Goal: Information Seeking & Learning: Learn about a topic

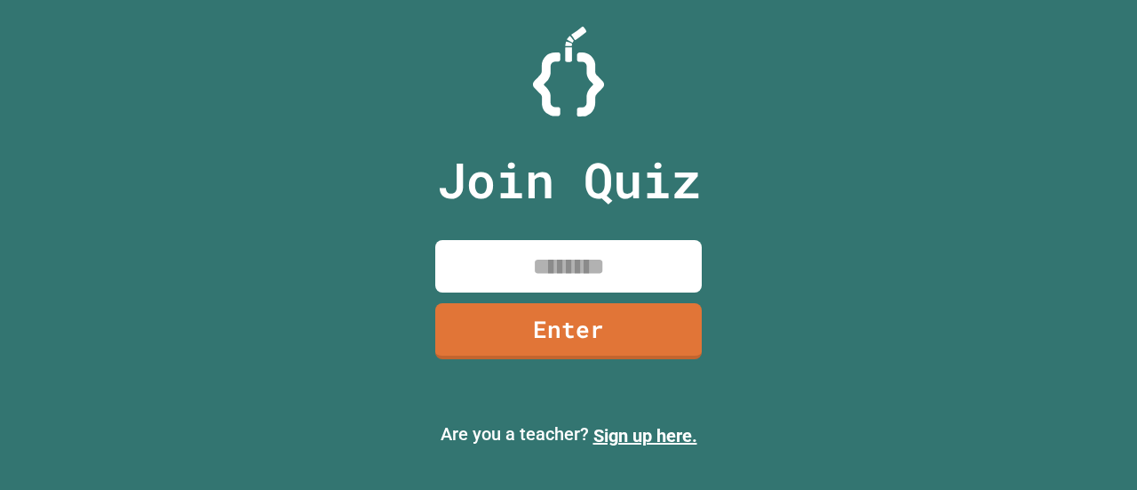
click at [598, 291] on input at bounding box center [568, 266] width 267 height 52
type input "********"
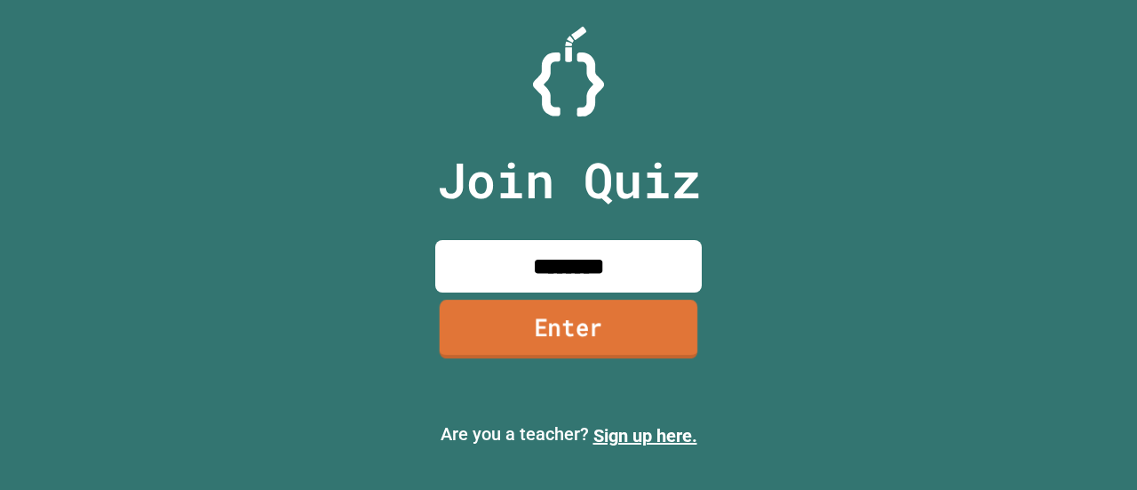
click at [595, 328] on link "Enter" at bounding box center [569, 328] width 259 height 59
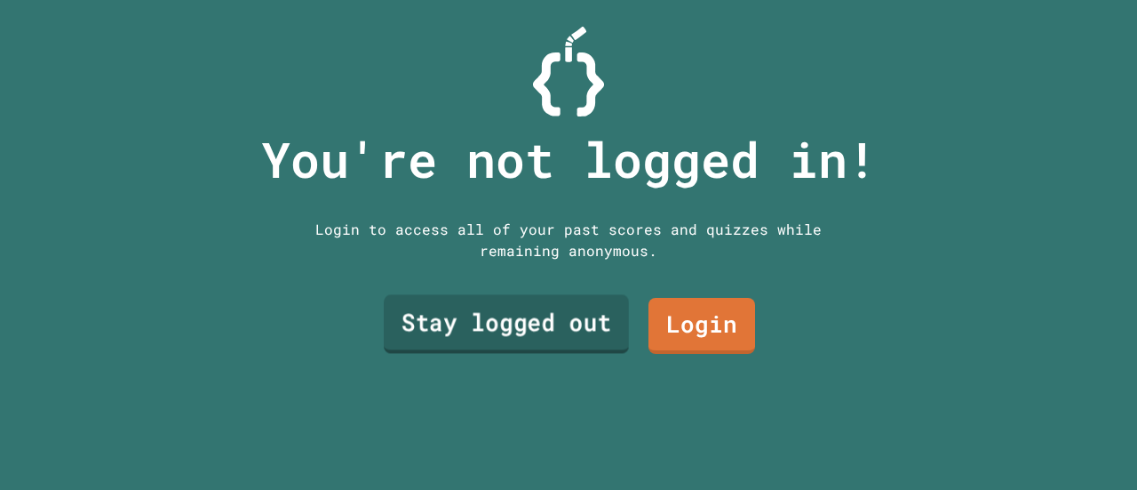
click at [582, 325] on link "Stay logged out" at bounding box center [506, 324] width 245 height 59
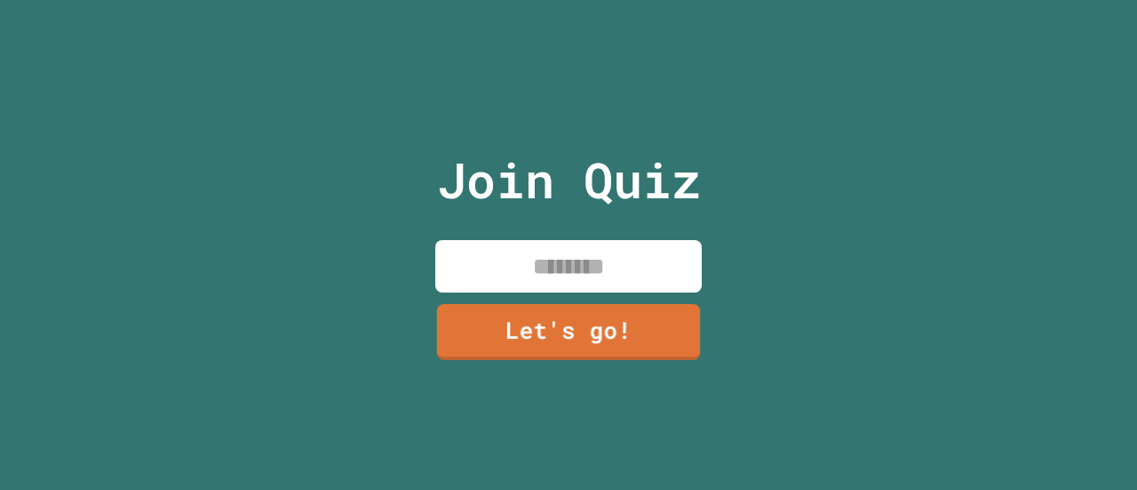
click at [548, 265] on input at bounding box center [568, 266] width 267 height 52
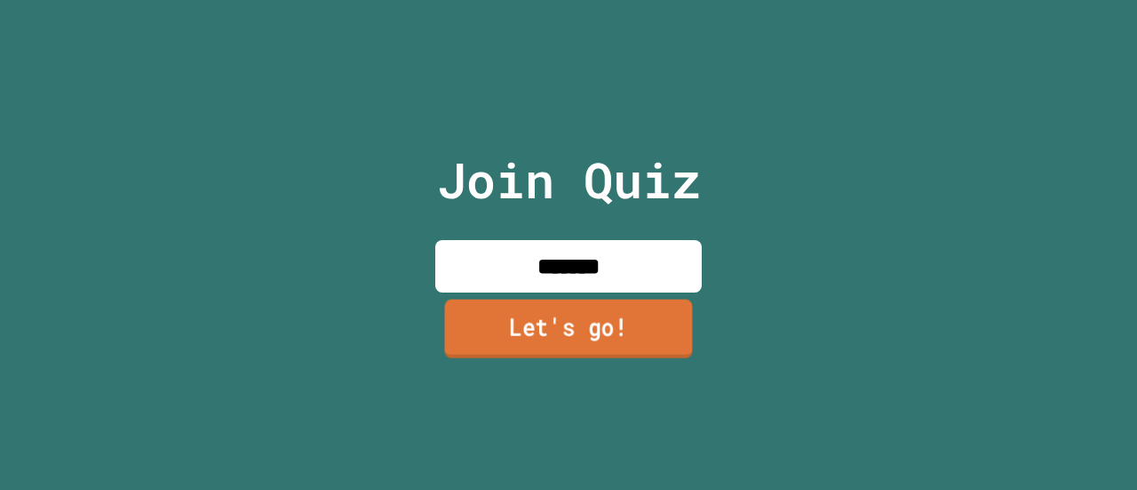
type input "*******"
click at [567, 342] on link "Let's go!" at bounding box center [569, 328] width 248 height 59
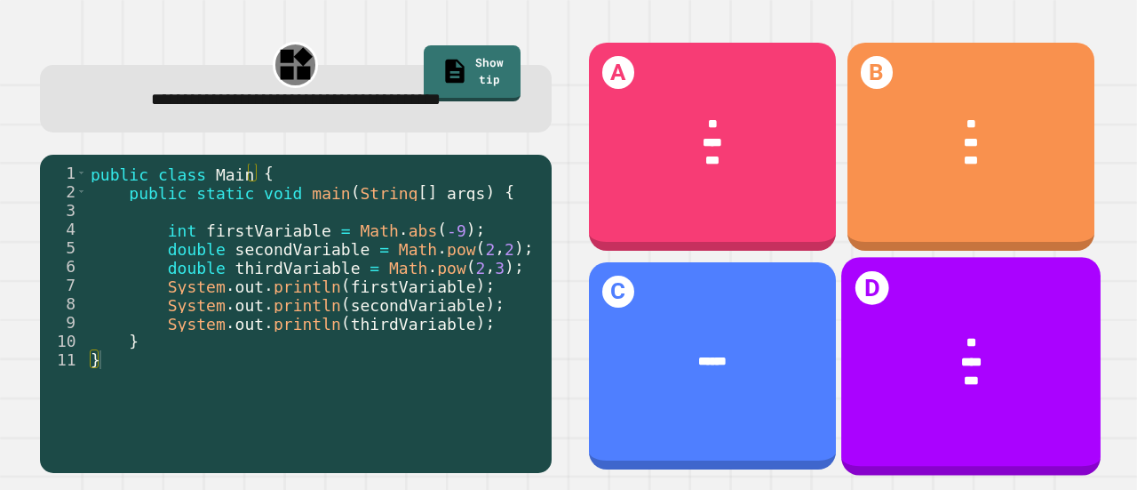
click at [842, 308] on div "* *** ***" at bounding box center [971, 361] width 259 height 108
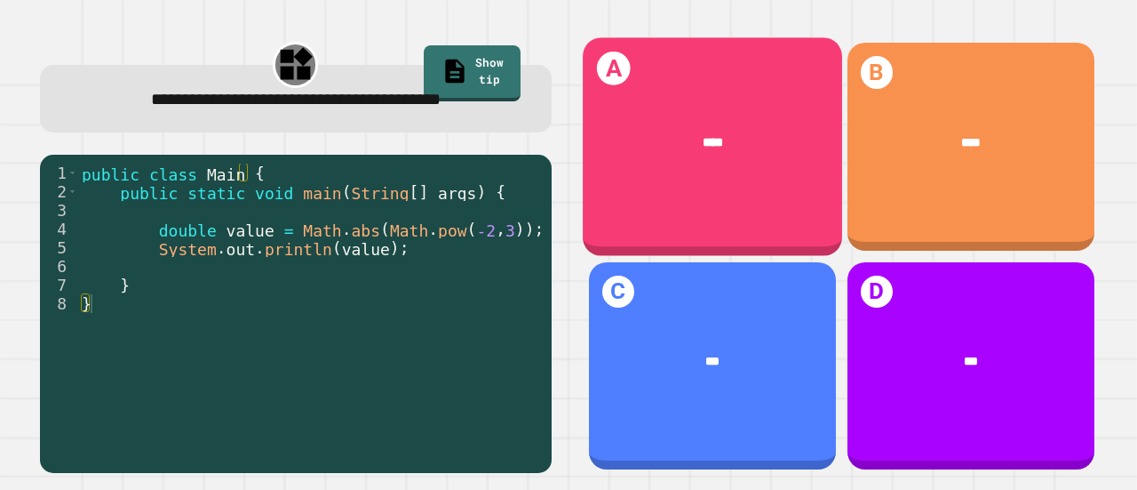
click at [690, 174] on div "A ****" at bounding box center [712, 147] width 259 height 218
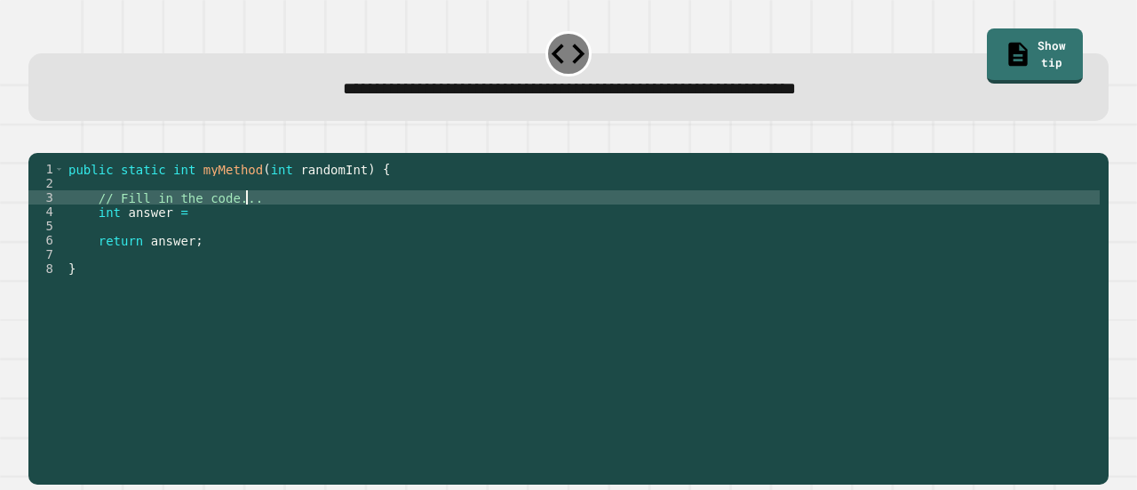
click at [334, 227] on div "public static int myMethod ( int randomInt ) { // Fill in the code... int answe…" at bounding box center [582, 297] width 1035 height 270
click at [329, 229] on div "public static int myMethod ( int randomInt ) { // Fill in the code... int answe…" at bounding box center [582, 297] width 1035 height 270
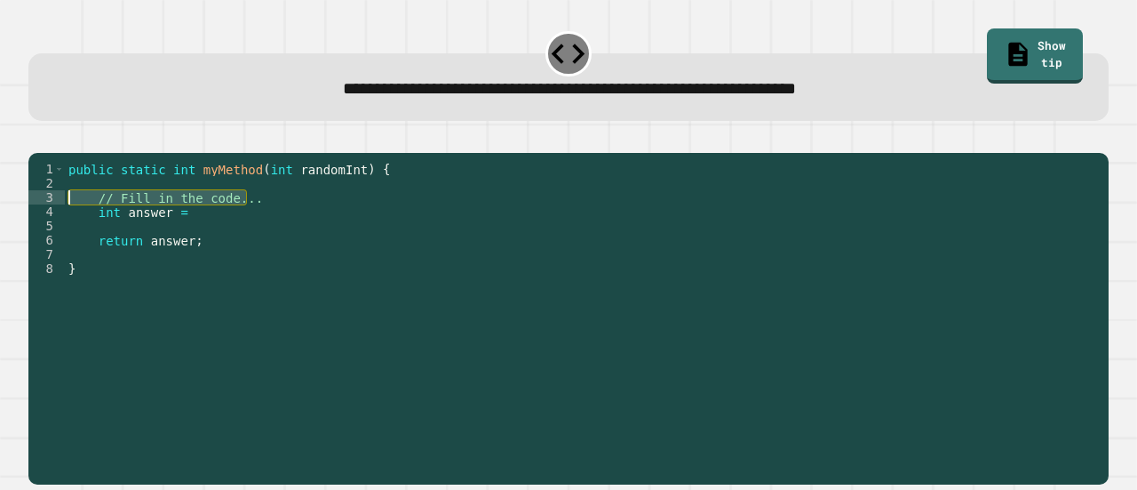
drag, startPoint x: 329, startPoint y: 229, endPoint x: 106, endPoint y: 222, distance: 223.2
click at [106, 222] on div "public static int myMethod ( int randomInt ) { // Fill in the code... int answe…" at bounding box center [582, 297] width 1035 height 270
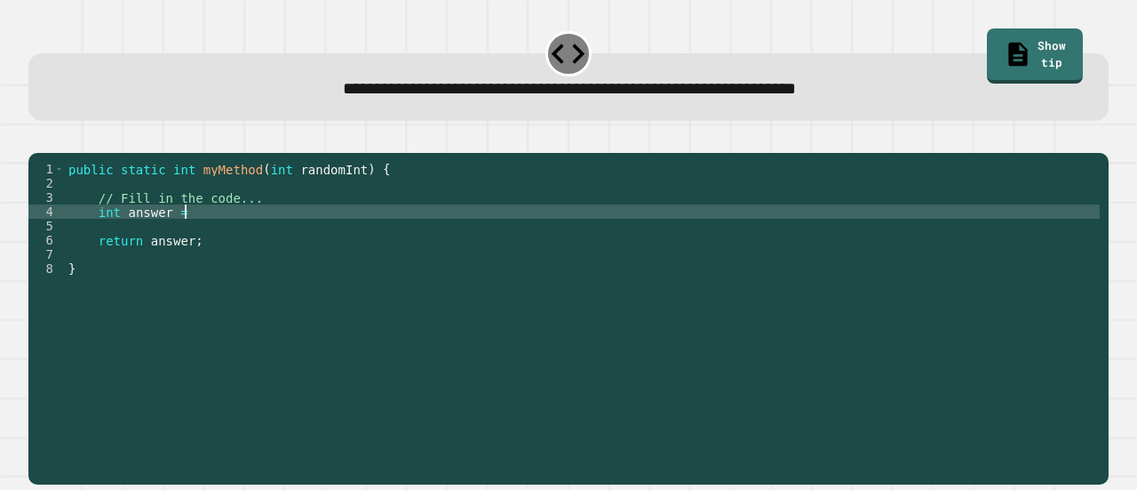
click at [261, 235] on div "public static int myMethod ( int randomInt ) { // Fill in the code... int answe…" at bounding box center [582, 297] width 1035 height 270
click at [362, 239] on div "public static int myMethod ( int randomInt ) { // Fill in the code... int answe…" at bounding box center [582, 297] width 1035 height 270
type textarea "**********"
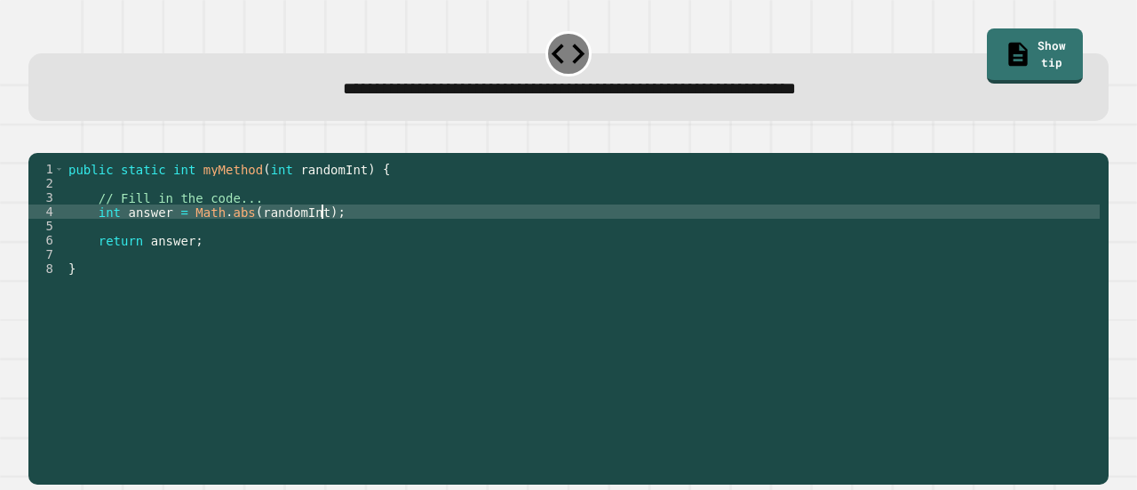
click at [53, 146] on icon "button" at bounding box center [49, 149] width 10 height 12
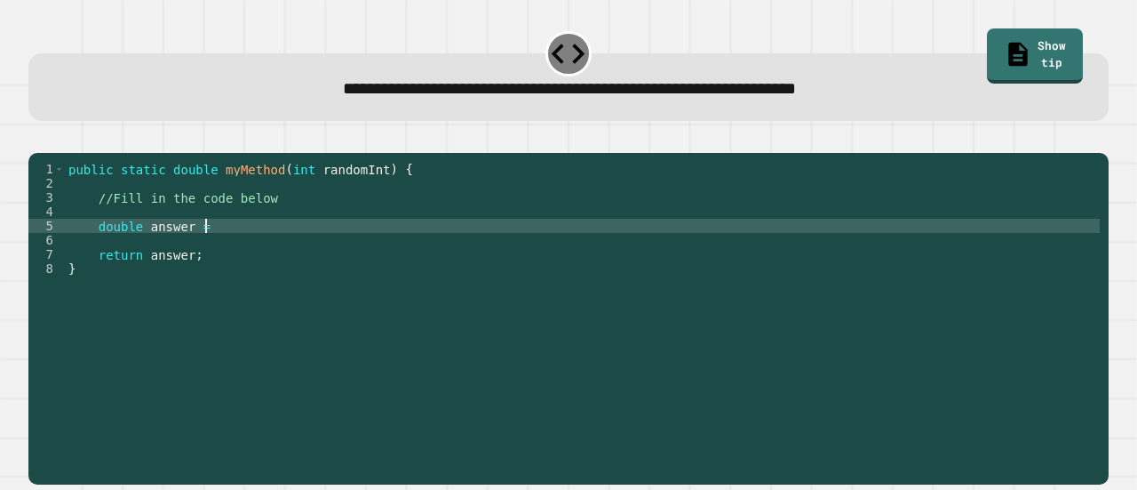
click at [393, 248] on div "public static double myMethod ( int randomInt ) { //Fill in the code below doub…" at bounding box center [582, 297] width 1035 height 270
click at [54, 149] on icon "button" at bounding box center [49, 149] width 10 height 12
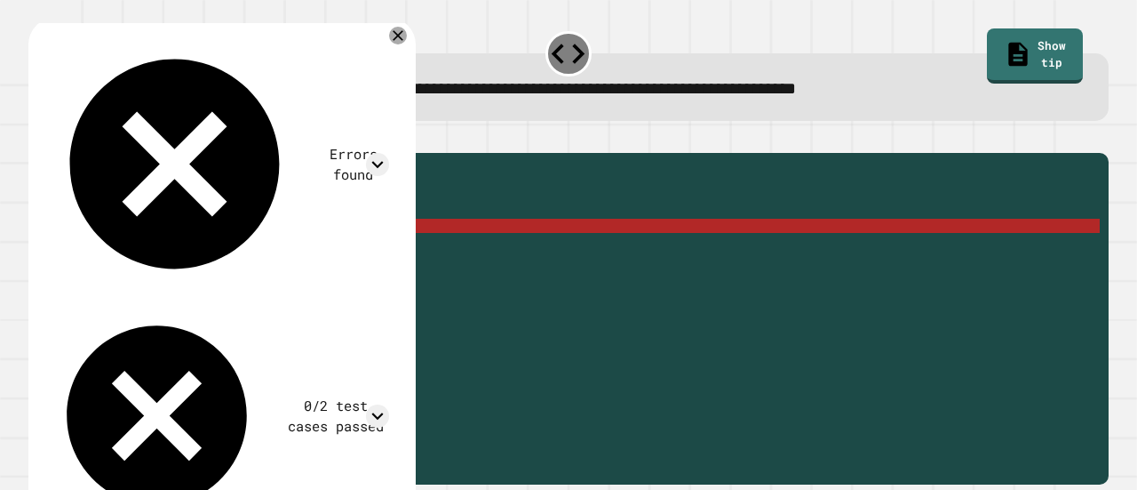
click at [253, 251] on div "public static double myMethod ( int randomInt ) { //Fill in the code below doub…" at bounding box center [582, 297] width 1035 height 270
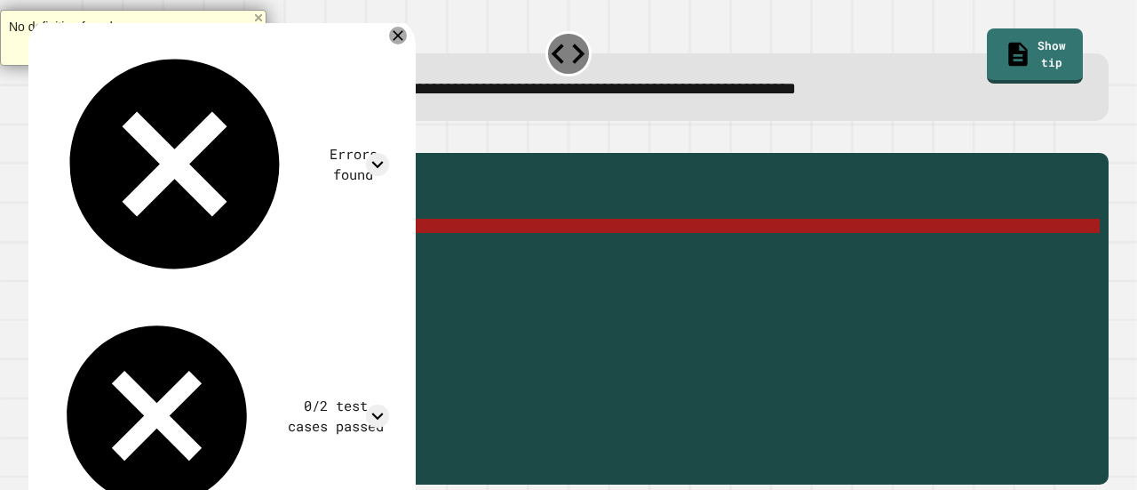
scroll to position [0, 12]
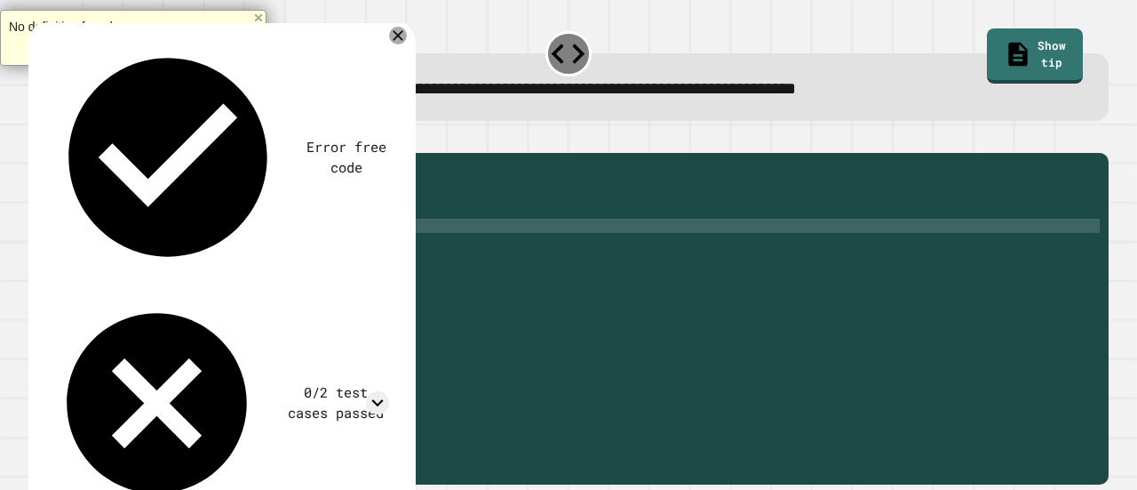
click at [37, 139] on button "button" at bounding box center [37, 139] width 0 height 0
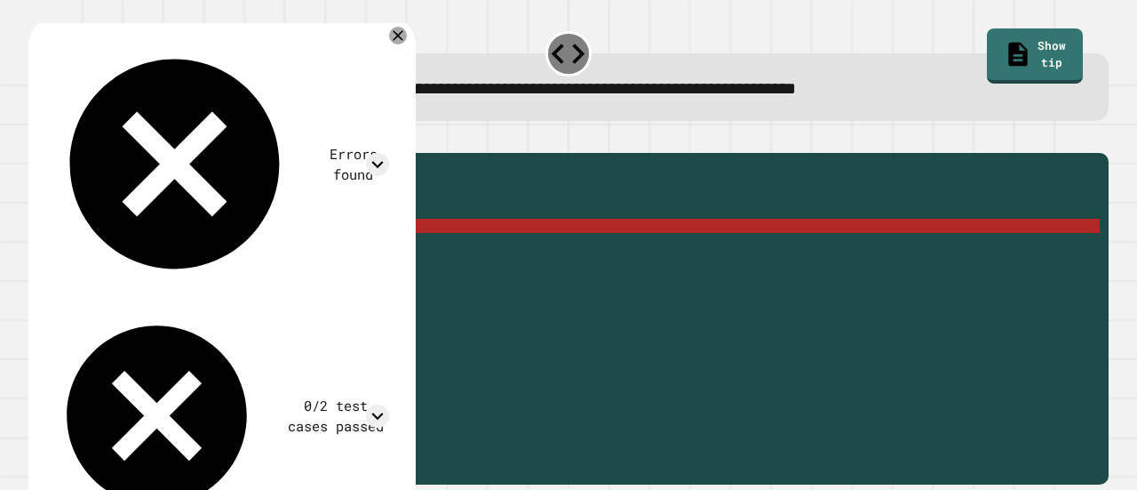
click at [343, 253] on div "public static double myMethod ( int randomInt ) { //Fill in the code below doub…" at bounding box center [582, 297] width 1035 height 270
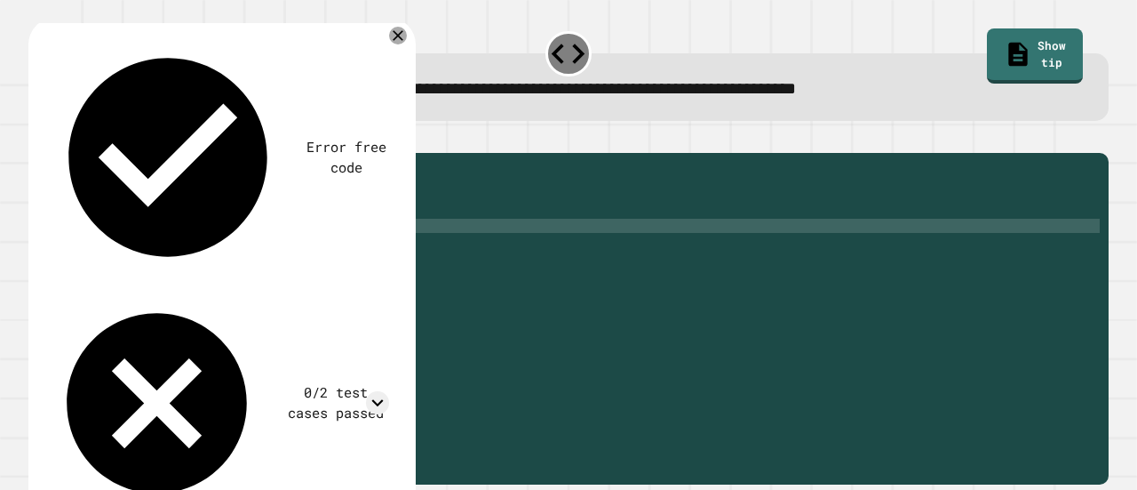
click at [210, 251] on div "public static double myMethod ( int randomInt ) { //Fill in the code below doub…" at bounding box center [582, 297] width 1035 height 270
click at [37, 139] on button "button" at bounding box center [37, 139] width 0 height 0
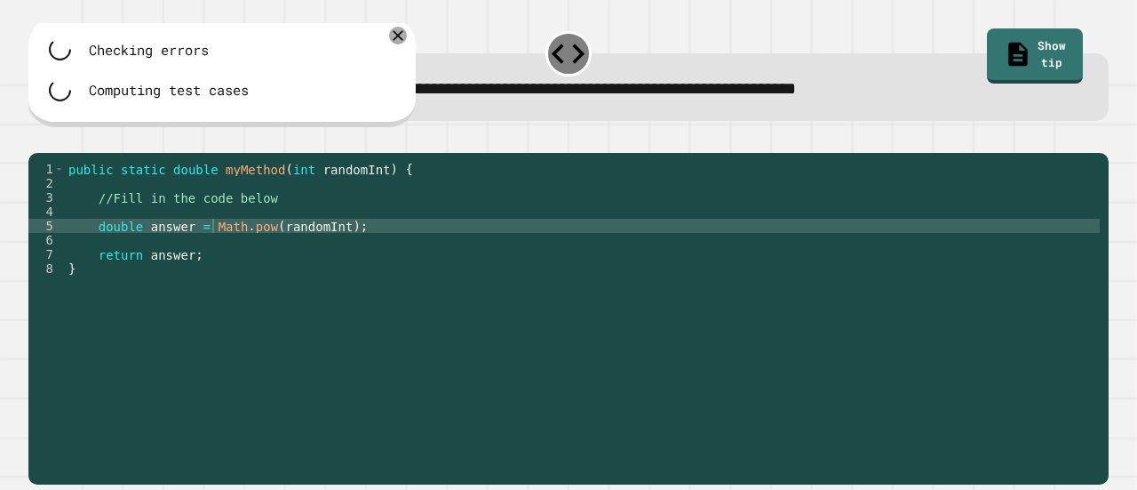
click at [327, 252] on div "public static double myMethod ( int randomInt ) { //Fill in the code below doub…" at bounding box center [582, 297] width 1035 height 270
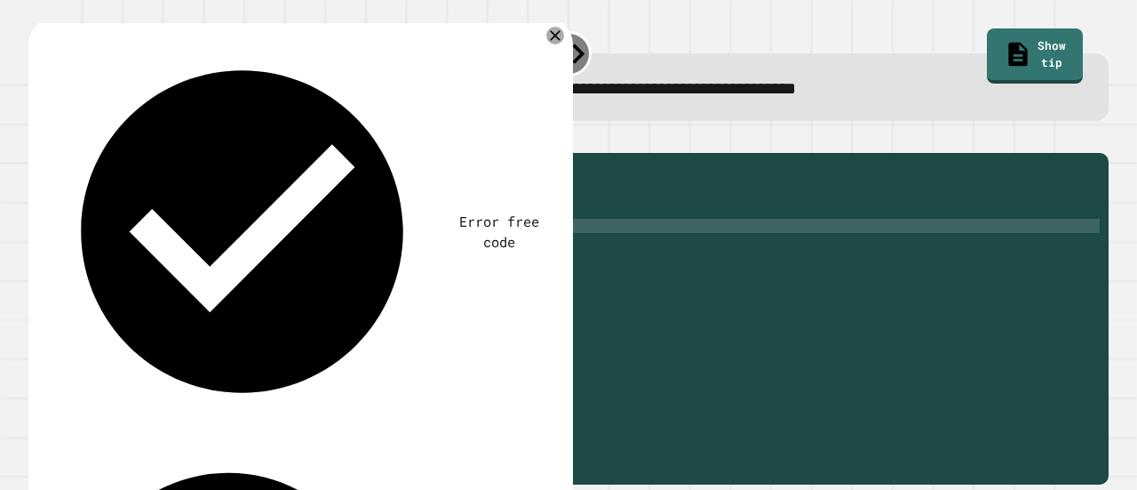
scroll to position [0, 19]
type textarea "**********"
click at [54, 151] on icon "button" at bounding box center [49, 149] width 10 height 12
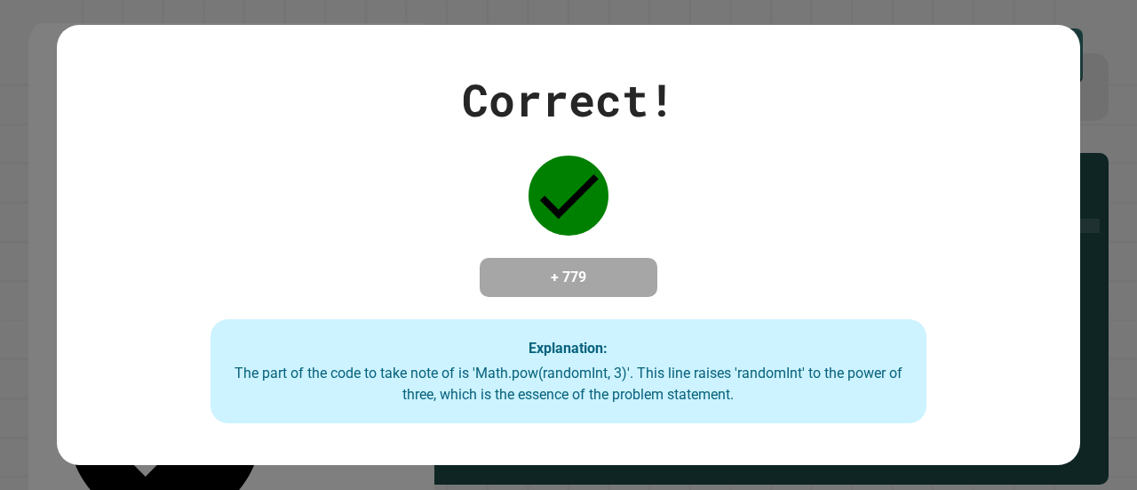
click at [735, 129] on div "Correct! + 779 Explanation: The part of the code to take note of is 'Math.pow(r…" at bounding box center [569, 245] width 1024 height 357
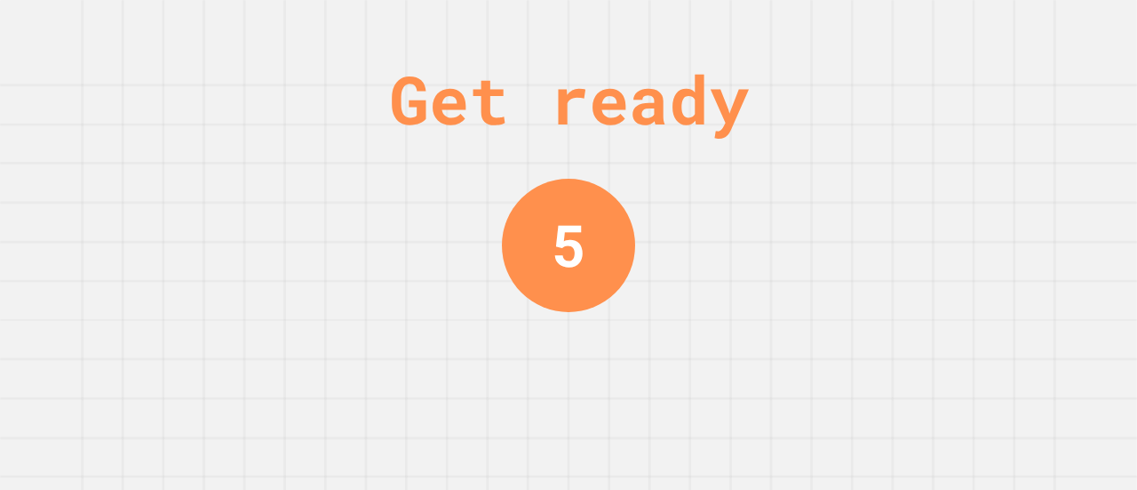
scroll to position [0, 0]
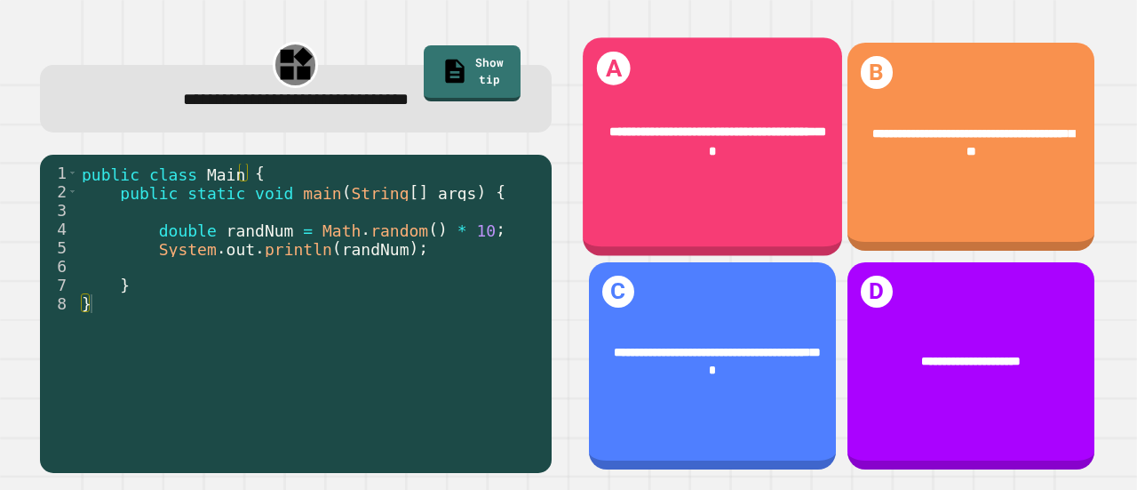
click at [720, 185] on div "**********" at bounding box center [712, 147] width 259 height 218
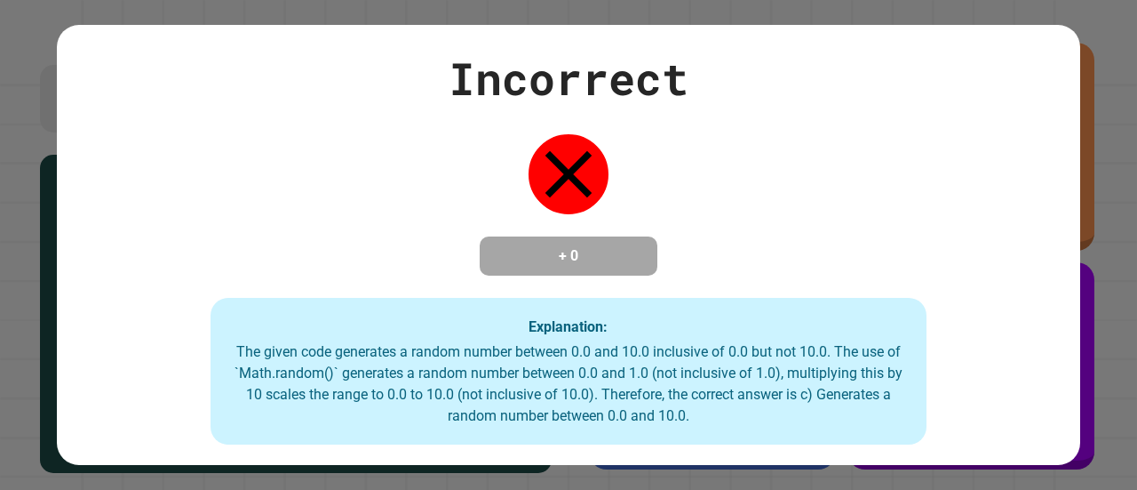
click at [660, 395] on div "The given code generates a random number between 0.0 and 10.0 inclusive of 0.0 …" at bounding box center [568, 383] width 681 height 85
click at [489, 141] on div "Incorrect + 0 Explanation: The given code generates a random number between 0.0…" at bounding box center [569, 245] width 1024 height 400
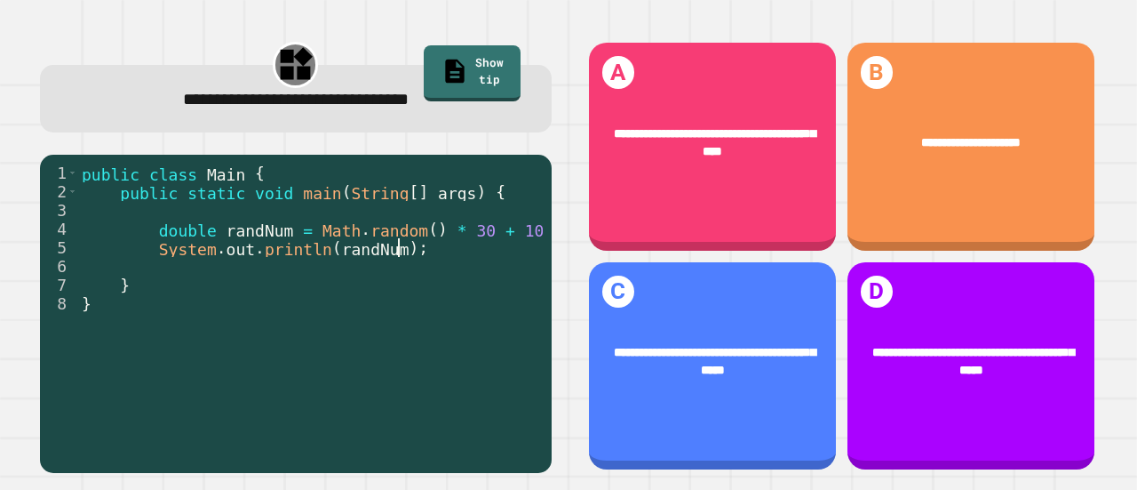
drag, startPoint x: 521, startPoint y: 251, endPoint x: 538, endPoint y: 253, distance: 17.0
click at [538, 253] on div "1 2 3 4 5 6 7 8 public class Main { public static void main ( String [ ] args )…" at bounding box center [296, 314] width 512 height 318
click at [553, 253] on div "**********" at bounding box center [296, 256] width 546 height 467
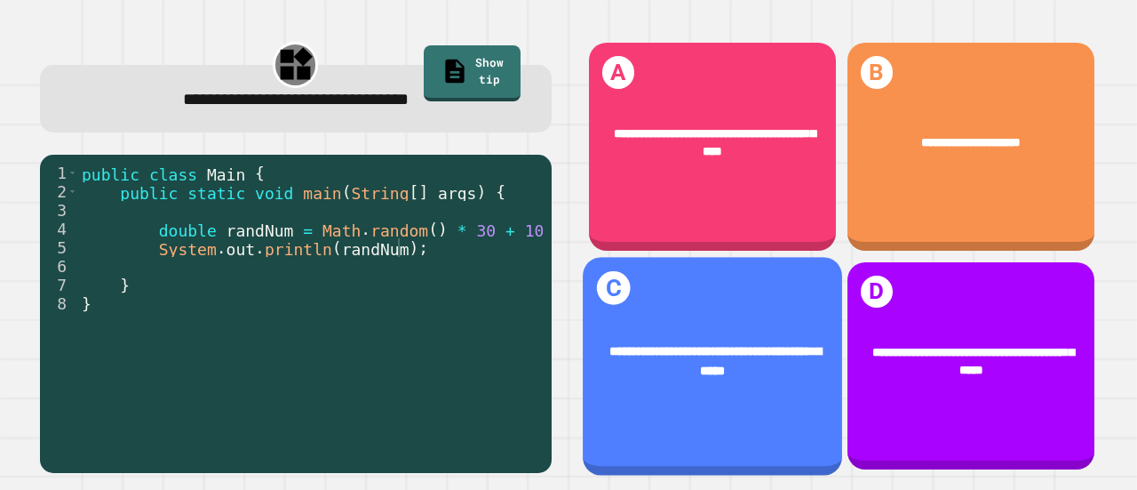
click at [781, 390] on div "**********" at bounding box center [712, 366] width 259 height 218
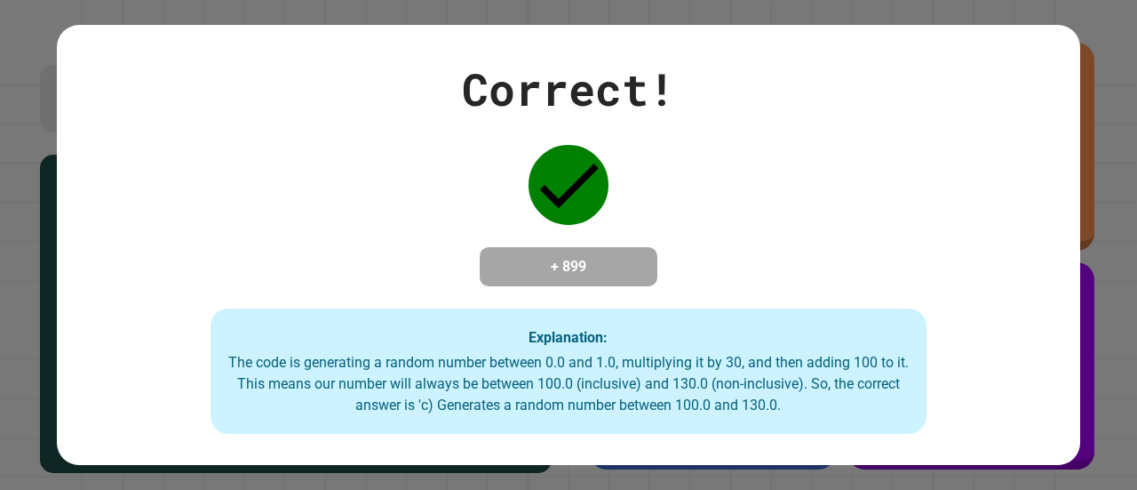
click at [560, 267] on h4 "+ 899" at bounding box center [569, 266] width 142 height 21
click at [559, 267] on h4 "+ 899" at bounding box center [569, 266] width 142 height 21
drag, startPoint x: 549, startPoint y: 269, endPoint x: 687, endPoint y: 276, distance: 137.9
click at [687, 276] on div "Correct! + 899 Explanation: The code is generating a random number between 0.0 …" at bounding box center [569, 245] width 1024 height 379
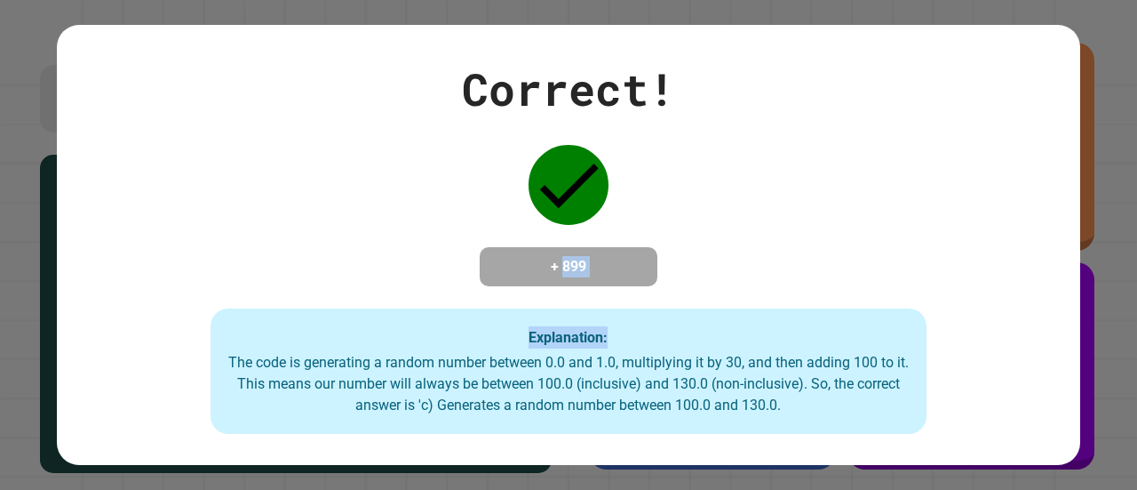
click at [687, 276] on div "Correct! + 899 Explanation: The code is generating a random number between 0.0 …" at bounding box center [569, 245] width 1024 height 379
drag, startPoint x: 606, startPoint y: 279, endPoint x: 546, endPoint y: 259, distance: 63.5
click at [546, 259] on div "+ 899" at bounding box center [569, 266] width 178 height 39
click at [546, 259] on h4 "+ 899" at bounding box center [569, 266] width 142 height 21
drag, startPoint x: 549, startPoint y: 260, endPoint x: 571, endPoint y: 257, distance: 22.5
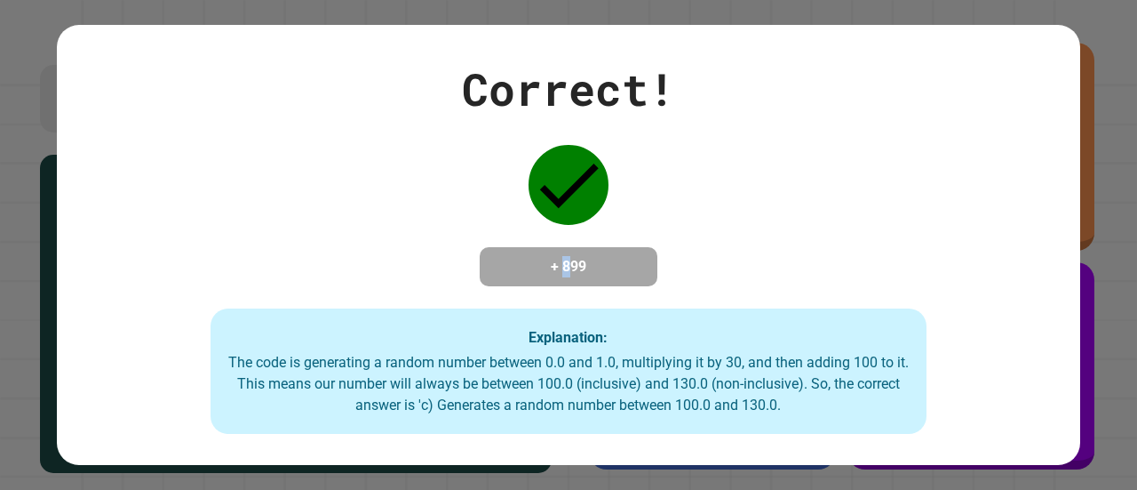
click at [571, 257] on h4 "+ 899" at bounding box center [569, 266] width 142 height 21
click at [572, 263] on h4 "+ 899" at bounding box center [569, 266] width 142 height 21
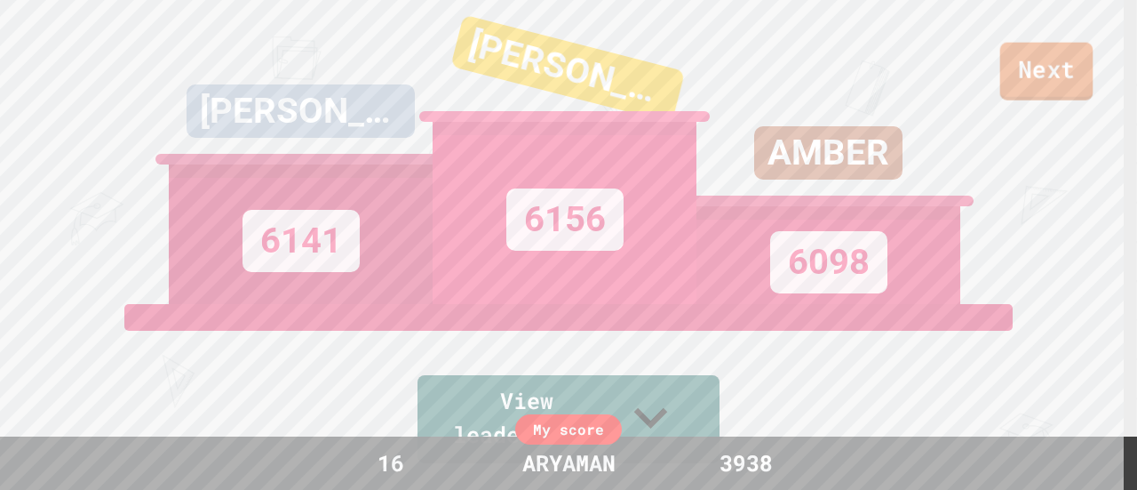
click at [1012, 98] on link "Next" at bounding box center [1047, 72] width 93 height 58
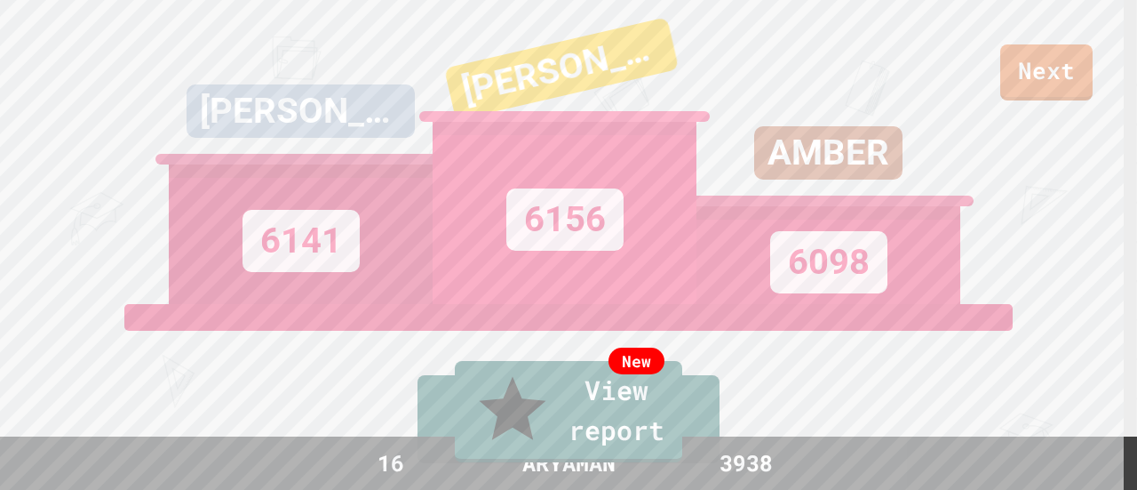
type textarea "**********"
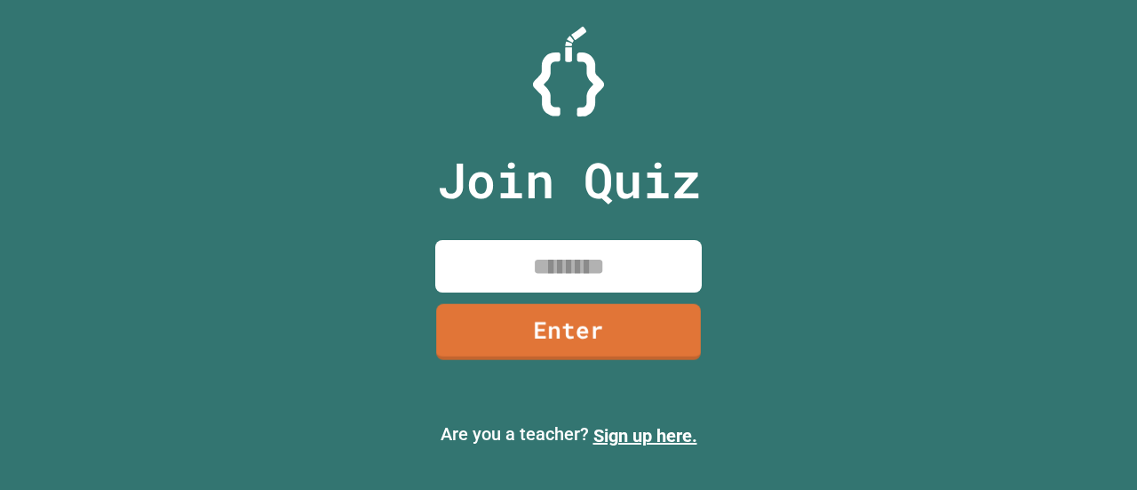
click at [587, 275] on input at bounding box center [568, 266] width 267 height 52
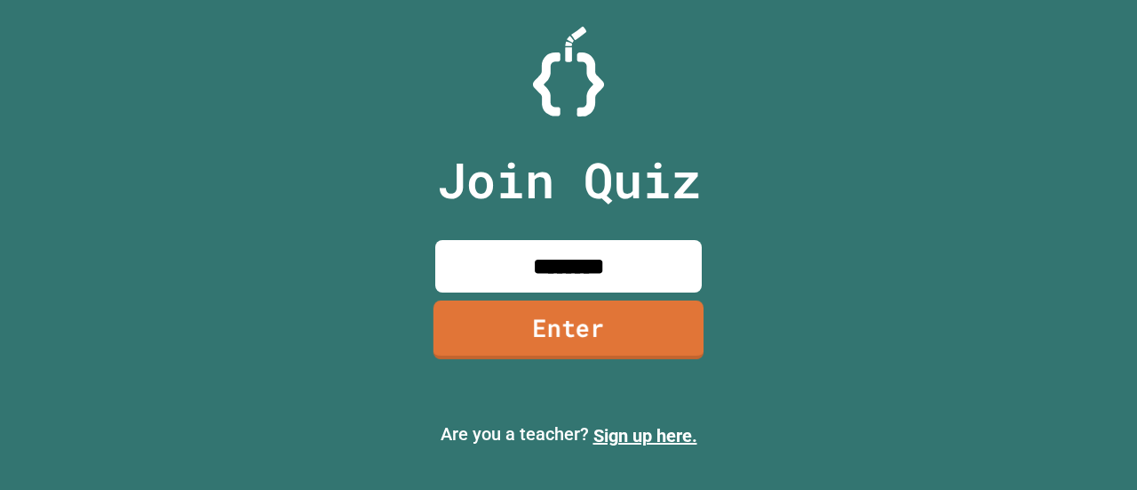
type input "********"
click at [599, 317] on link "Enter" at bounding box center [569, 329] width 270 height 59
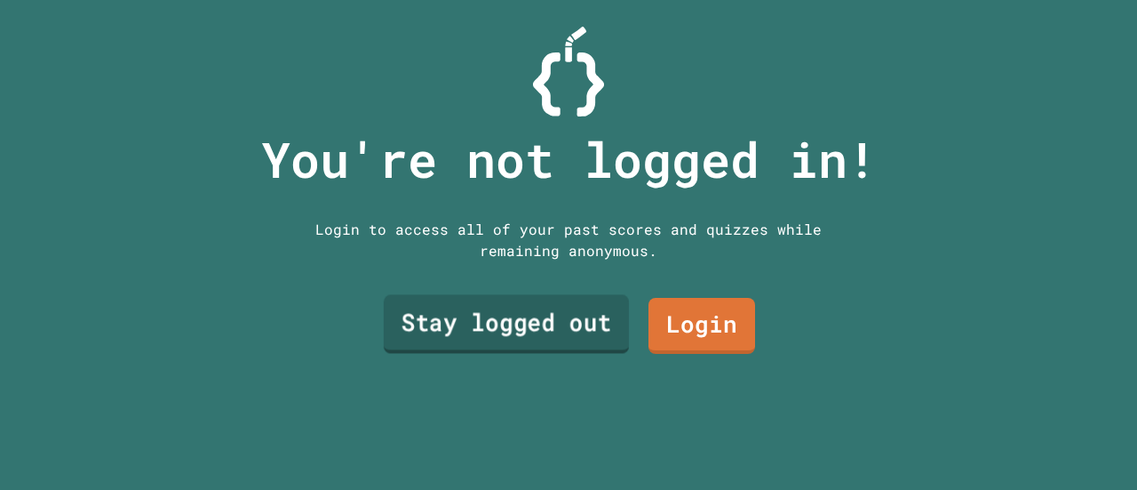
click at [592, 318] on link "Stay logged out" at bounding box center [506, 324] width 245 height 59
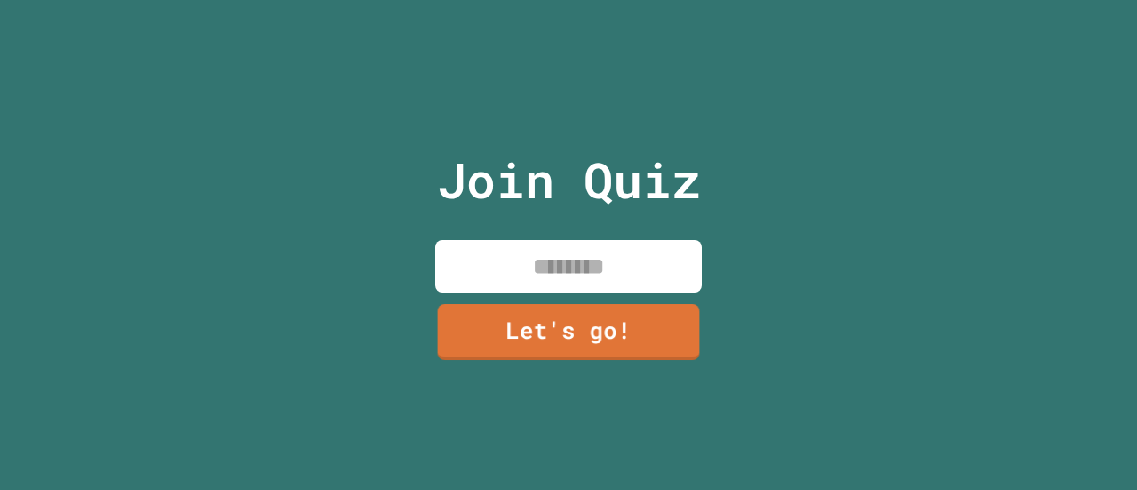
click at [590, 251] on input at bounding box center [568, 266] width 267 height 52
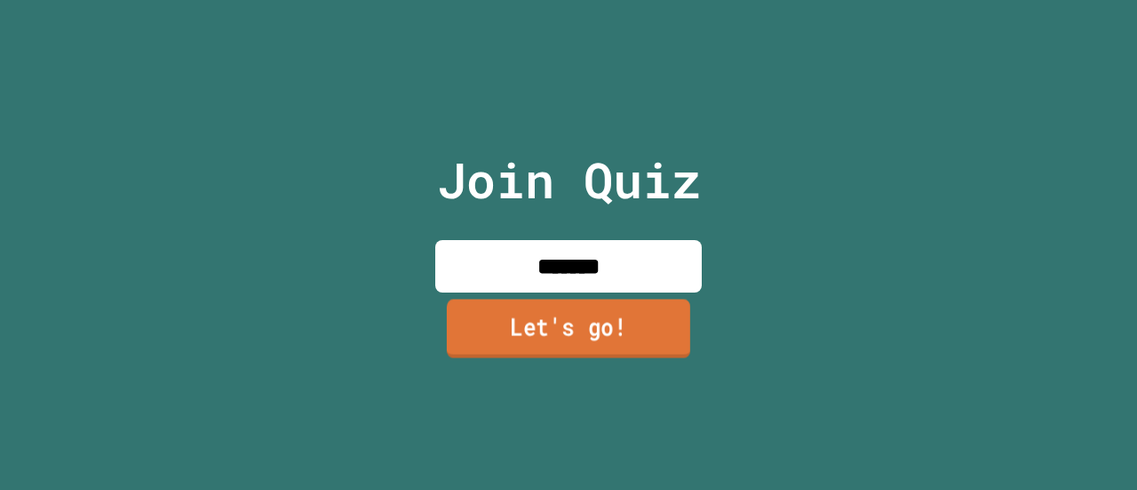
type input "*******"
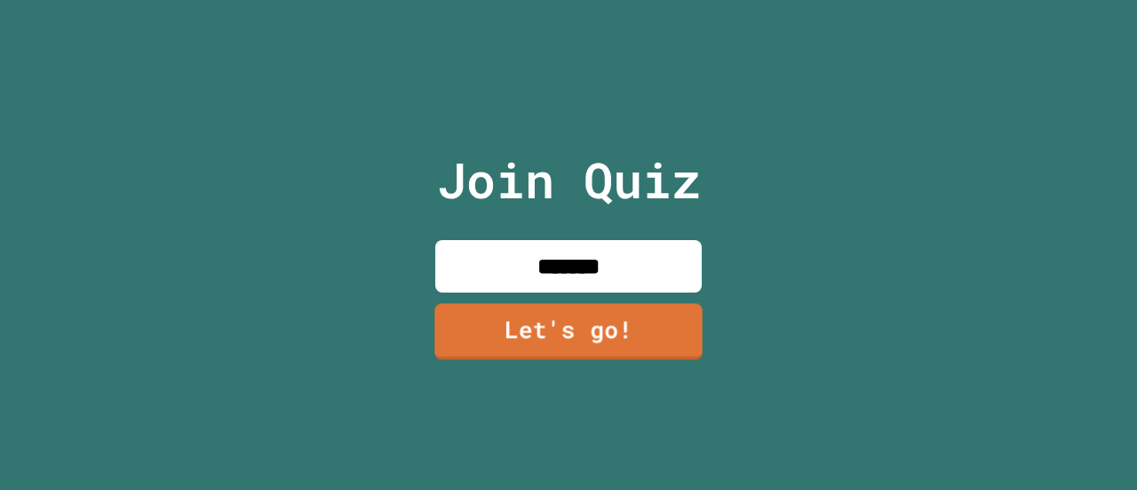
click at [620, 344] on div "Join Quiz ******* Let's go!" at bounding box center [568, 245] width 299 height 490
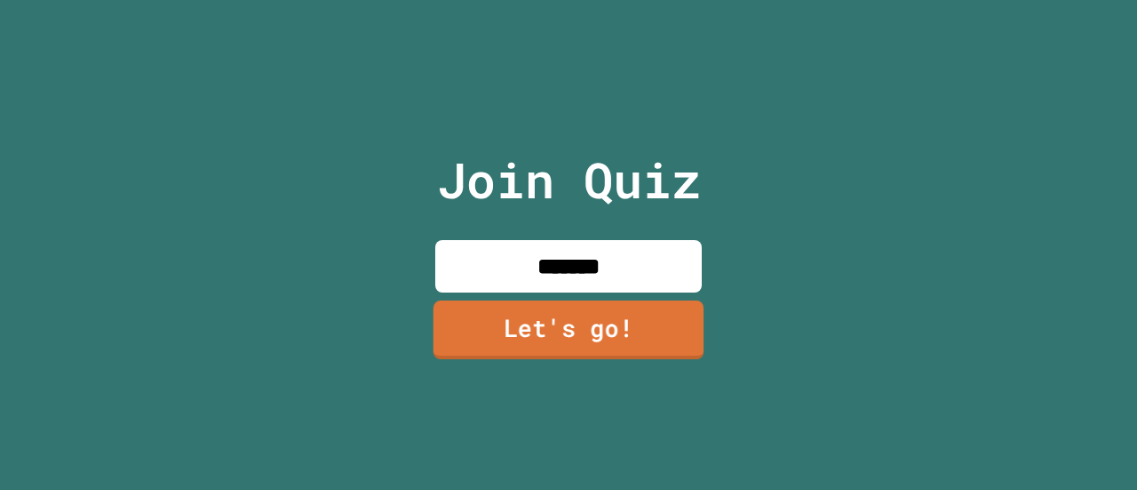
click at [617, 342] on link "Let's go!" at bounding box center [569, 329] width 270 height 59
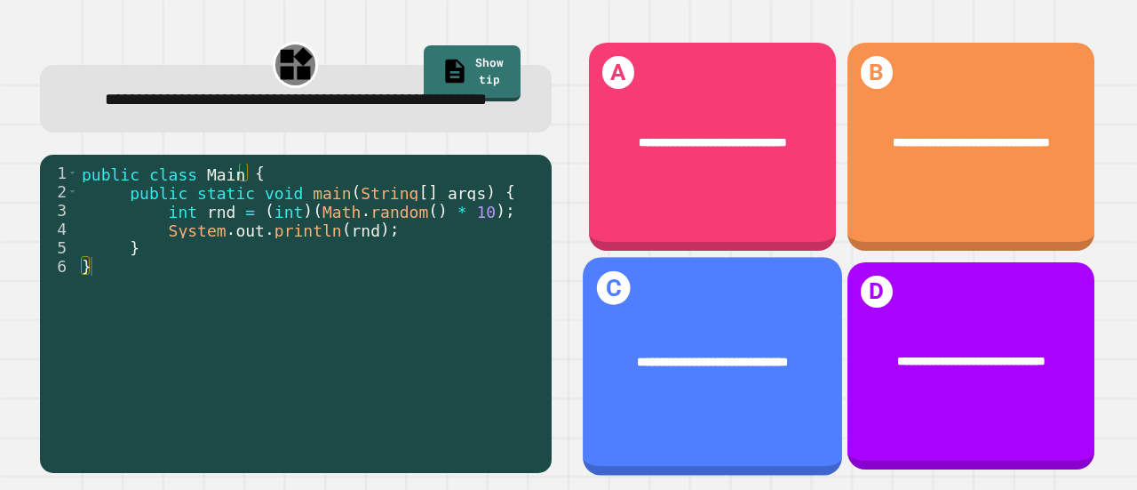
click at [732, 351] on div "**********" at bounding box center [713, 361] width 208 height 20
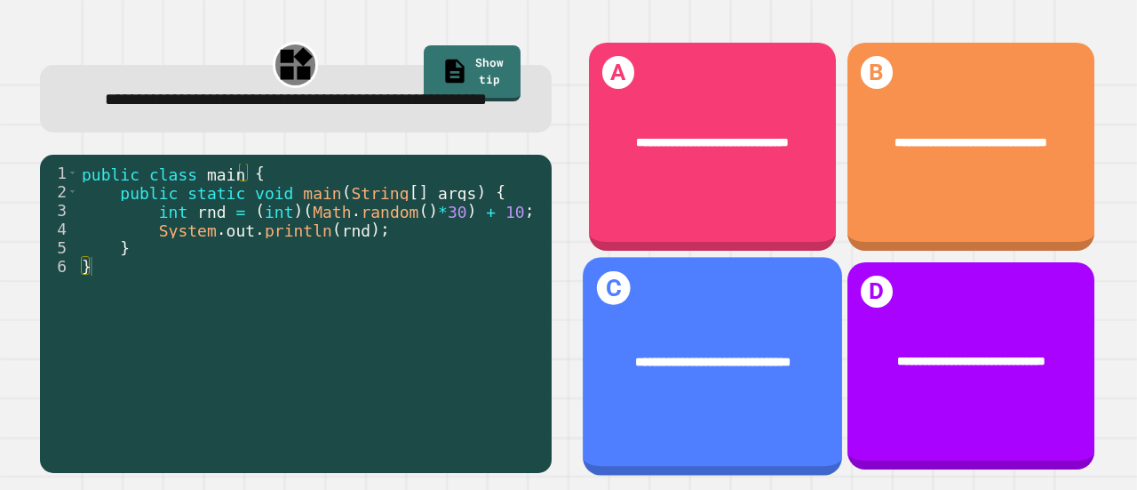
click at [971, 138] on div "**********" at bounding box center [972, 142] width 198 height 18
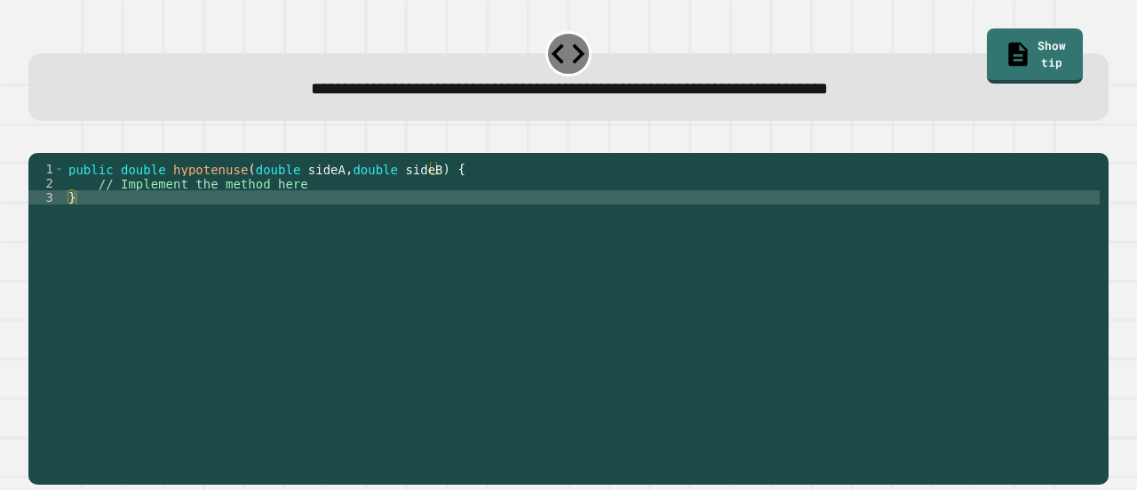
click at [433, 218] on div "public double hypotenuse ( double sideA , double sideB ) { // Implement the met…" at bounding box center [582, 297] width 1035 height 270
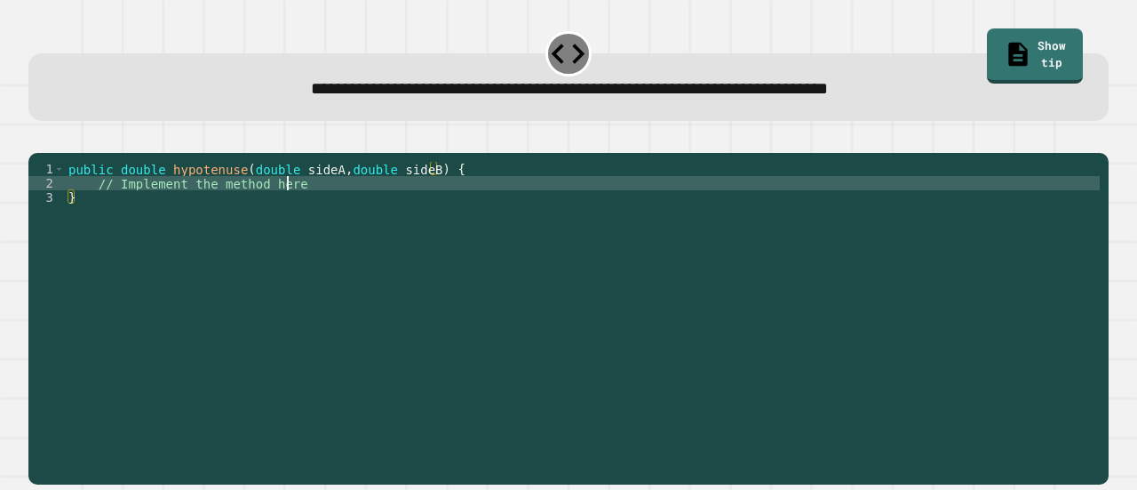
click at [411, 213] on div "public double hypotenuse ( double sideA , double sideB ) { // Implement the met…" at bounding box center [582, 297] width 1035 height 270
type textarea "*"
type textarea "**********"
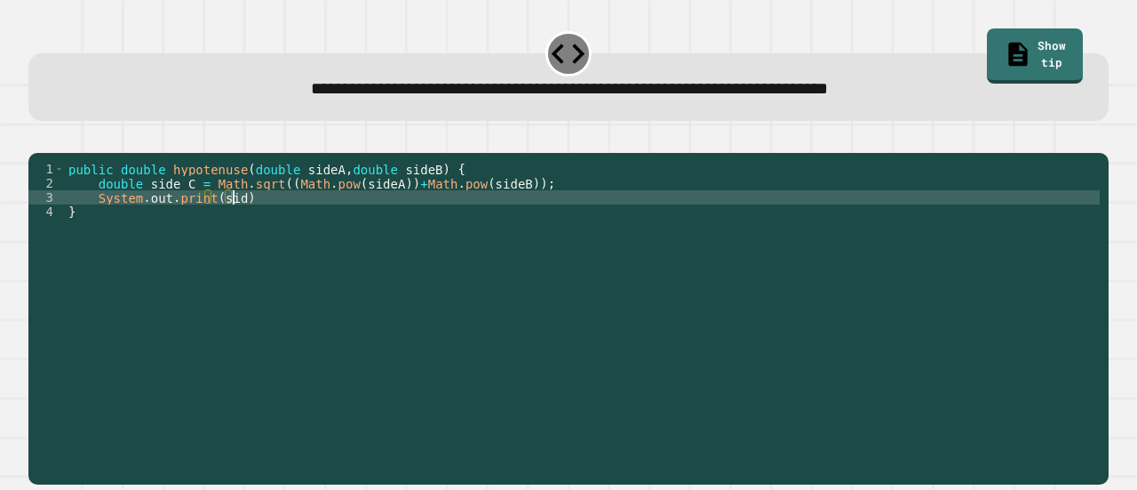
scroll to position [0, 11]
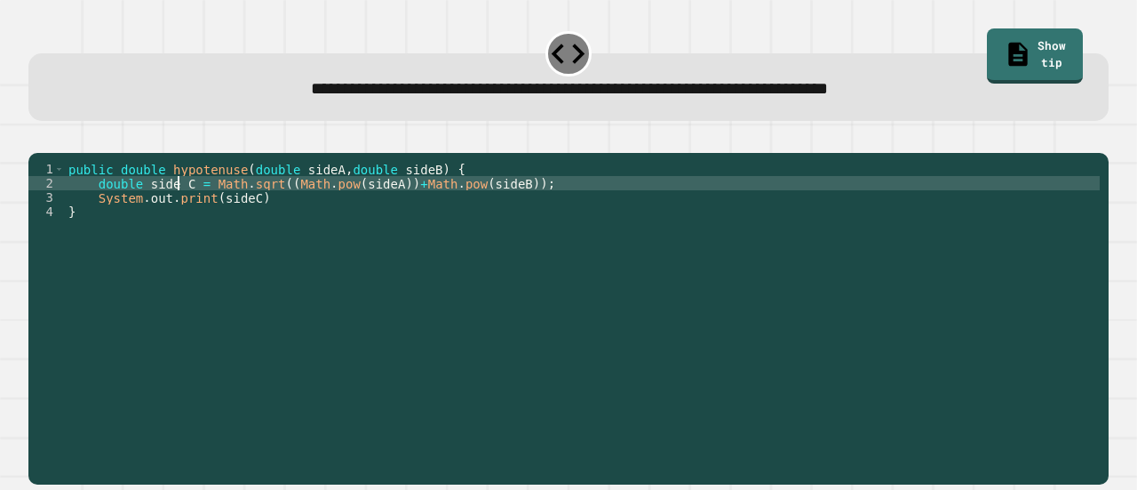
click at [180, 205] on div "public double hypotenuse ( double sideA , double sideB ) { double side C = Math…" at bounding box center [582, 297] width 1035 height 270
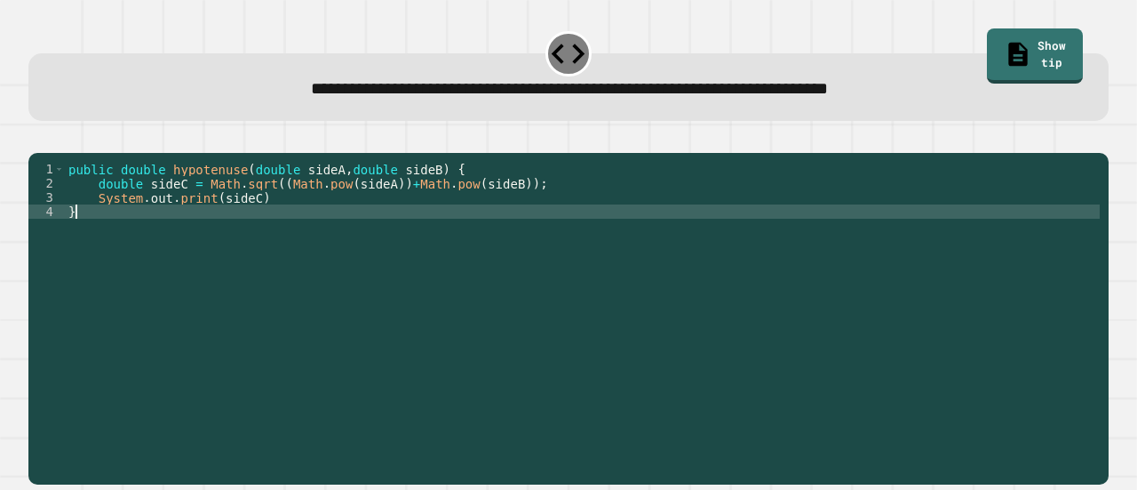
click at [316, 232] on div "public double hypotenuse ( double sideA , double sideB ) { double sideC = Math …" at bounding box center [582, 297] width 1035 height 270
click at [316, 222] on div "public double hypotenuse ( double sideA , double sideB ) { double sideC = Math …" at bounding box center [582, 297] width 1035 height 270
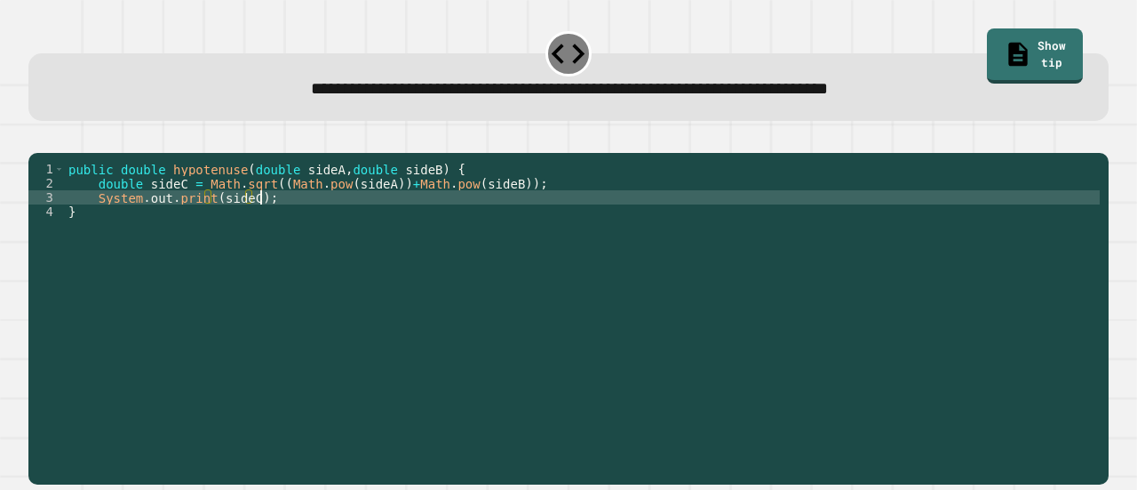
scroll to position [0, 12]
click at [37, 139] on icon "button" at bounding box center [37, 139] width 0 height 0
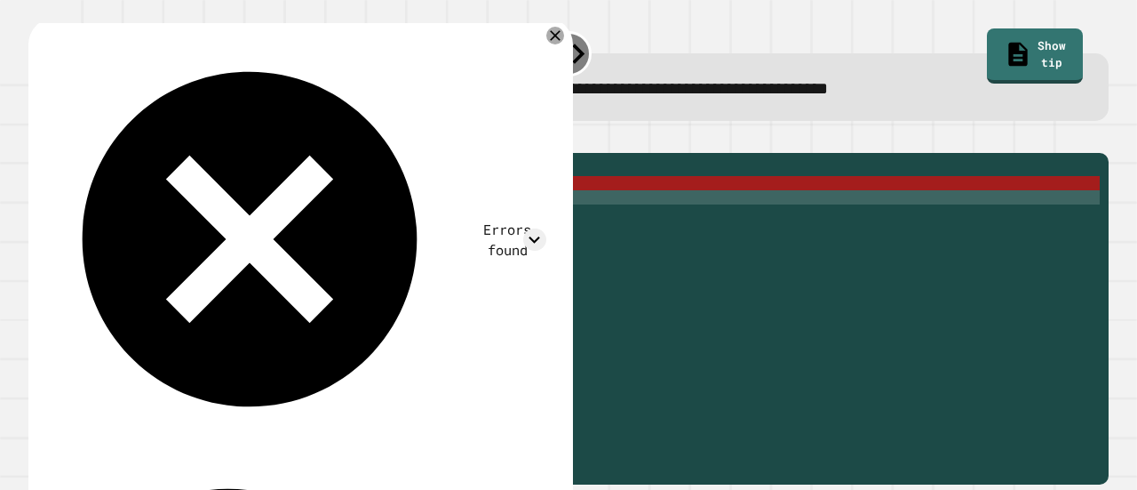
click at [544, 228] on icon at bounding box center [534, 239] width 23 height 23
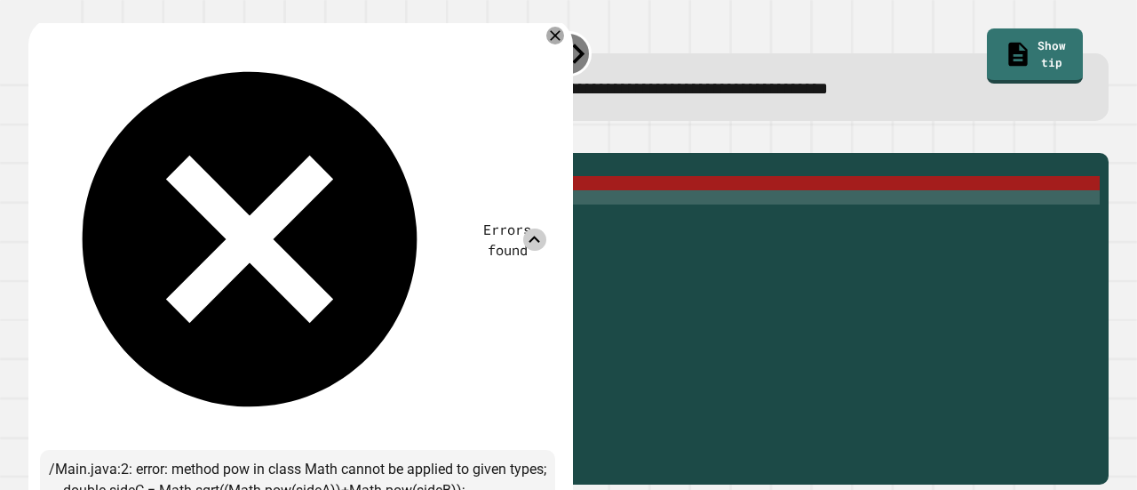
click at [544, 228] on icon at bounding box center [534, 239] width 23 height 23
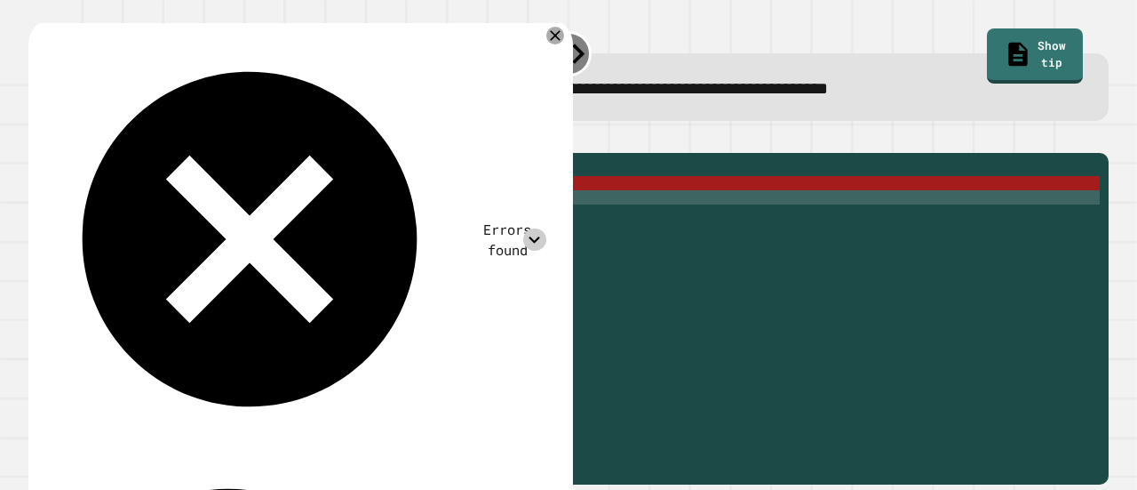
click at [547, 228] on icon at bounding box center [534, 239] width 23 height 23
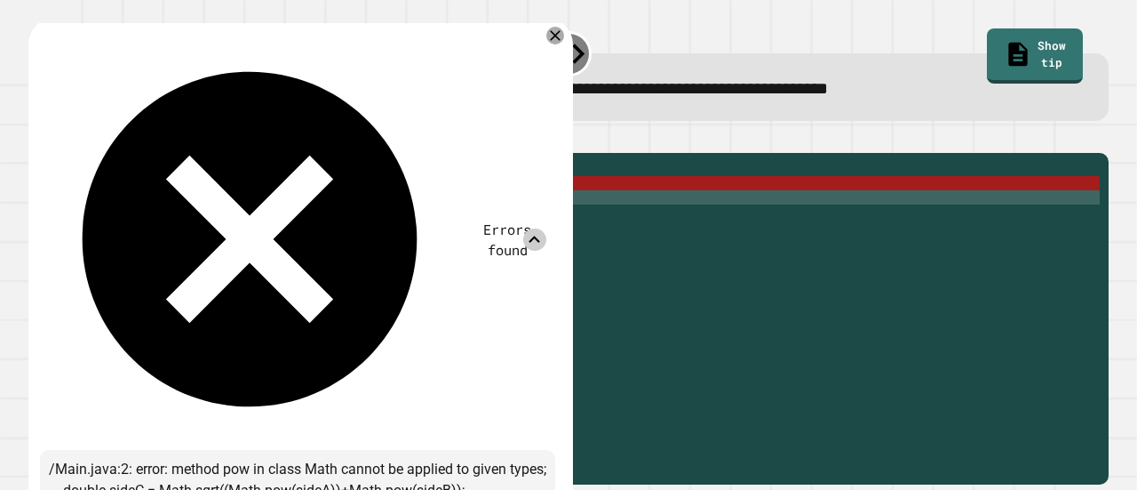
click at [545, 39] on div "Errors found" at bounding box center [298, 239] width 498 height 403
click at [546, 228] on icon at bounding box center [534, 239] width 23 height 23
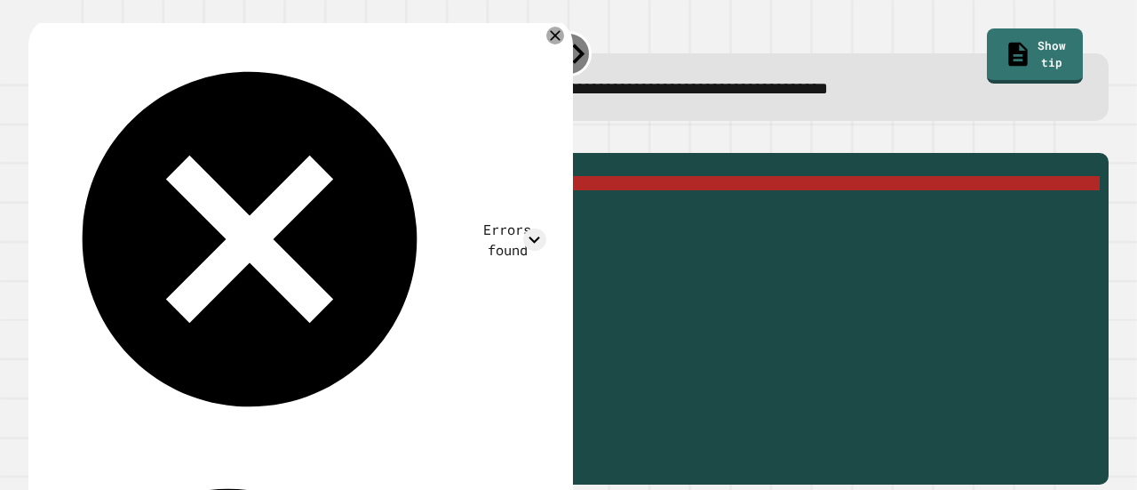
click at [373, 210] on div "public double hypotenuse ( double sideA , double sideB ) { double sideC = Math …" at bounding box center [582, 297] width 1035 height 270
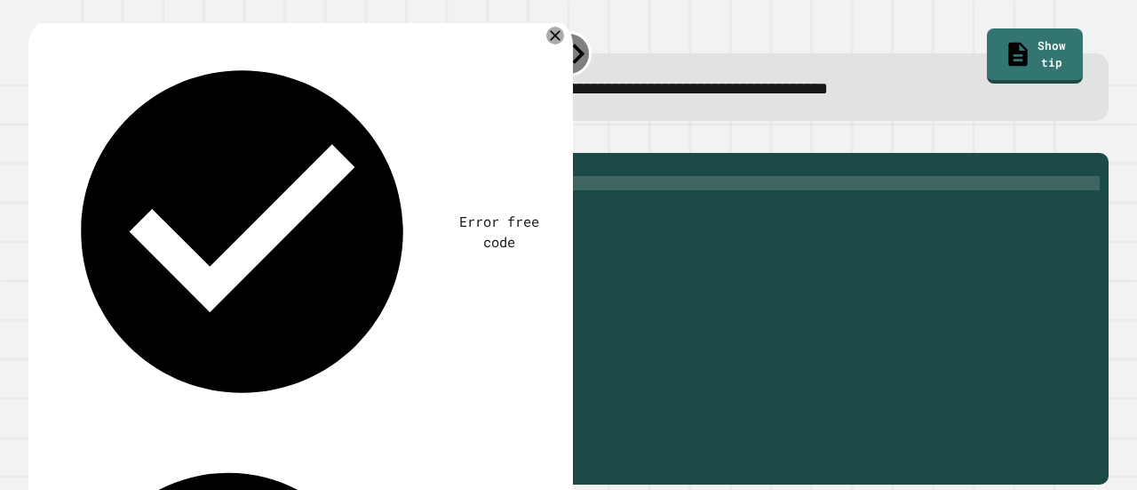
scroll to position [0, 32]
click at [37, 139] on icon "button" at bounding box center [37, 139] width 0 height 0
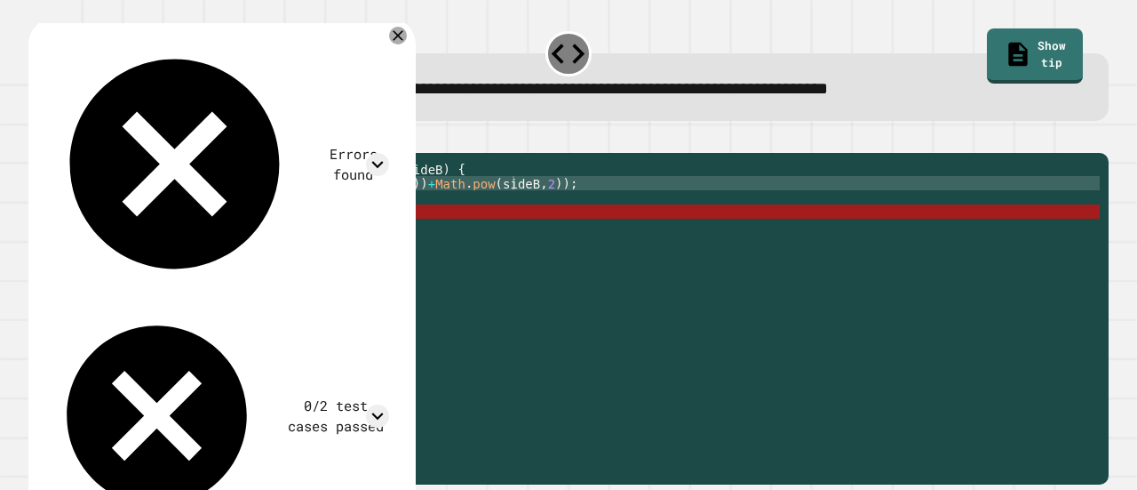
scroll to position [0, 0]
click at [251, 230] on div "public double hypotenuse ( double sideA , double sideB ) { double sideC = Math …" at bounding box center [582, 297] width 1035 height 270
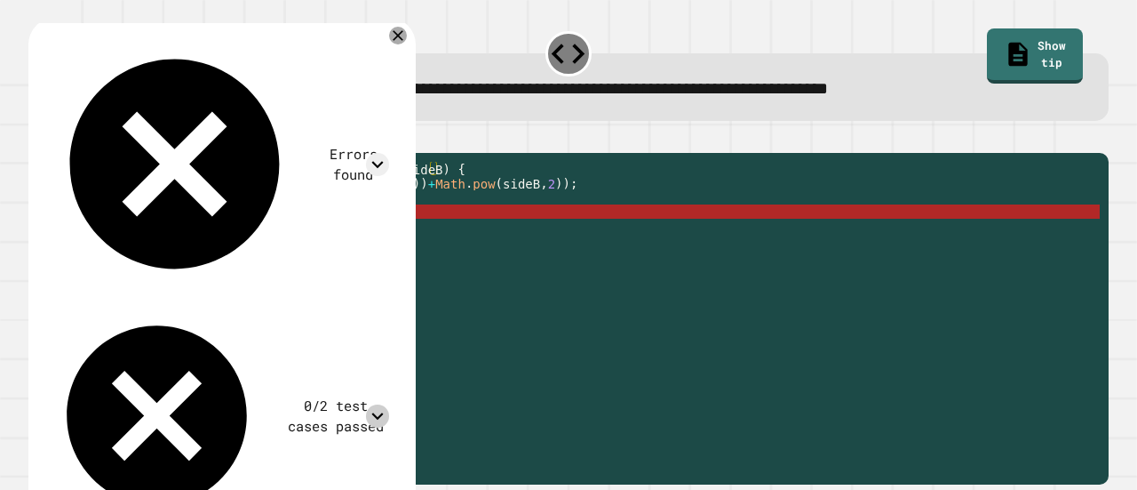
click at [389, 404] on icon at bounding box center [377, 415] width 23 height 23
click at [389, 153] on icon at bounding box center [377, 164] width 23 height 23
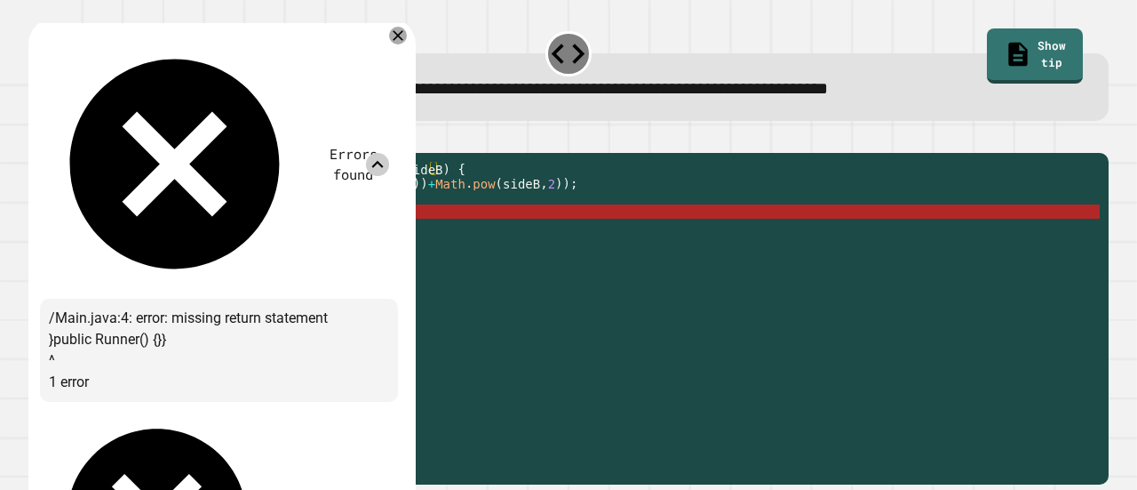
click at [407, 36] on icon at bounding box center [398, 36] width 18 height 18
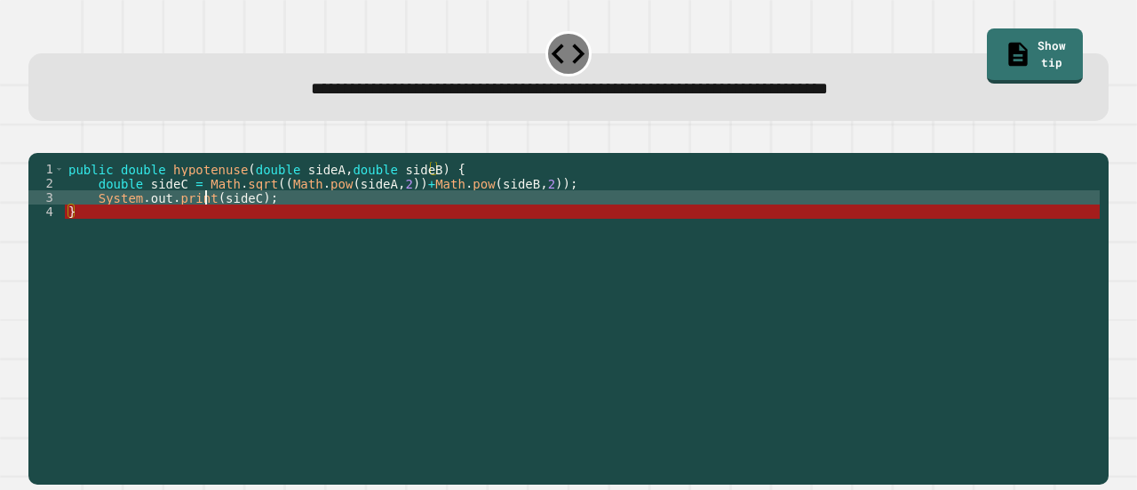
click at [205, 223] on div "public double hypotenuse ( double sideA , double sideB ) { double sideC = Math …" at bounding box center [582, 297] width 1035 height 270
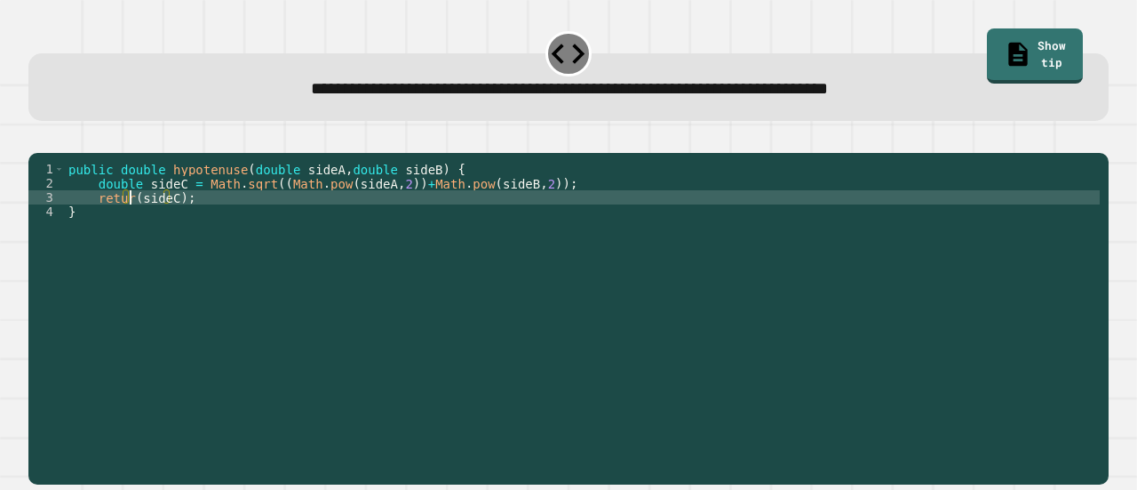
scroll to position [0, 5]
type textarea "**********"
click at [37, 139] on icon "button" at bounding box center [37, 139] width 0 height 0
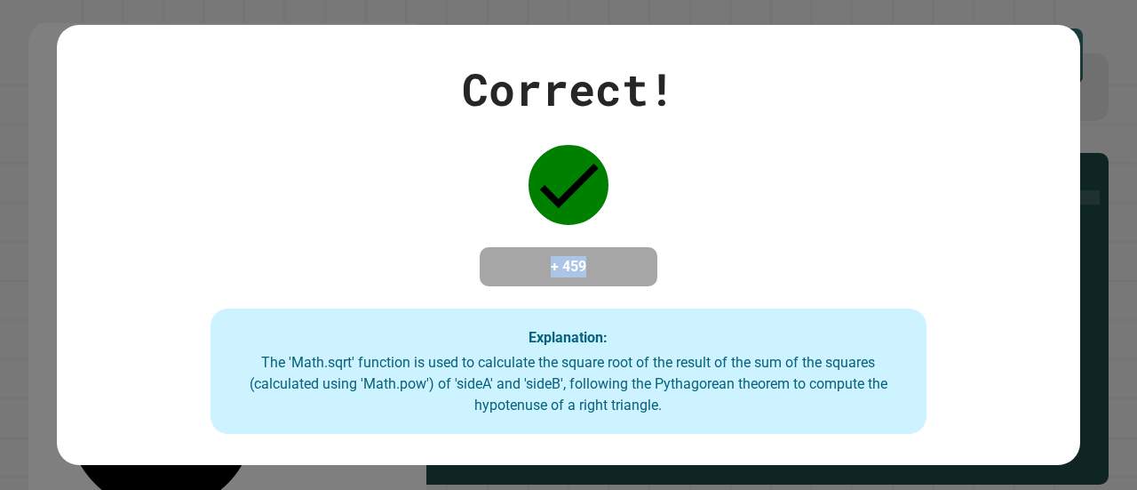
drag, startPoint x: 532, startPoint y: 255, endPoint x: 670, endPoint y: 266, distance: 138.2
click at [670, 266] on div "Correct! + 459 Explanation: The 'Math.sqrt' function is used to calculate the s…" at bounding box center [569, 245] width 1024 height 379
drag, startPoint x: 637, startPoint y: 267, endPoint x: 483, endPoint y: 266, distance: 154.6
click at [483, 266] on div "+ 459" at bounding box center [569, 266] width 178 height 39
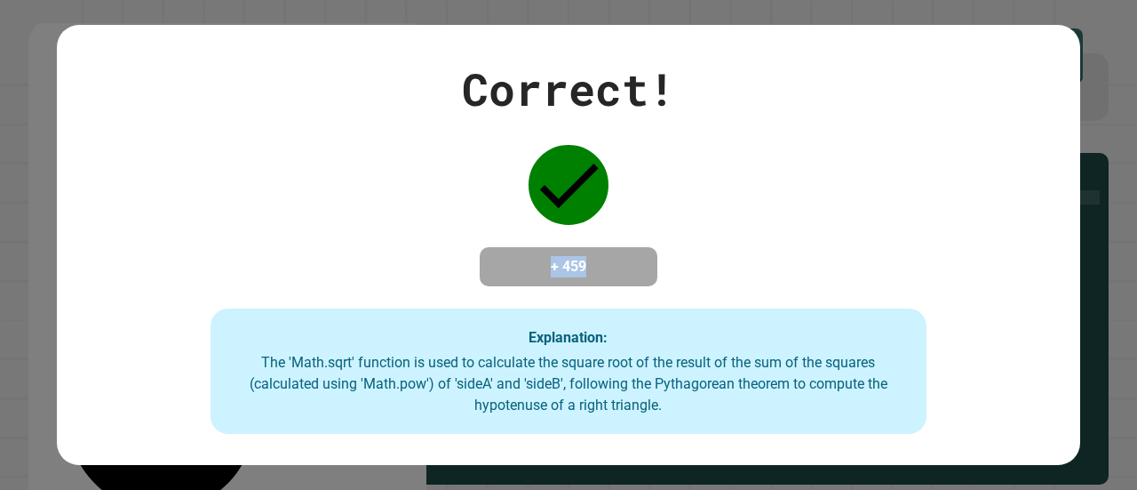
click at [483, 266] on div "+ 459" at bounding box center [569, 266] width 178 height 39
drag, startPoint x: 483, startPoint y: 266, endPoint x: 701, endPoint y: 278, distance: 219.0
click at [701, 278] on div "Correct! + 459 Explanation: The 'Math.sqrt' function is used to calculate the s…" at bounding box center [569, 245] width 1024 height 379
drag, startPoint x: 701, startPoint y: 278, endPoint x: 199, endPoint y: 300, distance: 502.6
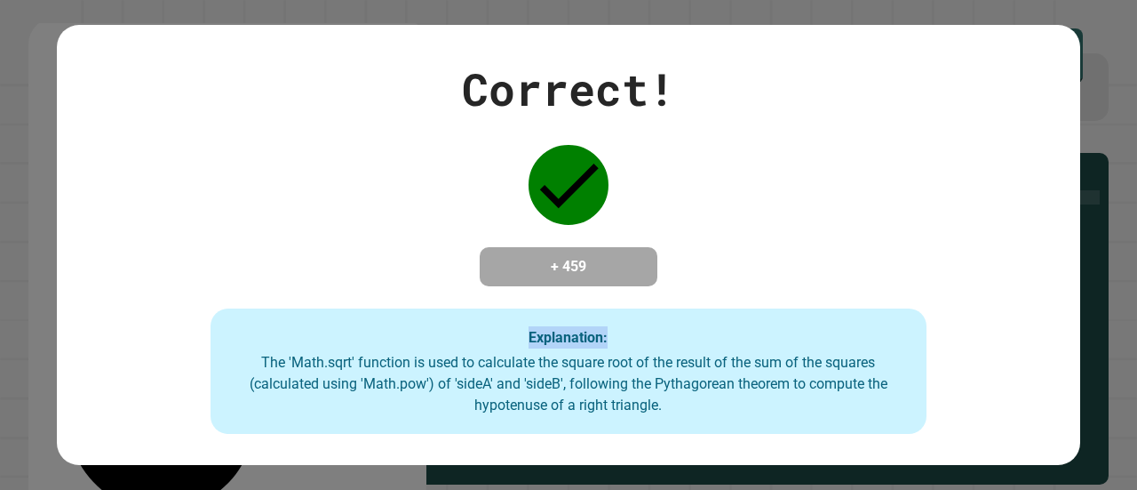
click at [199, 300] on div "Correct! + 459 Explanation: The 'Math.sqrt' function is used to calculate the s…" at bounding box center [569, 245] width 1024 height 379
drag, startPoint x: 455, startPoint y: 253, endPoint x: 730, endPoint y: 271, distance: 275.2
click at [730, 271] on div "Correct! + 459 Explanation: The 'Math.sqrt' function is used to calculate the s…" at bounding box center [569, 245] width 1024 height 379
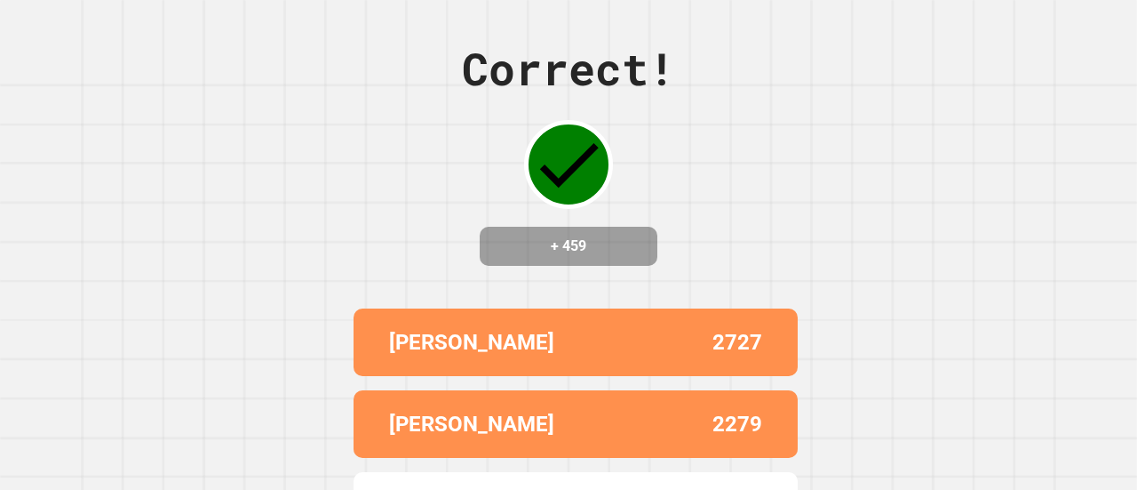
scroll to position [249, 0]
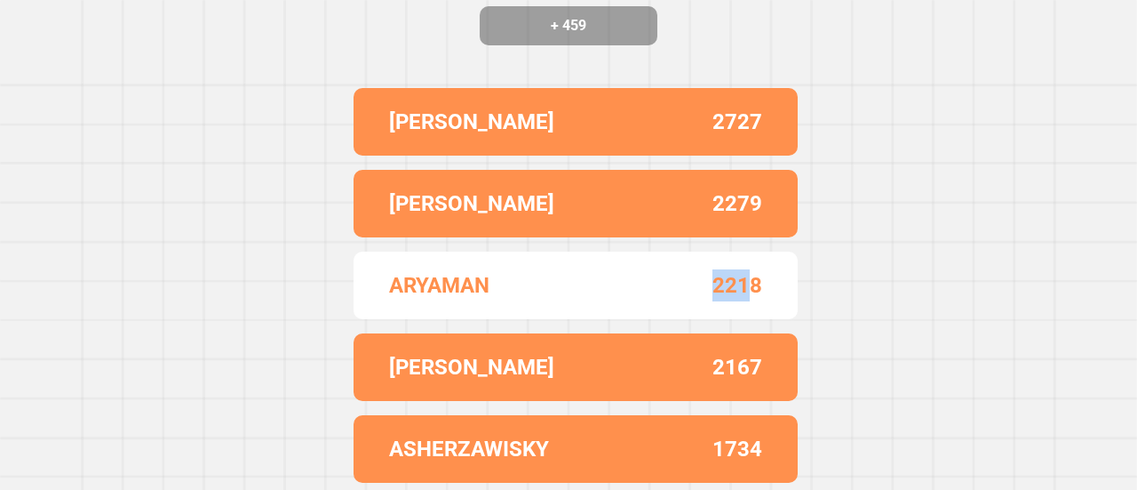
drag, startPoint x: 706, startPoint y: 272, endPoint x: 744, endPoint y: 267, distance: 37.6
click at [744, 269] on div "2218" at bounding box center [669, 285] width 187 height 32
click at [757, 273] on div "ARYAMAN 2218" at bounding box center [576, 285] width 444 height 68
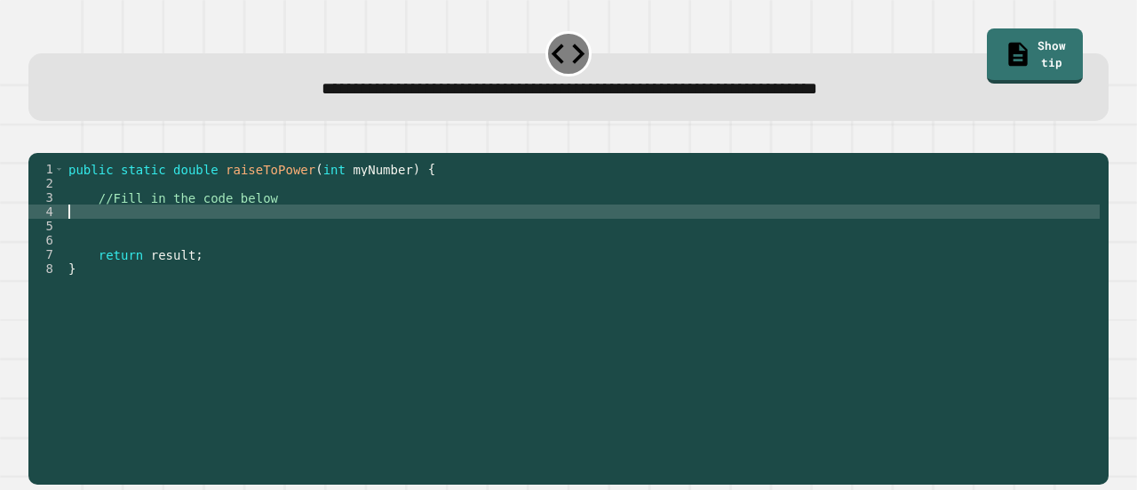
click at [336, 232] on div "public static double raiseToPower ( int myNumber ) { //Fill in the code below r…" at bounding box center [582, 297] width 1035 height 270
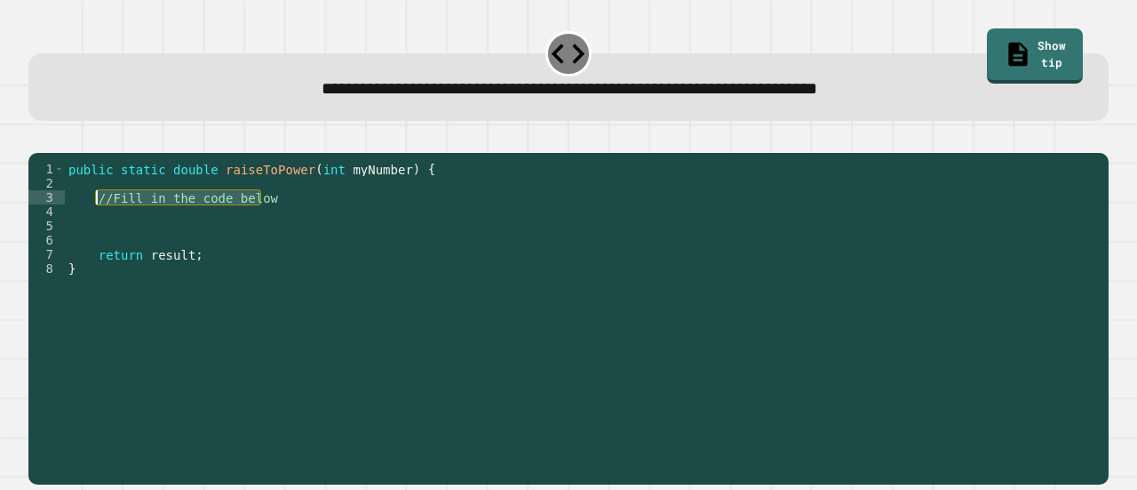
drag, startPoint x: 340, startPoint y: 221, endPoint x: 95, endPoint y: 226, distance: 245.3
click at [95, 226] on div "public static double raiseToPower ( int myNumber ) { //Fill in the code below r…" at bounding box center [582, 297] width 1035 height 270
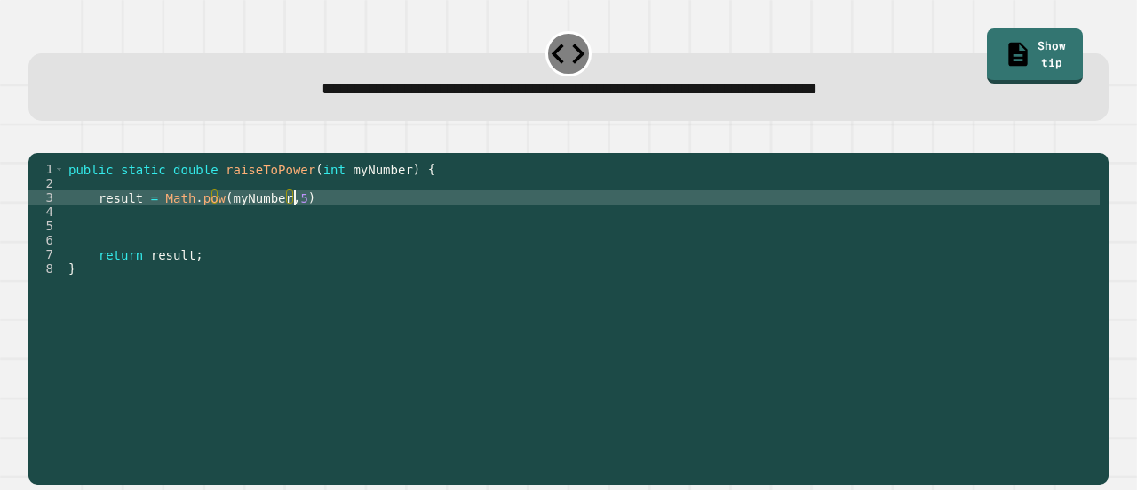
scroll to position [0, 15]
click at [37, 139] on icon "button" at bounding box center [37, 139] width 0 height 0
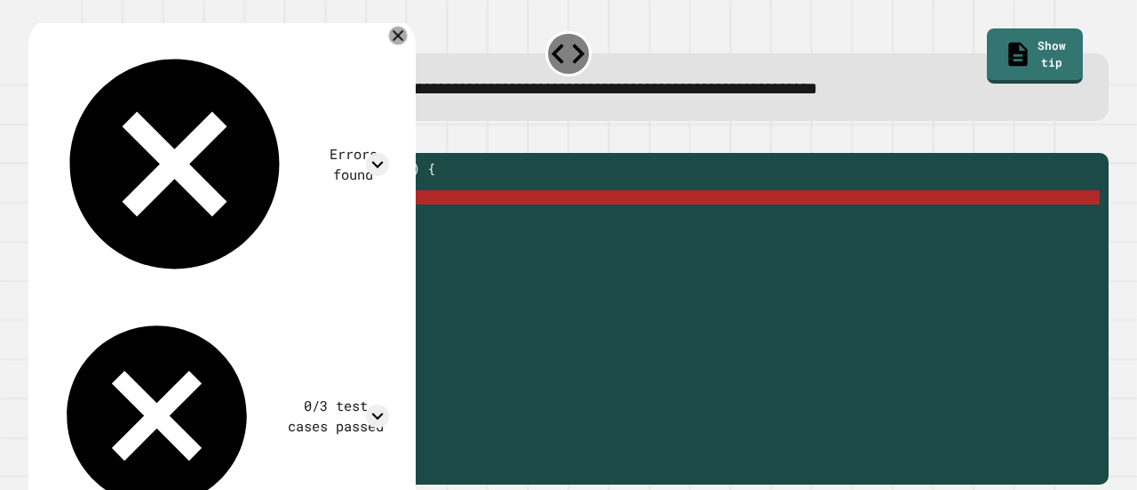
click at [407, 32] on icon at bounding box center [397, 36] width 19 height 19
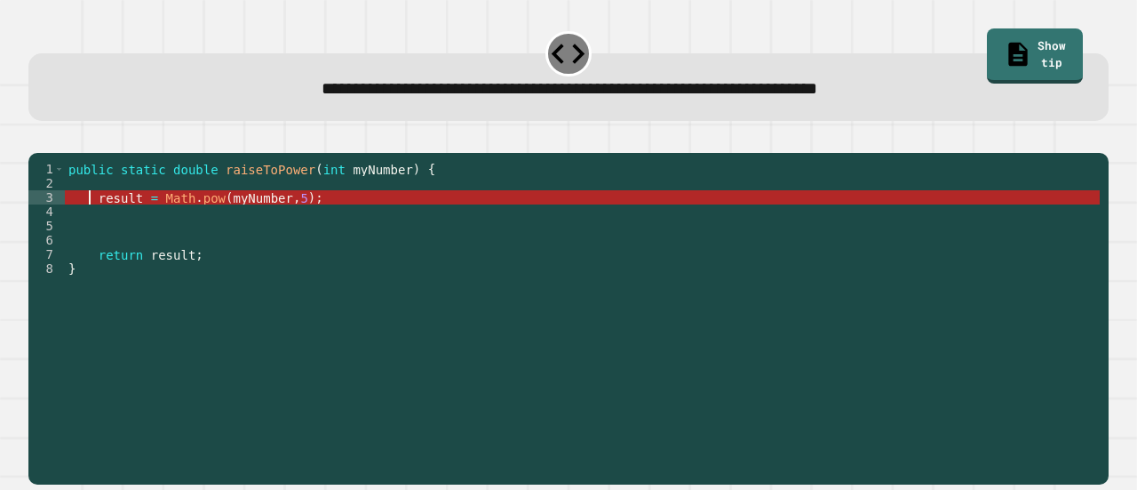
click at [91, 221] on div "public static double raiseToPower ( int myNumber ) { result = Math . pow ( myNu…" at bounding box center [582, 297] width 1035 height 270
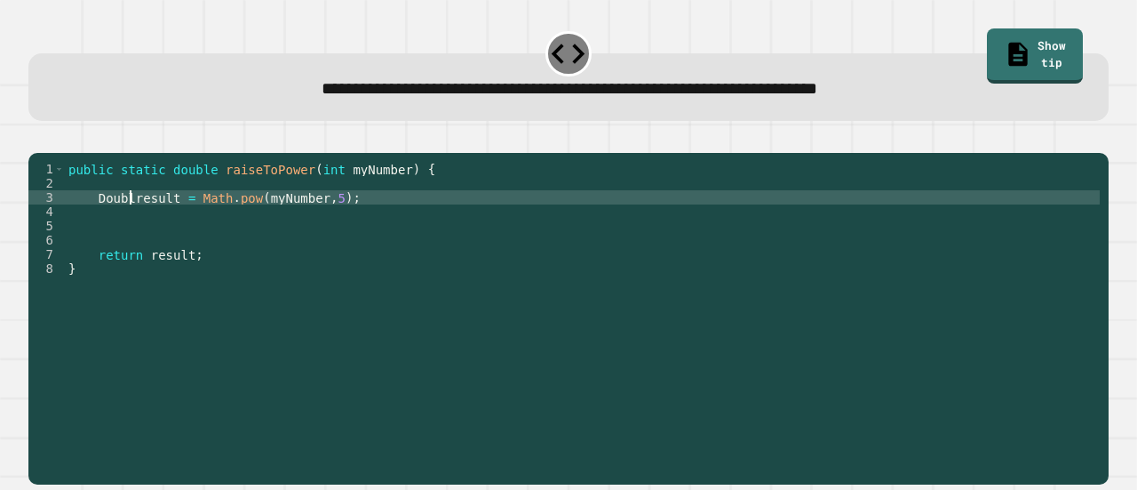
scroll to position [0, 5]
type textarea "**********"
click at [54, 151] on icon "button" at bounding box center [49, 149] width 10 height 12
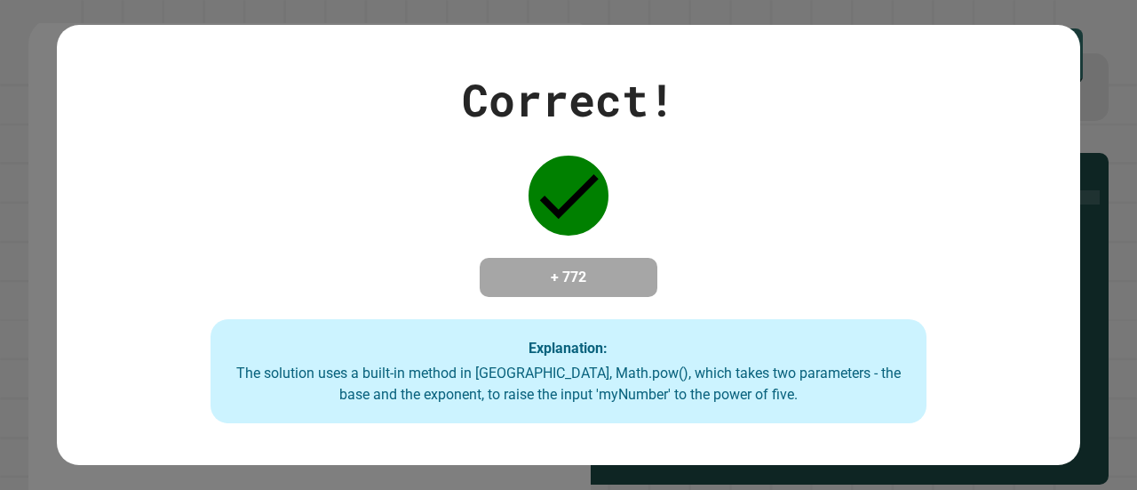
click at [739, 266] on div "Correct! + 772 Explanation: The solution uses a built-in method in [GEOGRAPHIC_…" at bounding box center [569, 245] width 1024 height 357
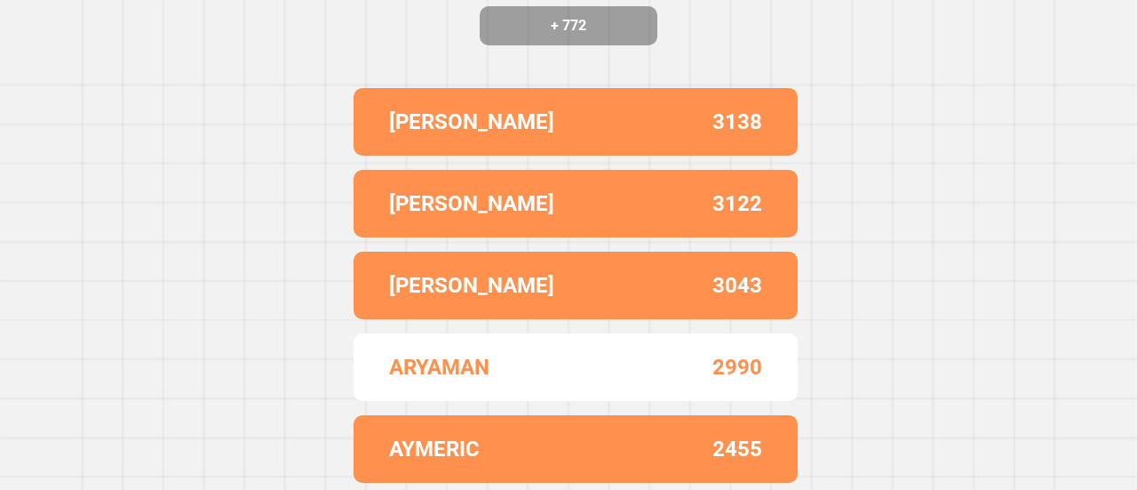
scroll to position [0, 0]
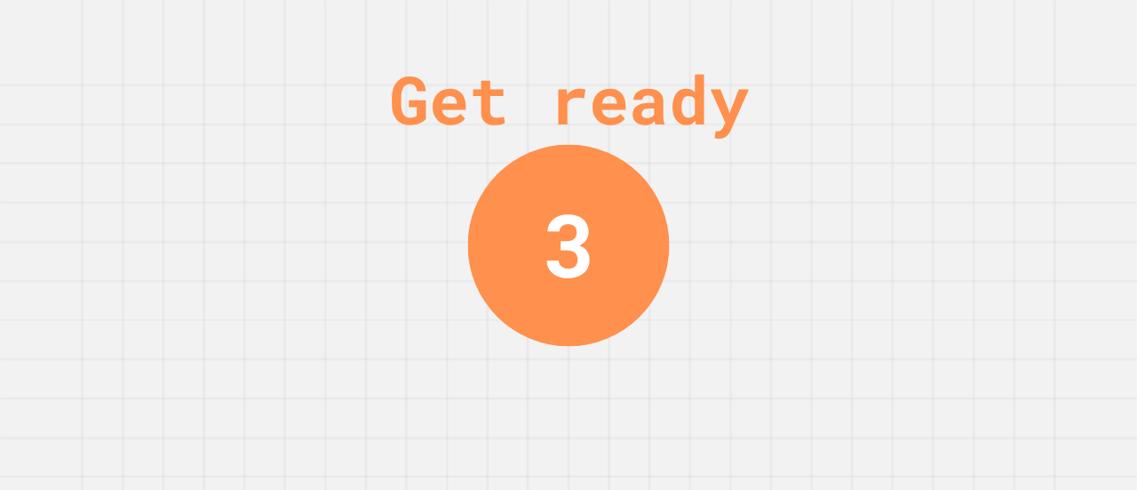
click at [3, 390] on div "Get ready 3" at bounding box center [568, 245] width 1137 height 490
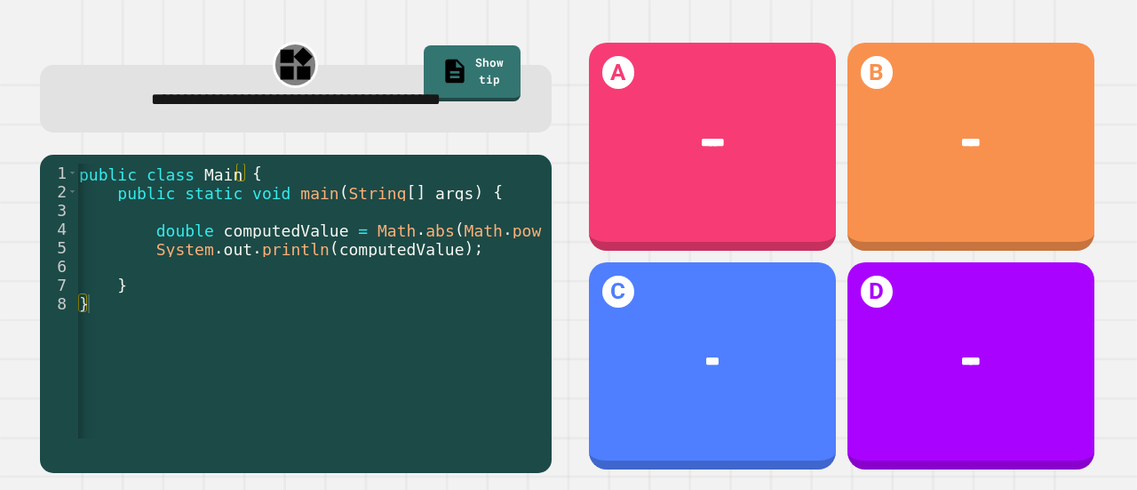
scroll to position [0, 57]
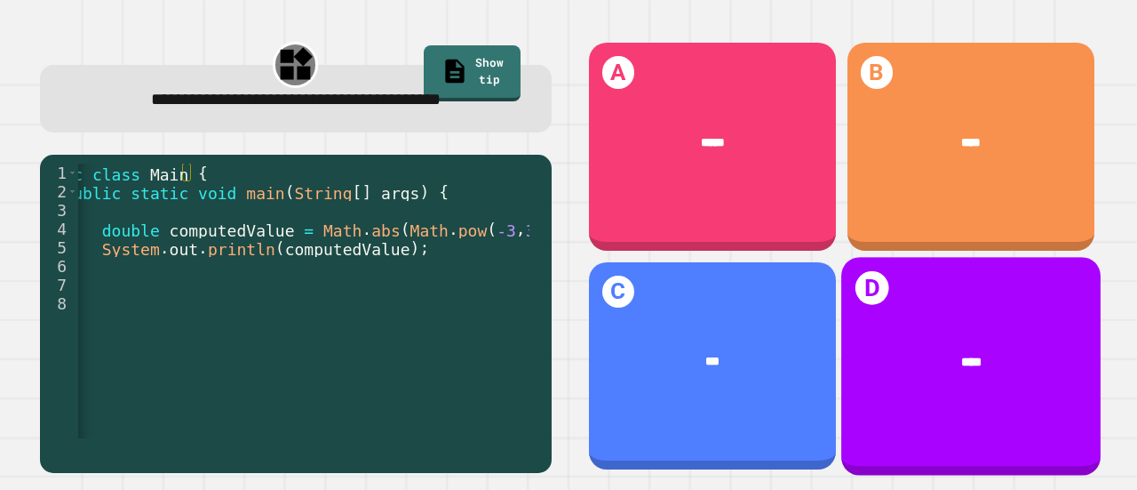
click at [912, 354] on div "****" at bounding box center [971, 361] width 259 height 70
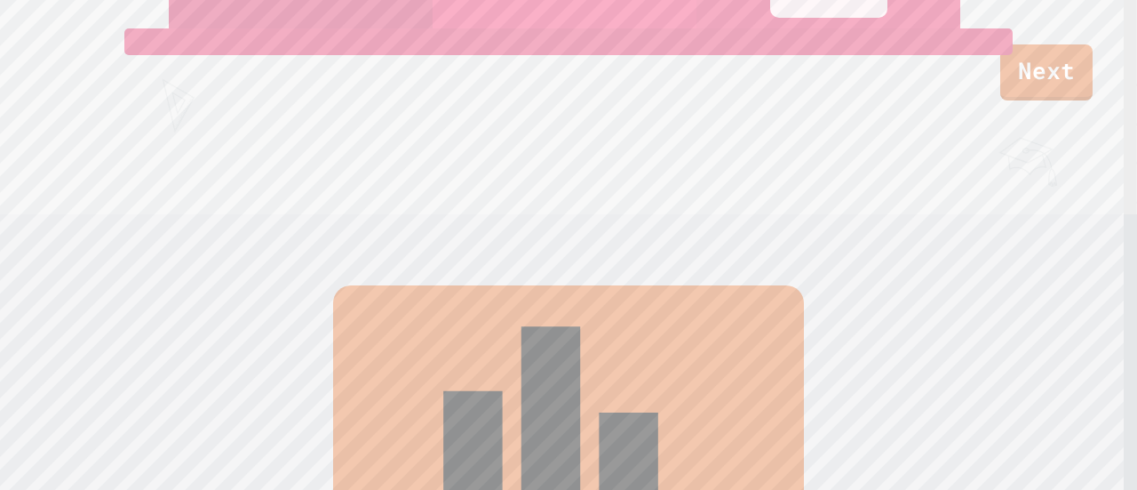
scroll to position [0, 0]
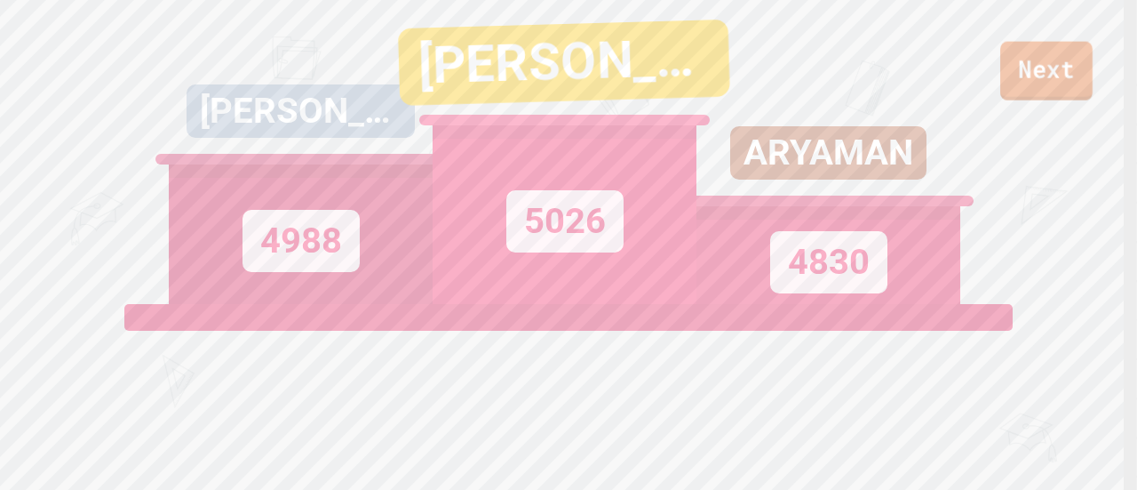
click at [1082, 99] on link "Next" at bounding box center [1047, 71] width 92 height 59
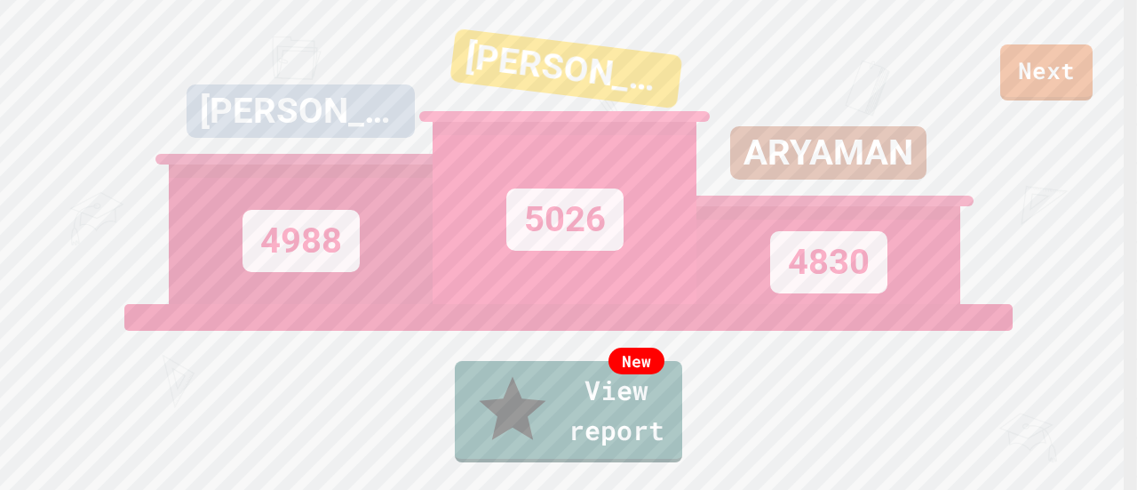
scroll to position [32, 0]
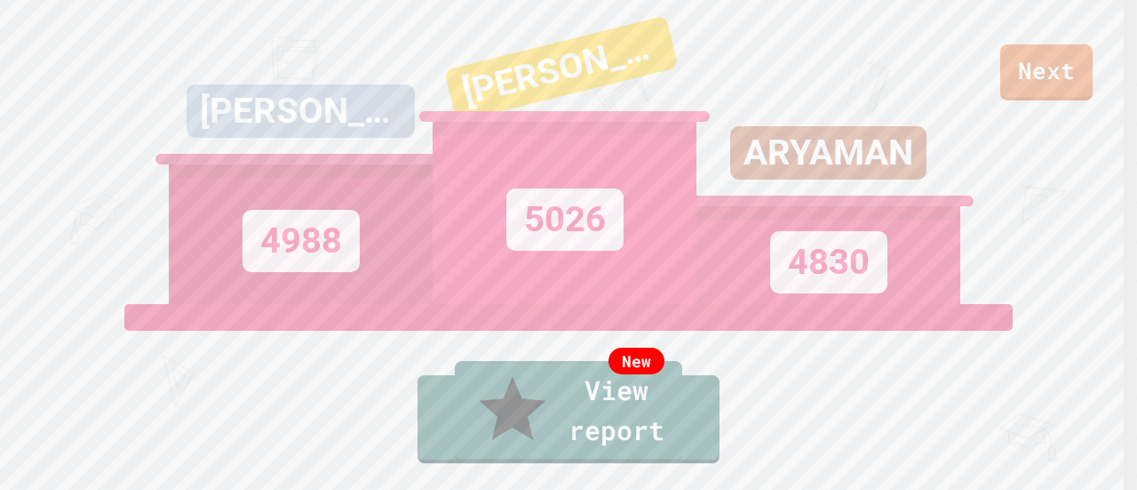
type textarea "**********"
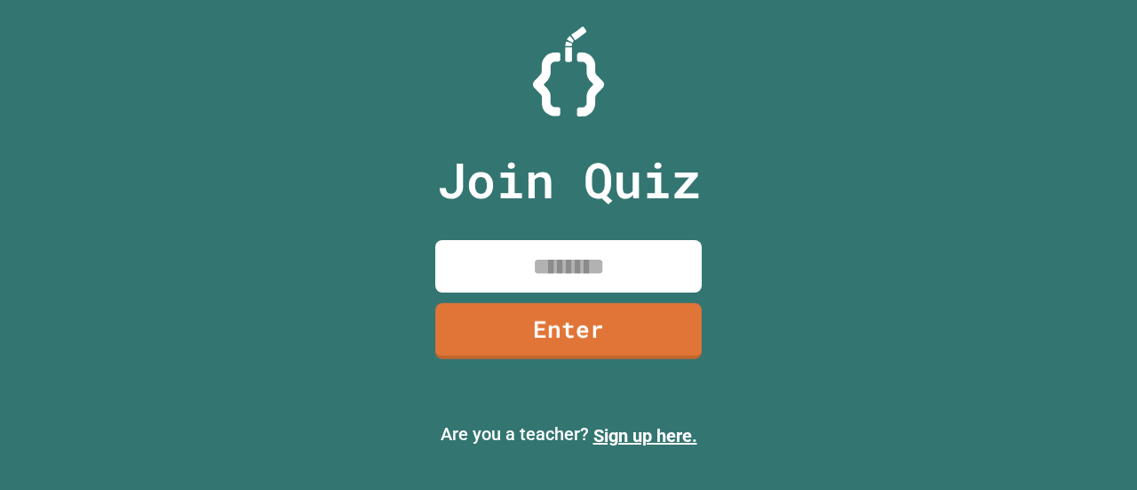
click at [562, 257] on input at bounding box center [568, 266] width 267 height 52
type input "********"
click at [614, 323] on link "Enter" at bounding box center [568, 331] width 267 height 56
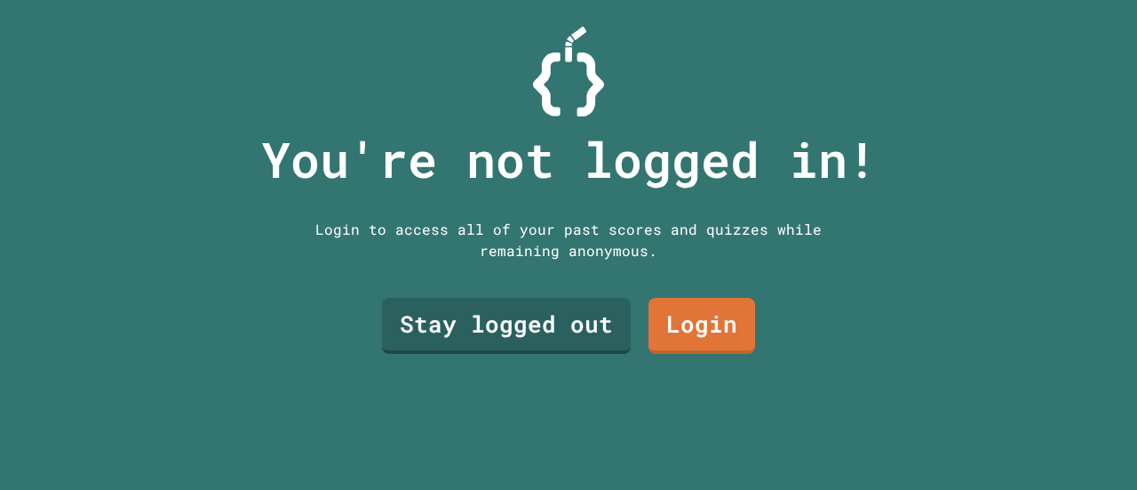
click at [546, 322] on link "Stay logged out" at bounding box center [506, 326] width 249 height 56
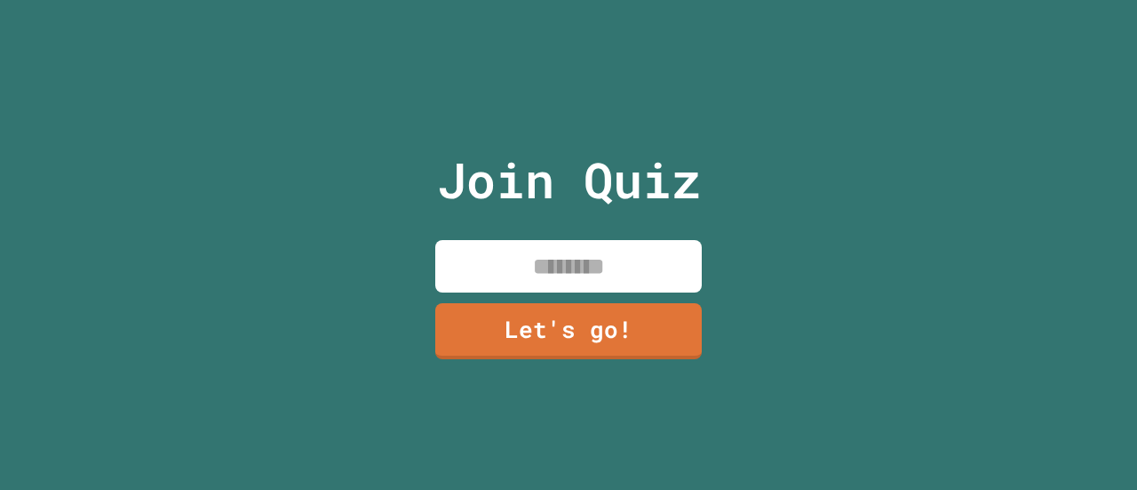
click at [580, 252] on input at bounding box center [568, 266] width 267 height 52
type input "*******"
click at [479, 322] on link "Let's go!" at bounding box center [568, 331] width 267 height 56
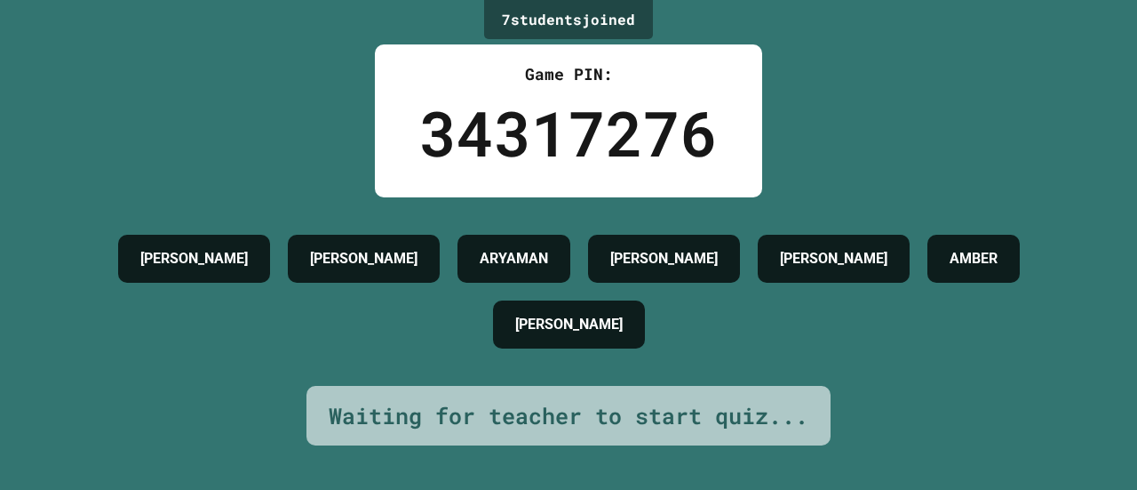
click at [395, 239] on div "[PERSON_NAME] [PERSON_NAME] [PERSON_NAME] [PERSON_NAME]" at bounding box center [568, 292] width 1049 height 132
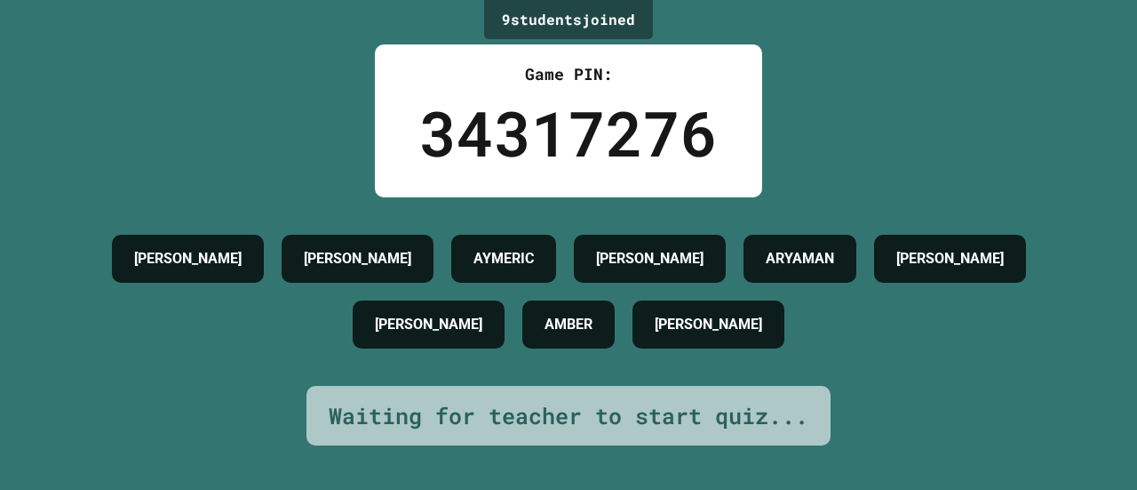
click at [474, 250] on h4 "AYMERIC" at bounding box center [504, 258] width 60 height 21
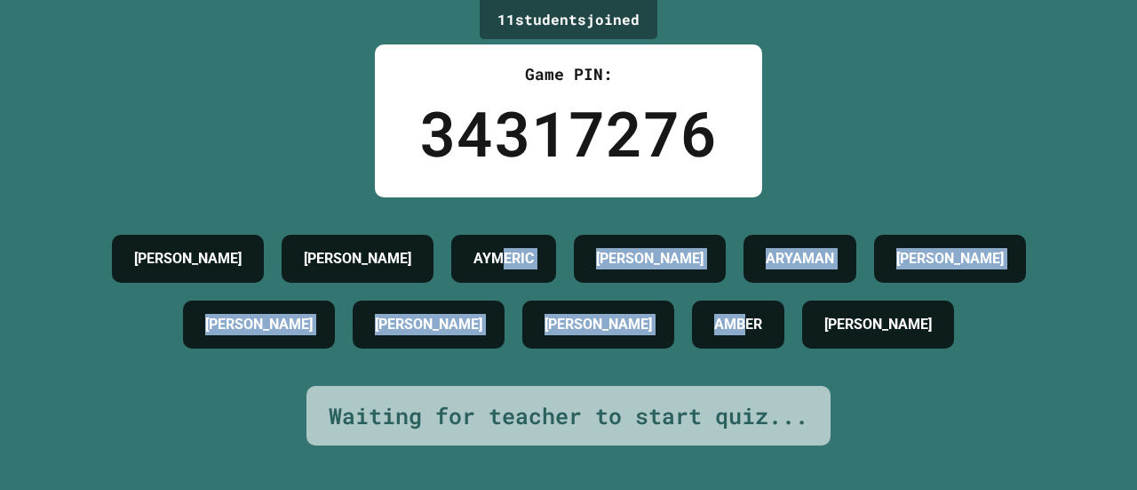
drag, startPoint x: 445, startPoint y: 260, endPoint x: 784, endPoint y: 313, distance: 342.6
click at [784, 313] on div "[PERSON_NAME] [PERSON_NAME] [PERSON_NAME] [PERSON_NAME] [PERSON_NAME] [PERSON_N…" at bounding box center [568, 292] width 1049 height 132
click at [762, 314] on h4 "AMBER" at bounding box center [738, 324] width 48 height 21
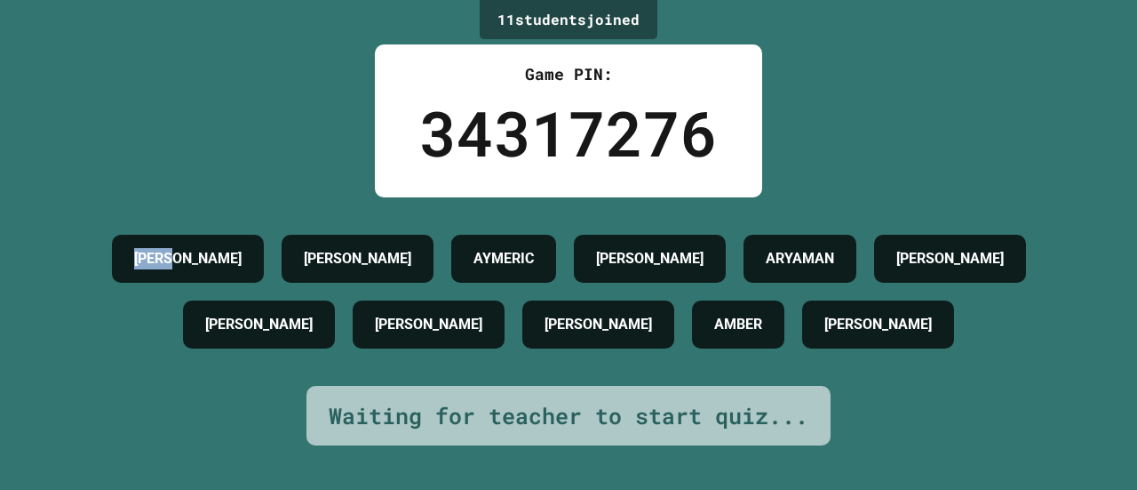
drag, startPoint x: 113, startPoint y: 235, endPoint x: 226, endPoint y: 260, distance: 115.6
click at [226, 260] on div "[PERSON_NAME] [PERSON_NAME] [PERSON_NAME] [PERSON_NAME] [PERSON_NAME] [PERSON_N…" at bounding box center [568, 292] width 1049 height 132
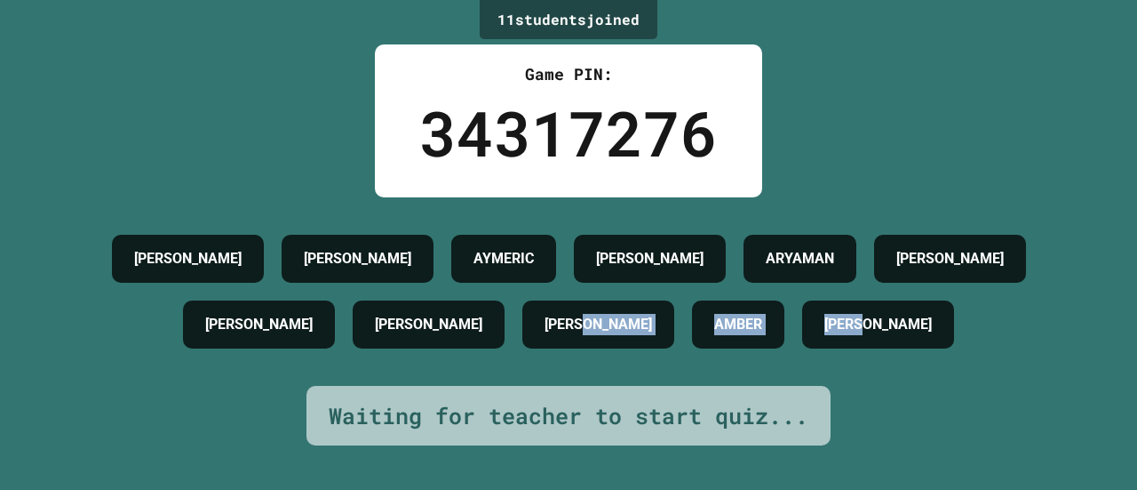
drag, startPoint x: 722, startPoint y: 326, endPoint x: 967, endPoint y: 420, distance: 262.7
click at [967, 420] on div "11 student s joined Game PIN: 34317276 [PERSON_NAME] [PERSON_NAME] [PERSON_NAME…" at bounding box center [568, 245] width 1137 height 490
click at [282, 258] on div "[PERSON_NAME]" at bounding box center [358, 259] width 152 height 48
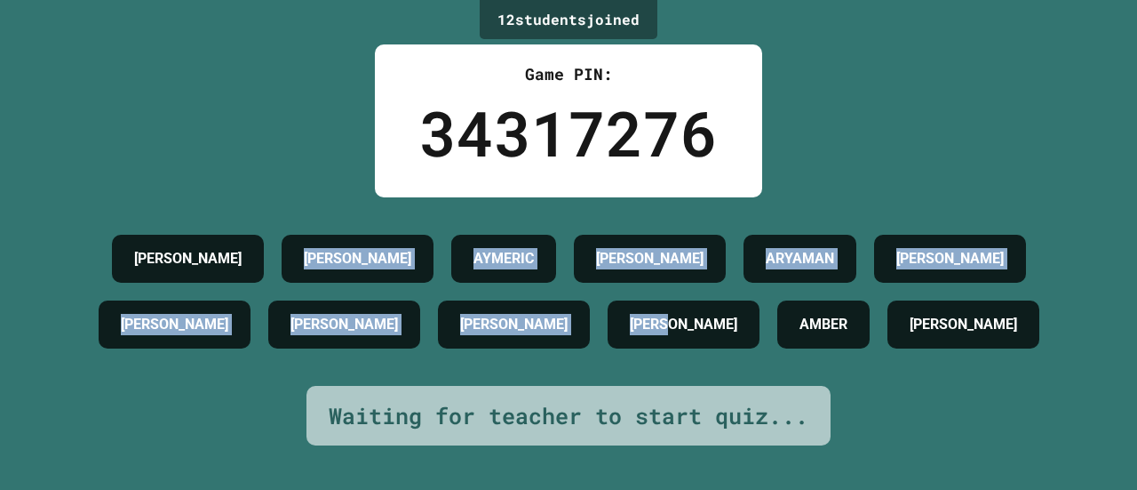
drag, startPoint x: 242, startPoint y: 258, endPoint x: 794, endPoint y: 363, distance: 562.8
click at [794, 357] on div "[PERSON_NAME] [PERSON_NAME] [PERSON_NAME] [PERSON_NAME] [PERSON_NAME] [PERSON_N…" at bounding box center [568, 292] width 1049 height 132
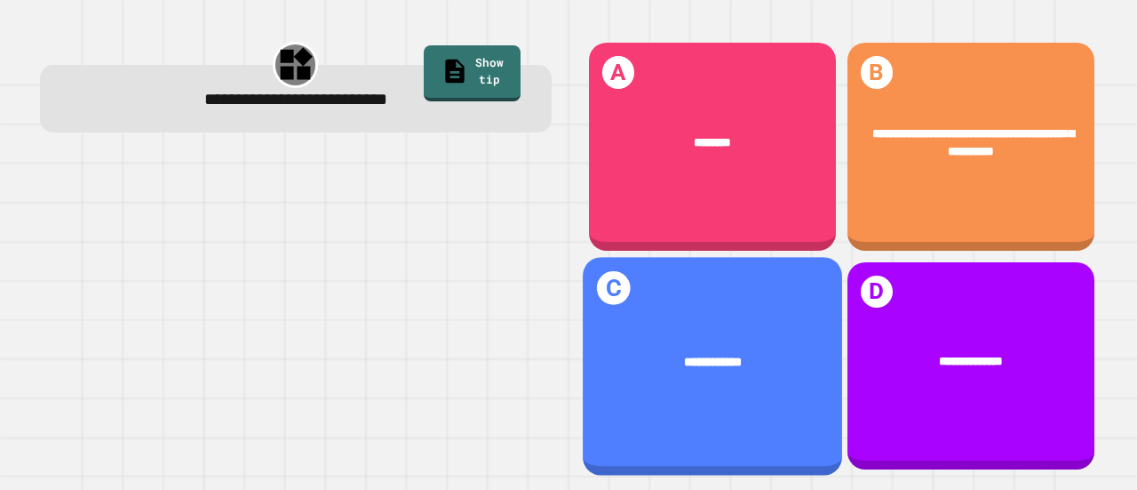
click at [952, 163] on div "**********" at bounding box center [971, 142] width 247 height 84
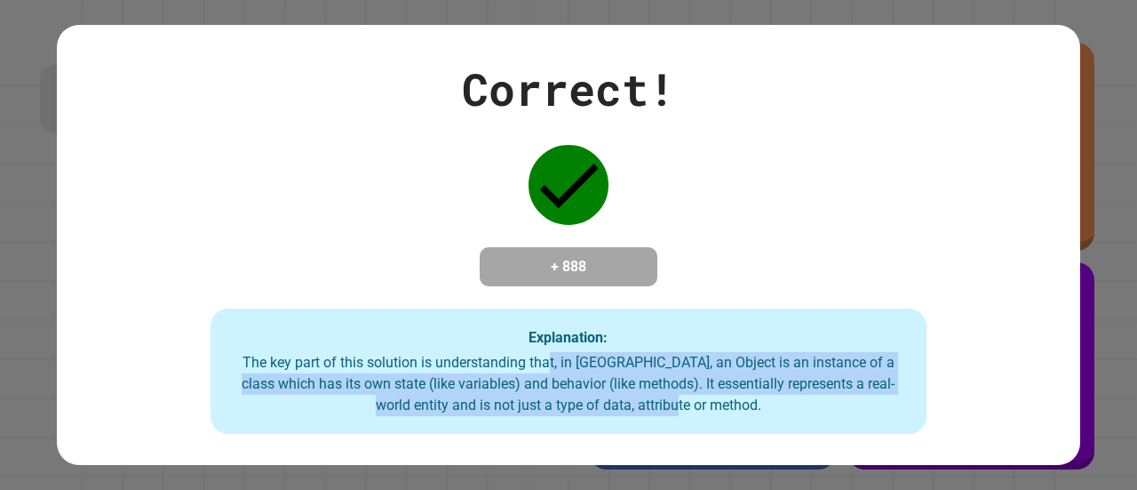
drag, startPoint x: 543, startPoint y: 367, endPoint x: 739, endPoint y: 426, distance: 205.0
click at [739, 426] on div "Explanation: The key part of this solution is understanding that, in [GEOGRAPHI…" at bounding box center [569, 371] width 716 height 126
click at [741, 420] on div "Explanation: The key part of this solution is understanding that, in [GEOGRAPHI…" at bounding box center [569, 371] width 716 height 126
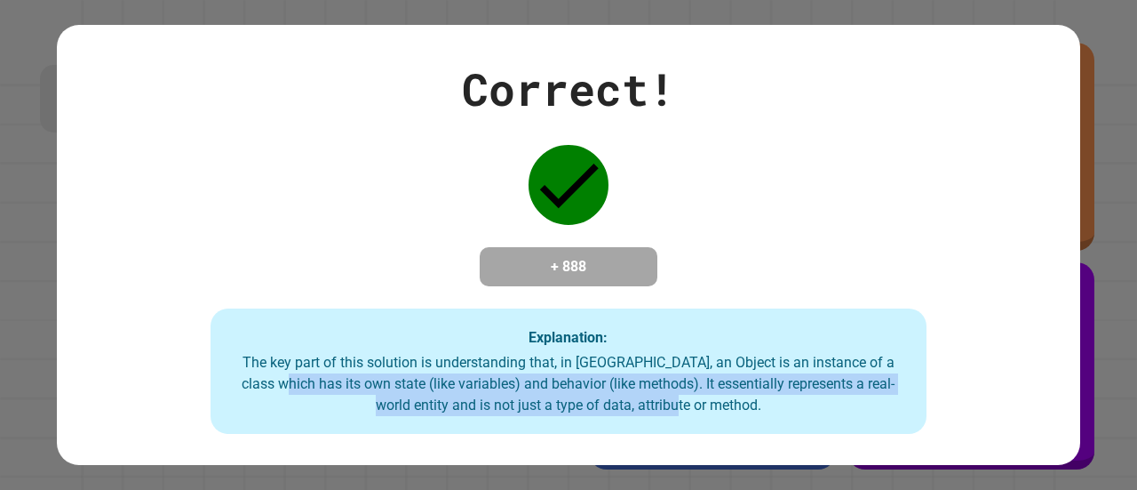
drag, startPoint x: 730, startPoint y: 413, endPoint x: 171, endPoint y: 388, distance: 560.4
click at [171, 388] on div "Correct! + 888 Explanation: The key part of this solution is understanding that…" at bounding box center [569, 245] width 1024 height 379
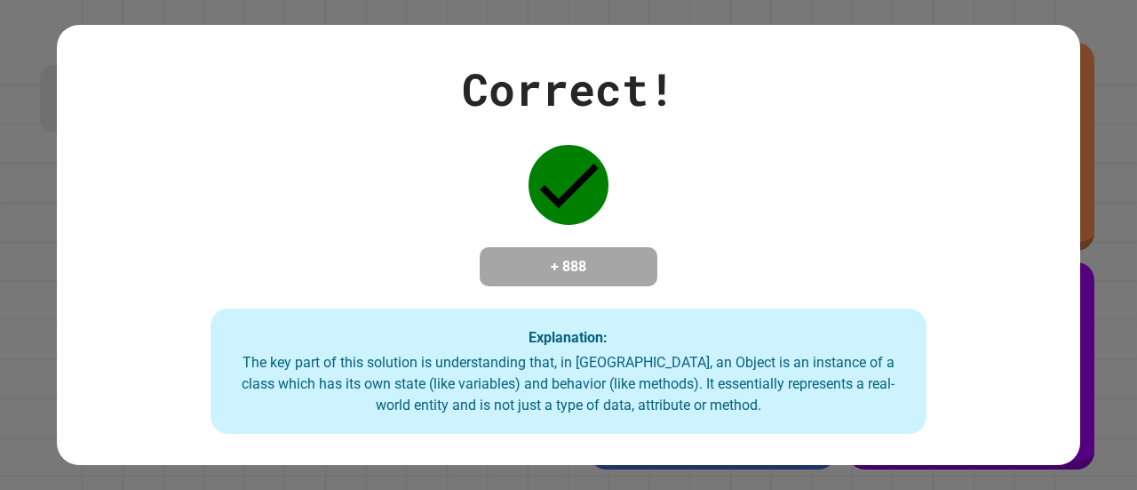
click at [313, 312] on div "Explanation: The key part of this solution is understanding that, in [GEOGRAPHI…" at bounding box center [569, 371] width 716 height 126
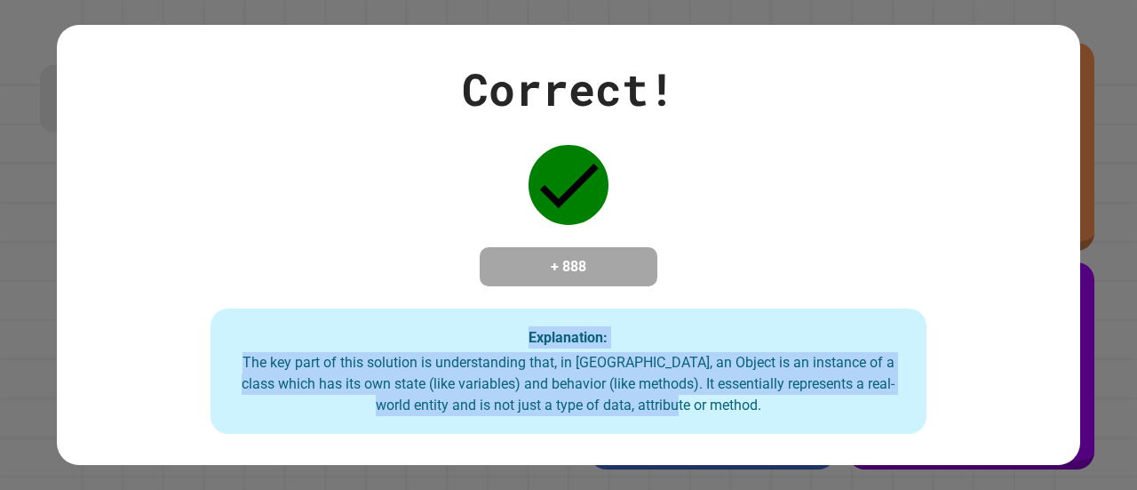
drag, startPoint x: 319, startPoint y: 313, endPoint x: 770, endPoint y: 424, distance: 464.9
click at [770, 424] on div "Explanation: The key part of this solution is understanding that, in [GEOGRAPHI…" at bounding box center [569, 371] width 716 height 126
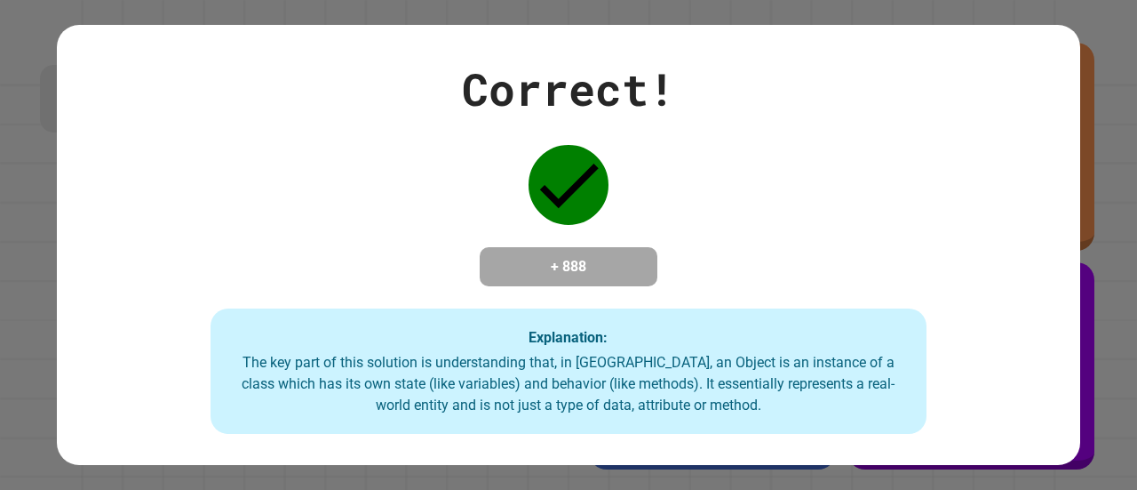
click at [835, 432] on div "Explanation: The key part of this solution is understanding that, in [GEOGRAPHI…" at bounding box center [569, 371] width 716 height 126
click at [834, 433] on div "Explanation: The key part of this solution is understanding that, in [GEOGRAPHI…" at bounding box center [569, 371] width 716 height 126
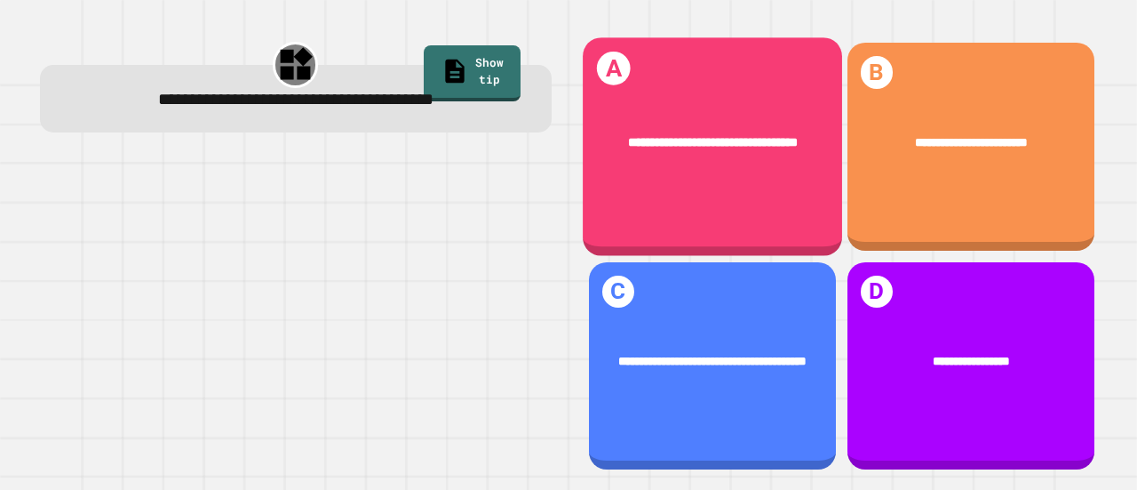
click at [730, 184] on div "**********" at bounding box center [712, 147] width 259 height 218
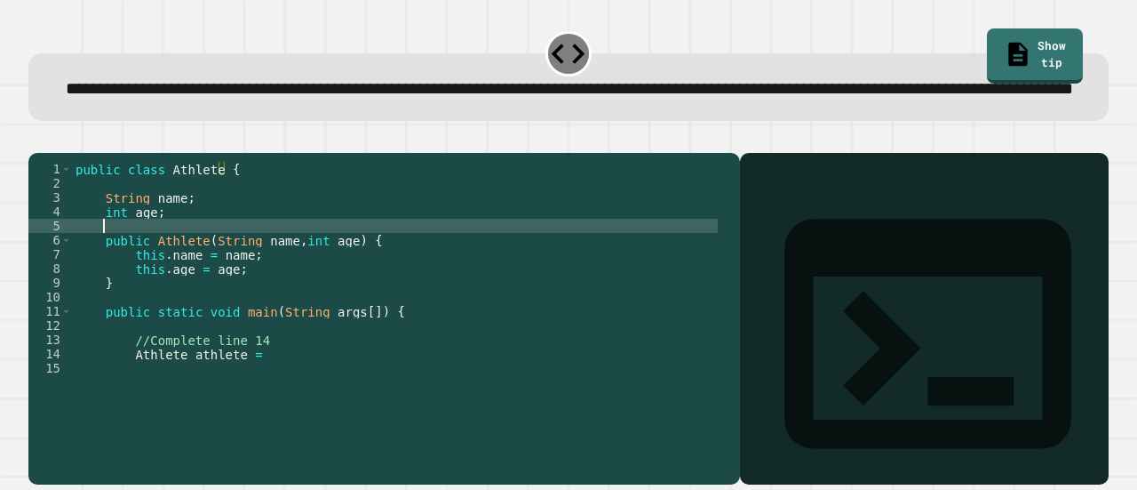
click at [427, 284] on div "public class Athlete { String name ; int age ; public Athlete ( String name , i…" at bounding box center [395, 283] width 646 height 242
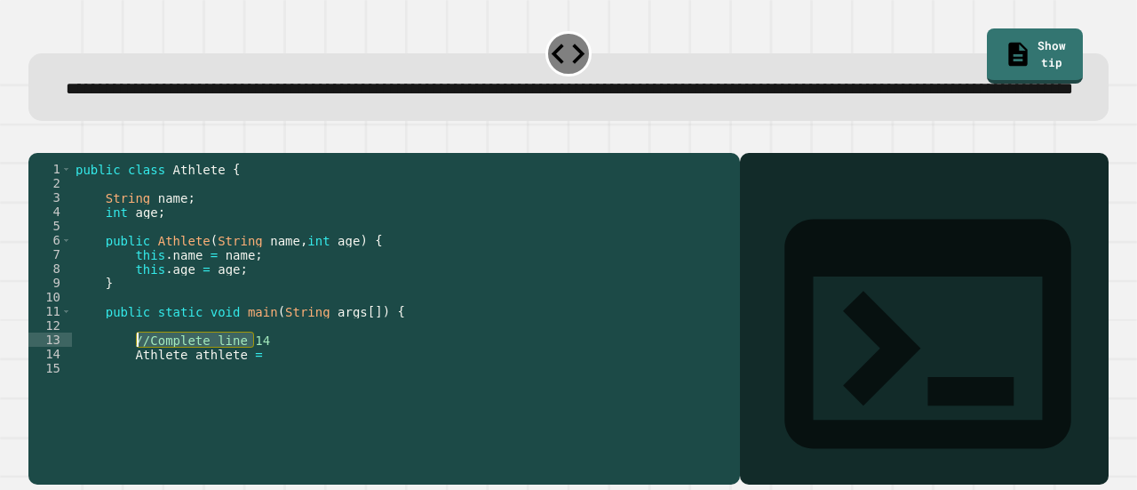
drag, startPoint x: 264, startPoint y: 390, endPoint x: 137, endPoint y: 392, distance: 127.1
click at [137, 392] on div "public class Athlete { String name ; int age ; public Athlete ( String name , i…" at bounding box center [395, 283] width 646 height 242
type textarea "*"
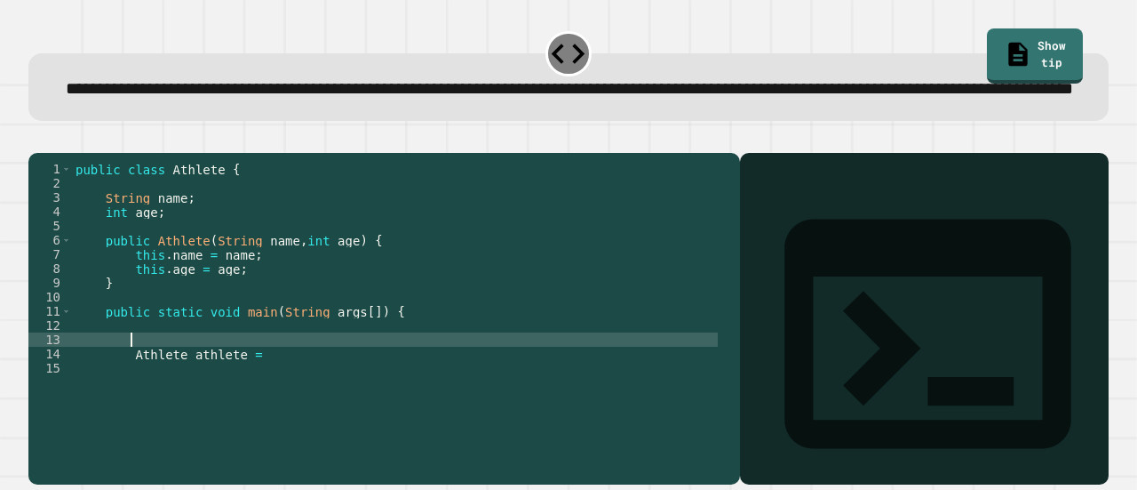
click at [289, 403] on div "public class Athlete { String name ; int age ; public Athlete ( String name , i…" at bounding box center [395, 283] width 646 height 242
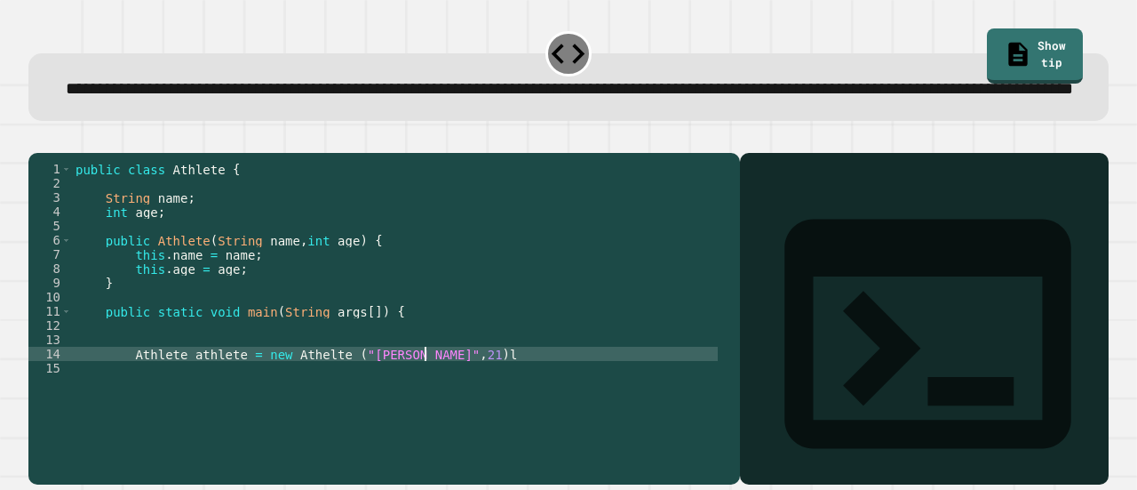
scroll to position [0, 24]
click at [37, 139] on button "button" at bounding box center [37, 139] width 0 height 0
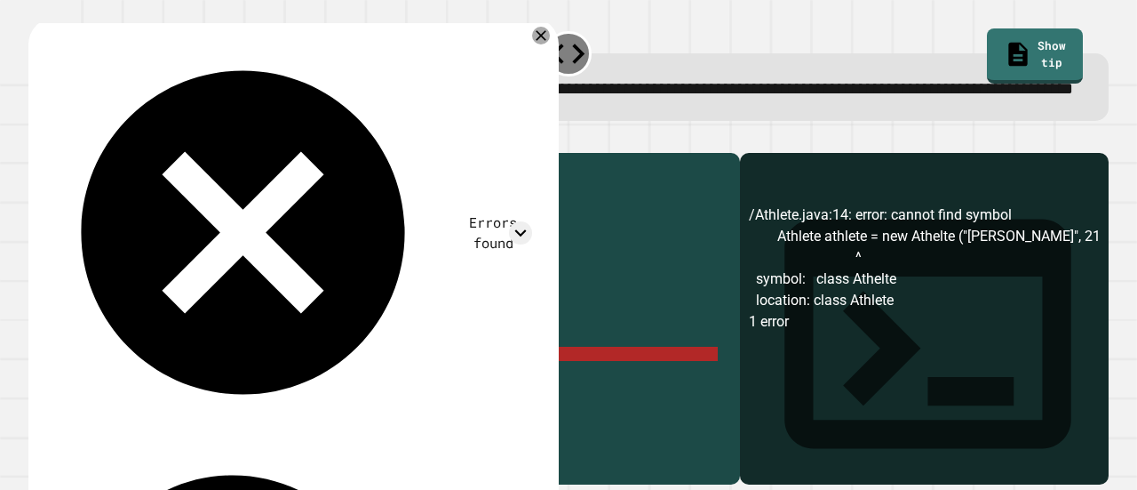
click at [246, 403] on div "public class Athlete { String name ; int age ; public Athlete ( String name , i…" at bounding box center [395, 283] width 646 height 242
click at [312, 403] on div "public class Athlete { String name ; int age ; public Athlete ( String name , i…" at bounding box center [395, 283] width 646 height 242
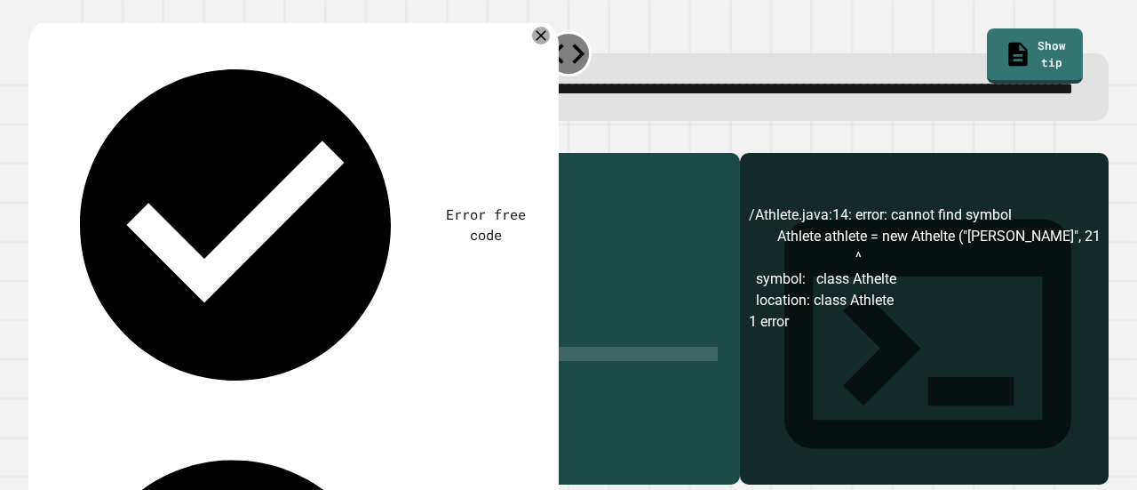
scroll to position [0, 17]
type textarea "**********"
click at [37, 139] on button "button" at bounding box center [37, 139] width 0 height 0
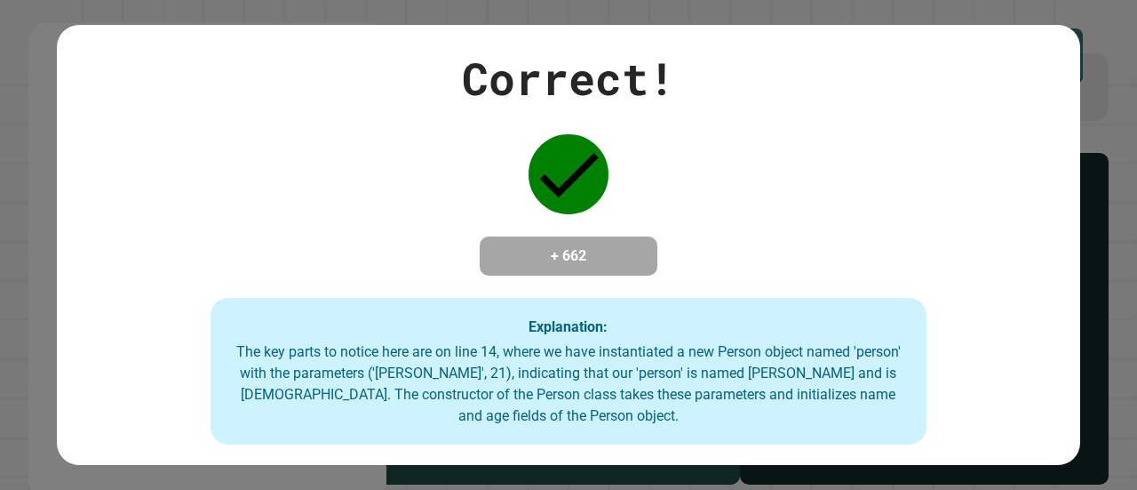
drag, startPoint x: 857, startPoint y: 0, endPoint x: 924, endPoint y: 93, distance: 115.2
click at [924, 93] on div "Correct! + 662 Explanation: The key parts to notice here are on line 14, where …" at bounding box center [569, 245] width 1024 height 400
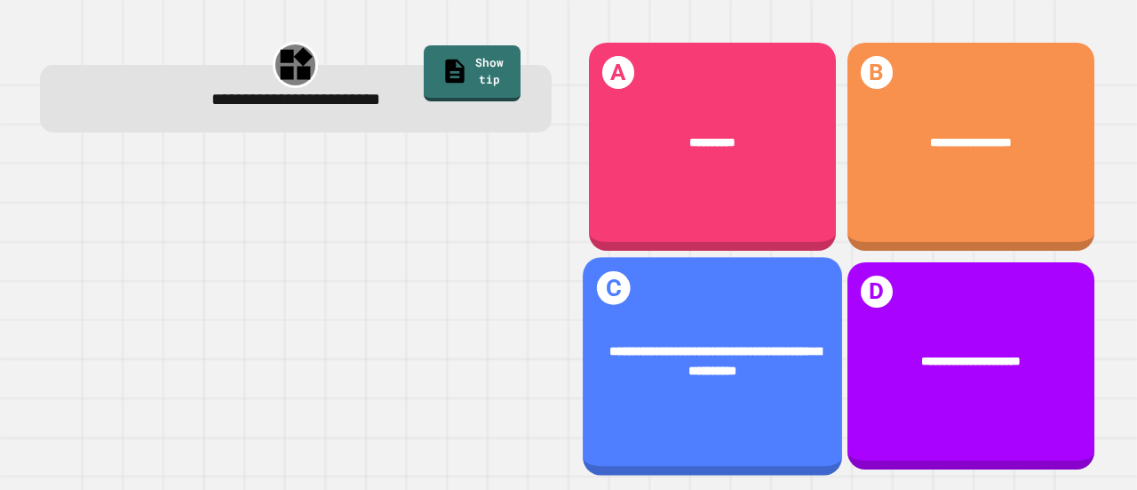
click at [743, 345] on span "**********" at bounding box center [716, 361] width 212 height 32
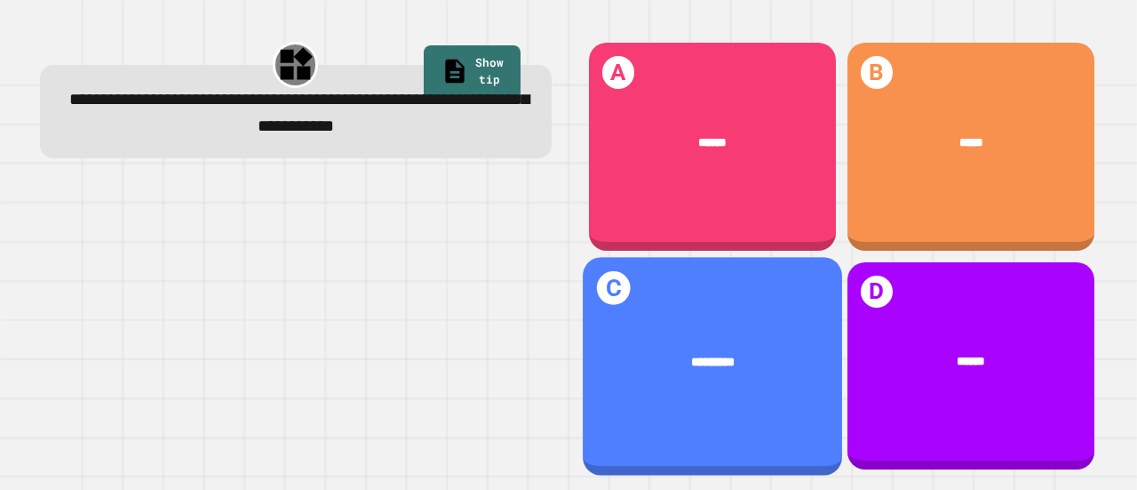
click at [979, 371] on div "******" at bounding box center [971, 361] width 247 height 67
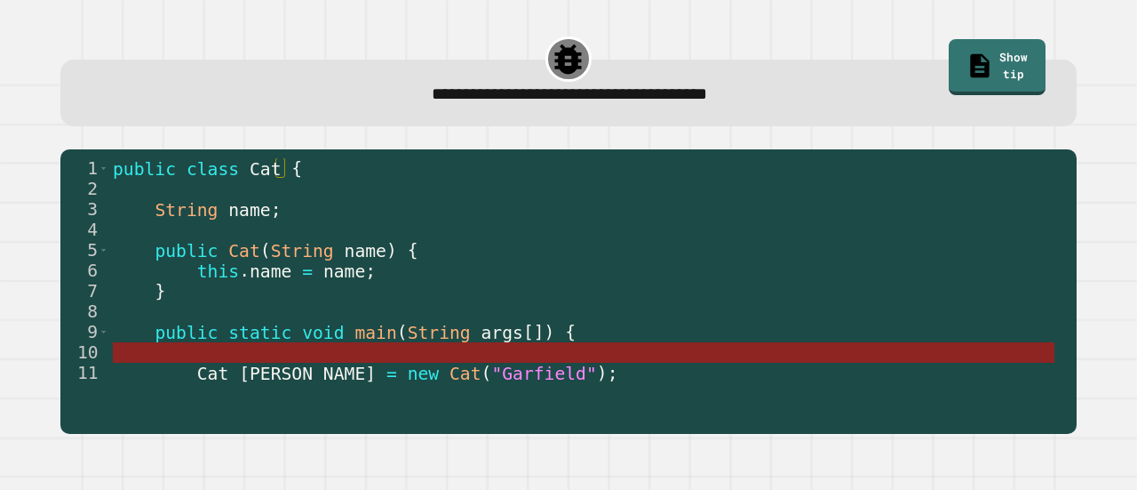
scroll to position [60, 0]
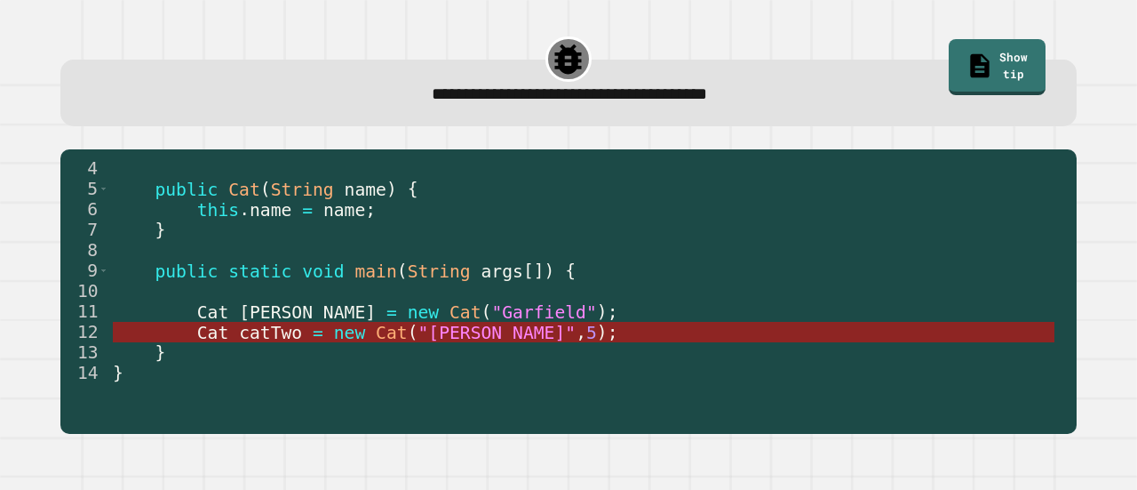
click at [421, 331] on span ""[PERSON_NAME]"" at bounding box center [498, 333] width 158 height 20
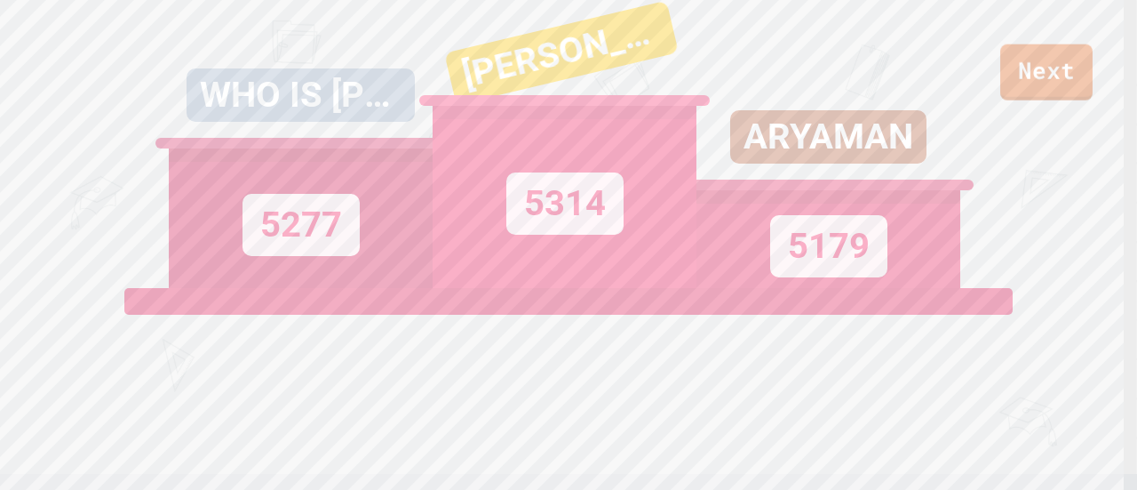
scroll to position [0, 0]
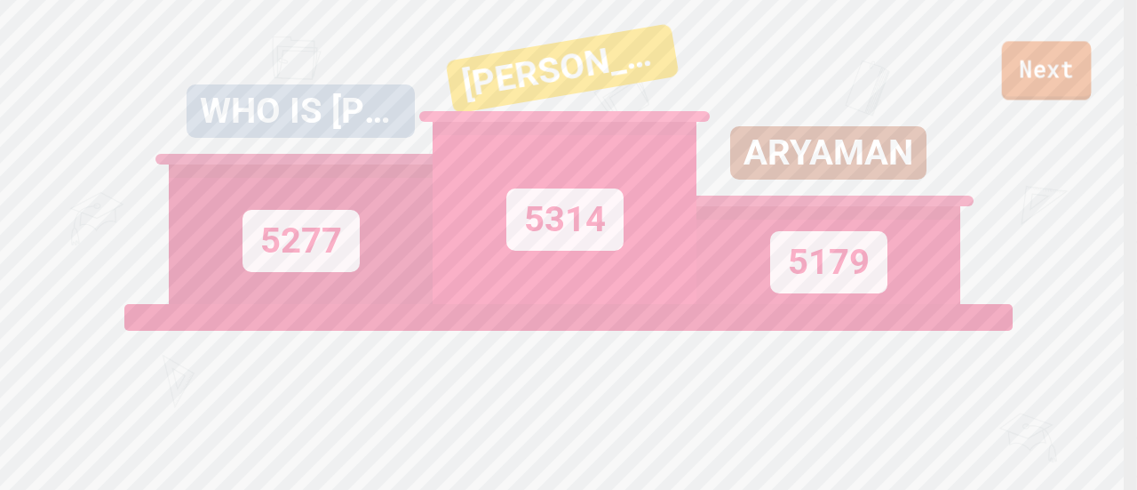
click at [1034, 81] on link "Next" at bounding box center [1047, 70] width 90 height 59
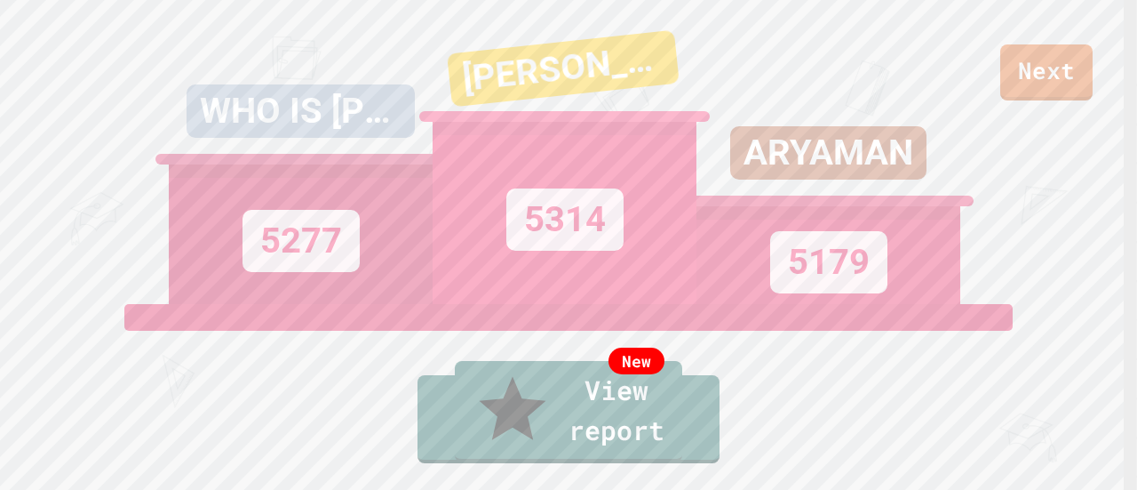
type textarea "**********"
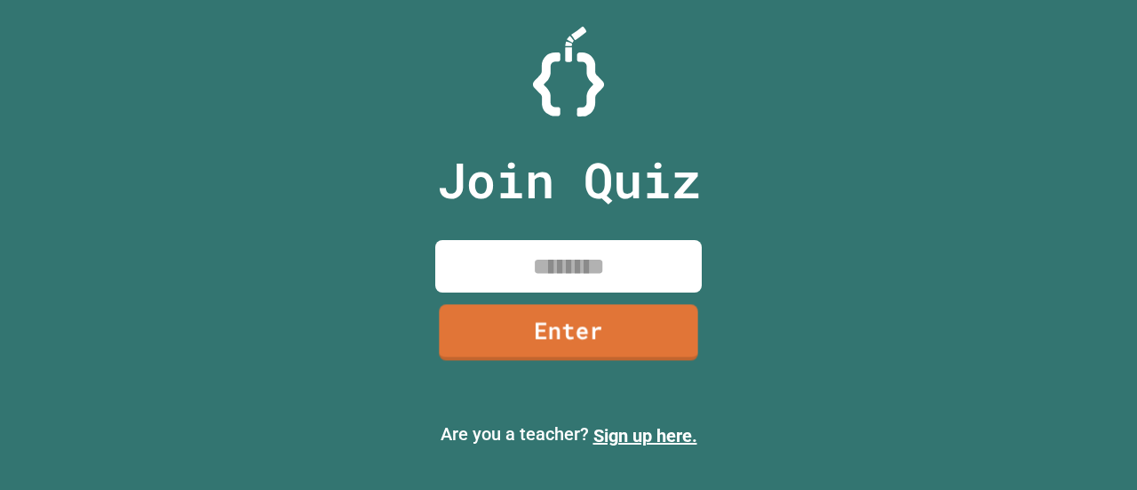
click at [527, 289] on input at bounding box center [568, 266] width 267 height 52
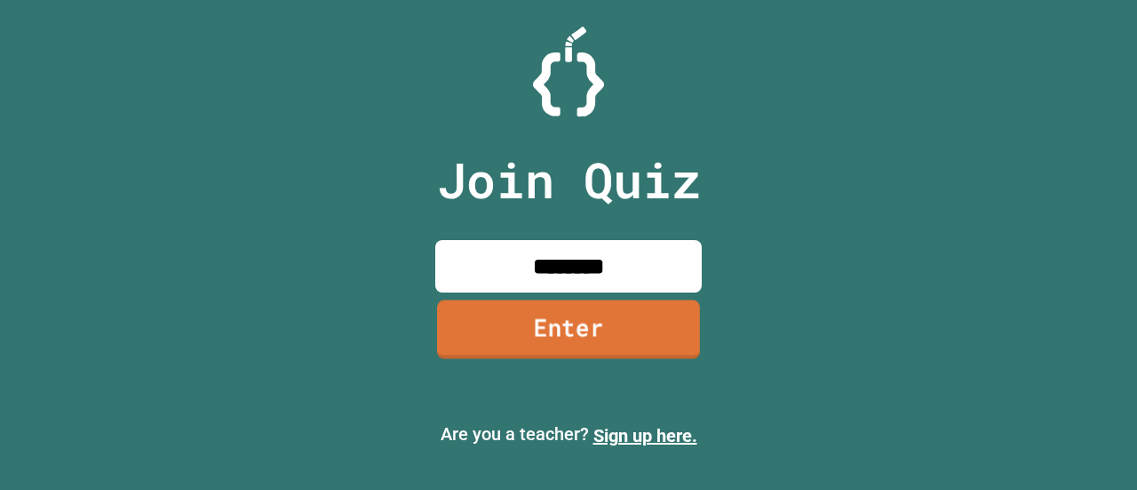
type input "********"
click at [606, 348] on link "Enter" at bounding box center [568, 328] width 263 height 59
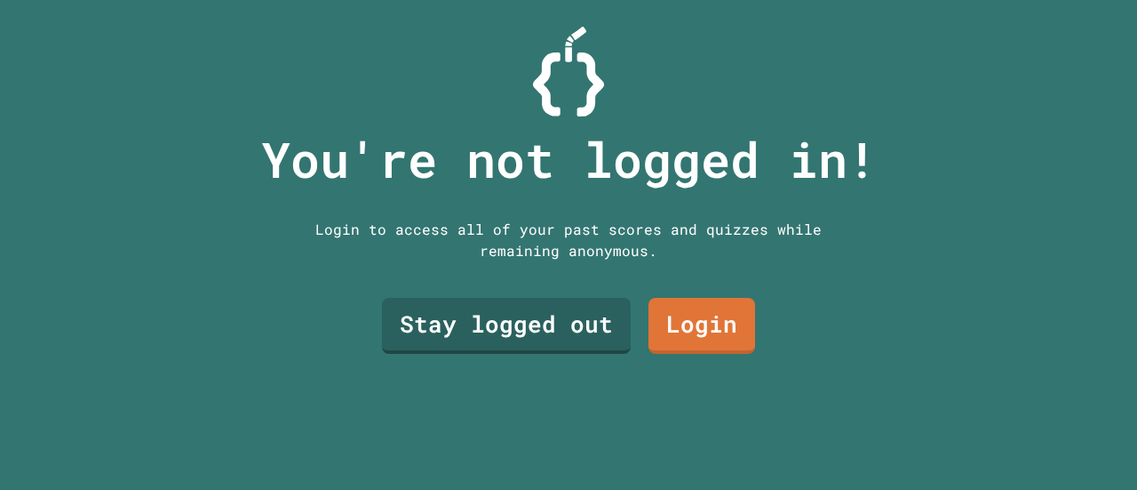
click at [547, 334] on link "Stay logged out" at bounding box center [506, 326] width 249 height 56
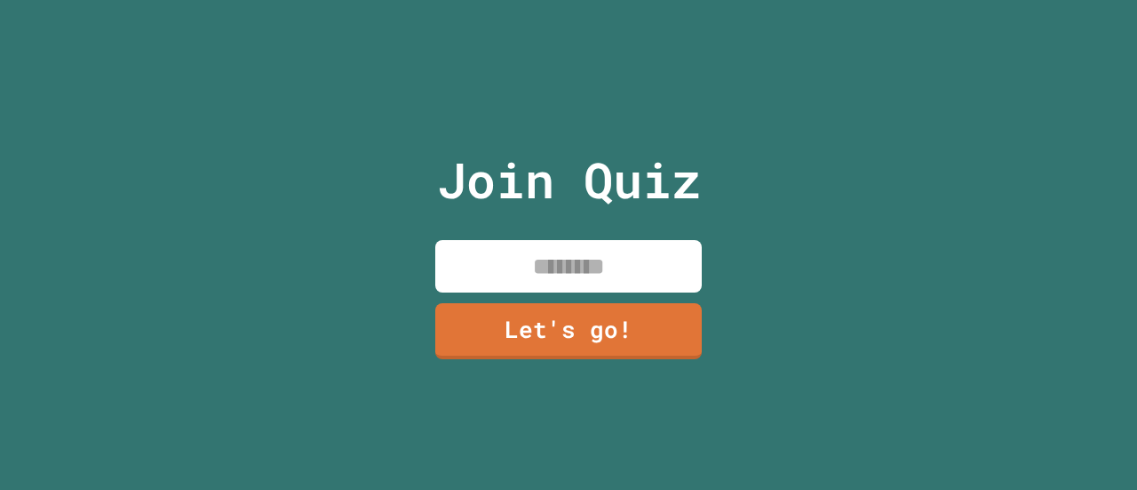
click at [590, 261] on input at bounding box center [568, 266] width 267 height 52
type input "*******"
click at [603, 303] on link "Let's go!" at bounding box center [568, 331] width 267 height 56
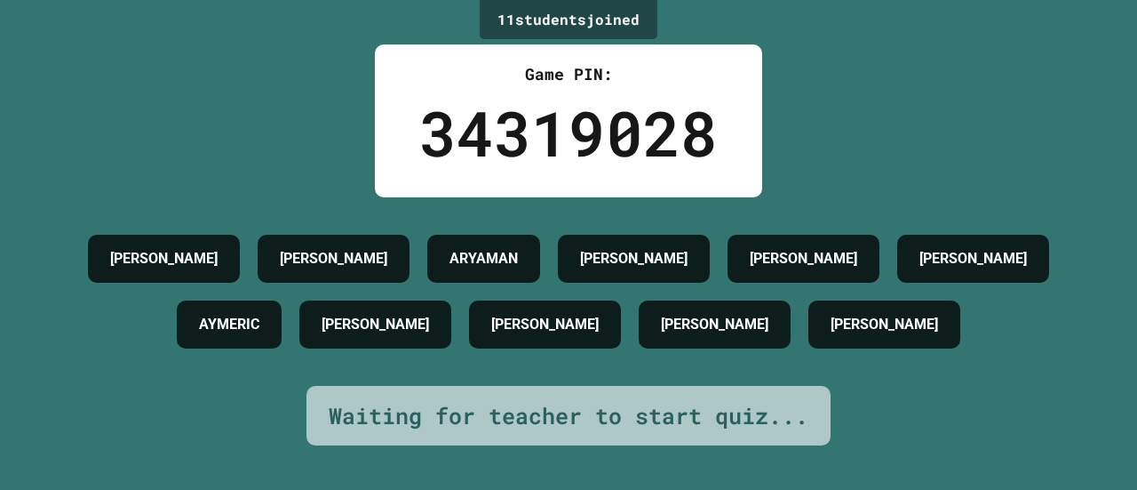
click at [2, 403] on div "11 student s joined Game PIN: 34319028 CADEN [PERSON_NAME] [PERSON_NAME] [PERSO…" at bounding box center [568, 245] width 1137 height 490
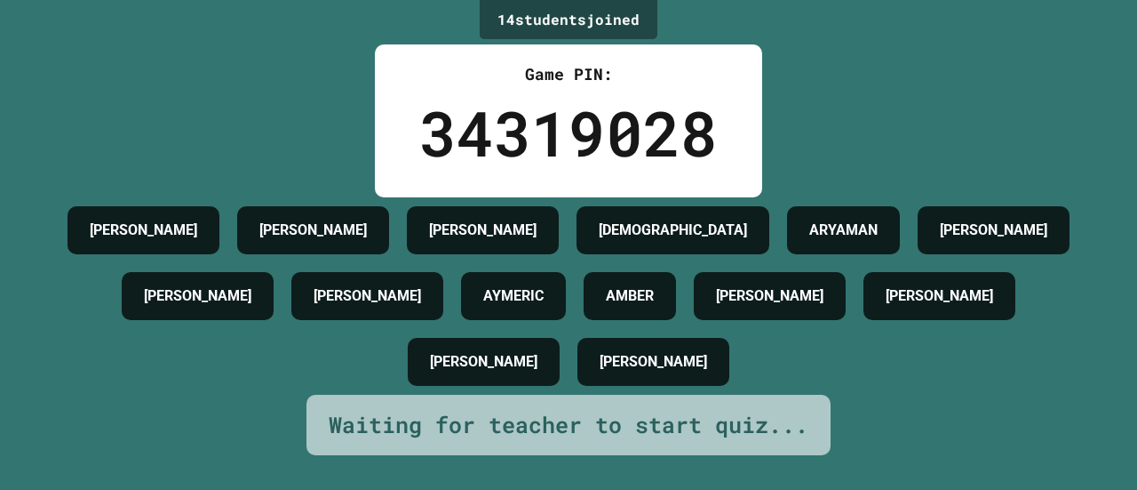
click at [1061, 337] on div "[PERSON_NAME] [PERSON_NAME] [PERSON_NAME] [PERSON_NAME] [PERSON_NAME] [PERSON_N…" at bounding box center [568, 295] width 1049 height 197
click at [1065, 334] on div "[PERSON_NAME] [PERSON_NAME] [PERSON_NAME] [PERSON_NAME] [PERSON_NAME] [PERSON_N…" at bounding box center [568, 295] width 1049 height 197
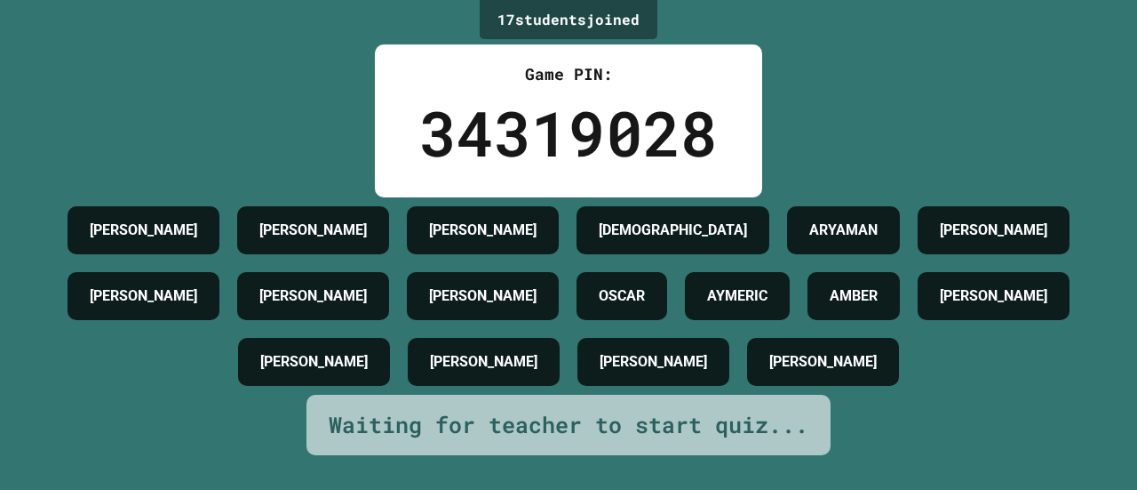
scroll to position [26, 0]
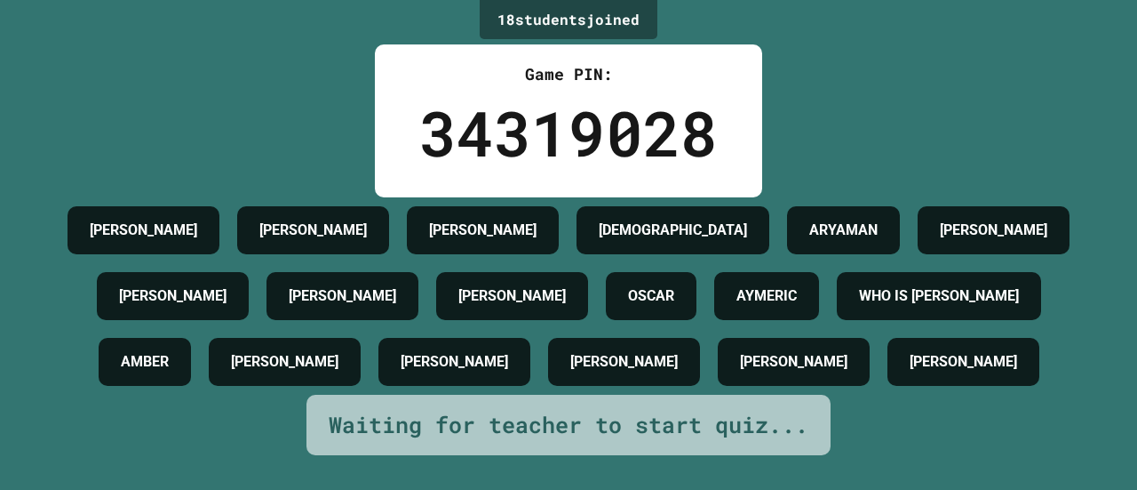
click at [4, 313] on div "18 student s joined Game PIN: 34319028 [PERSON_NAME] [PERSON_NAME] [PERSON_NAME…" at bounding box center [568, 245] width 1137 height 490
click at [66, 368] on div "[PERSON_NAME] [PERSON_NAME] [PERSON_NAME] [PERSON_NAME] [PERSON_NAME] [PERSON_N…" at bounding box center [568, 295] width 1049 height 197
click at [80, 392] on div "[PERSON_NAME] [PERSON_NAME] [PERSON_NAME] [PERSON_NAME] [PERSON_NAME] [PERSON_N…" at bounding box center [568, 295] width 1049 height 197
click at [47, 395] on div "[PERSON_NAME] [PERSON_NAME] [PERSON_NAME] [PERSON_NAME] [PERSON_NAME] [PERSON_N…" at bounding box center [568, 295] width 1049 height 197
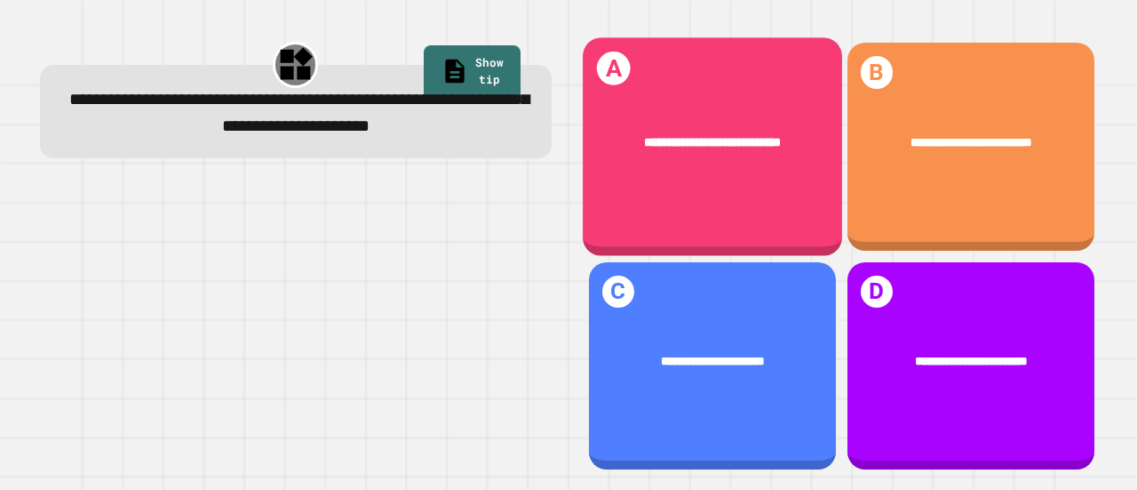
click at [659, 167] on div "**********" at bounding box center [712, 143] width 259 height 70
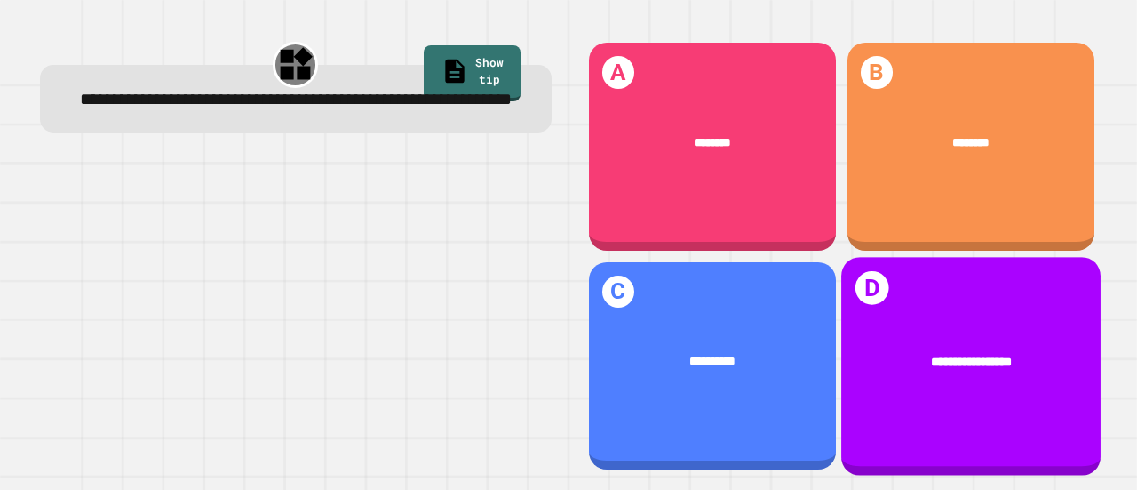
click at [930, 355] on span "**********" at bounding box center [970, 361] width 81 height 13
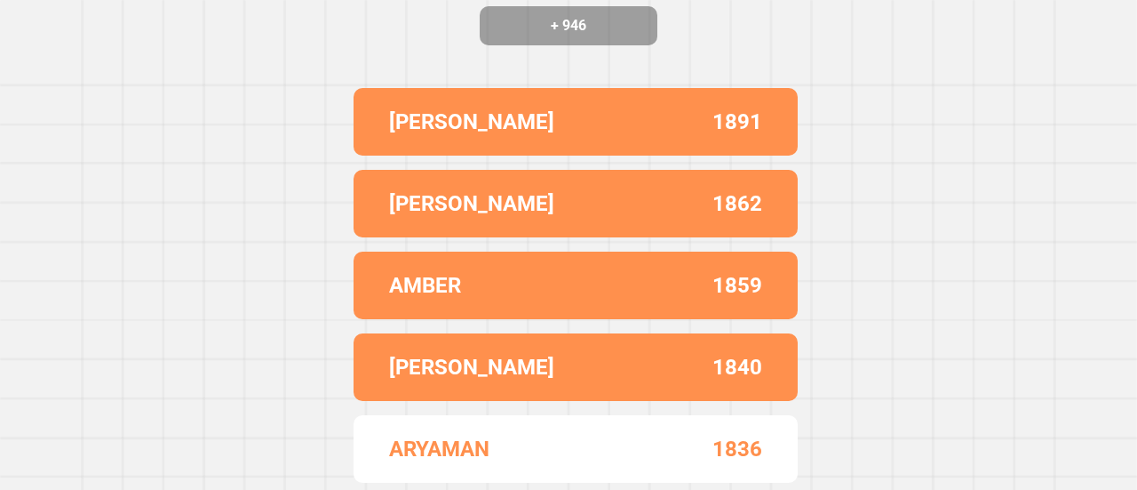
scroll to position [249, 0]
click at [924, 351] on div "Correct! + 946 [PERSON_NAME] 1891 [PERSON_NAME] 1862 [PERSON_NAME] 1859 [PERSON…" at bounding box center [568, 245] width 1137 height 490
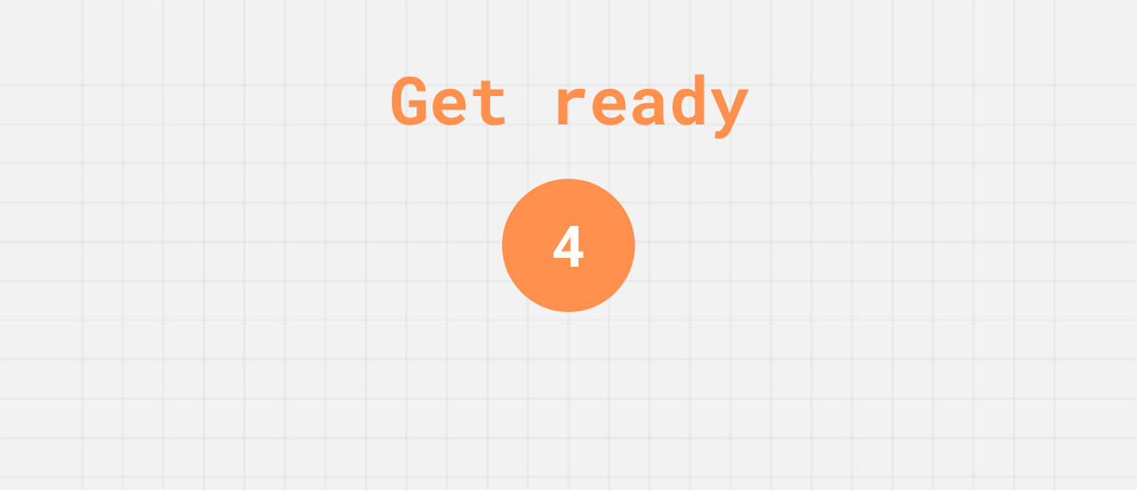
scroll to position [0, 0]
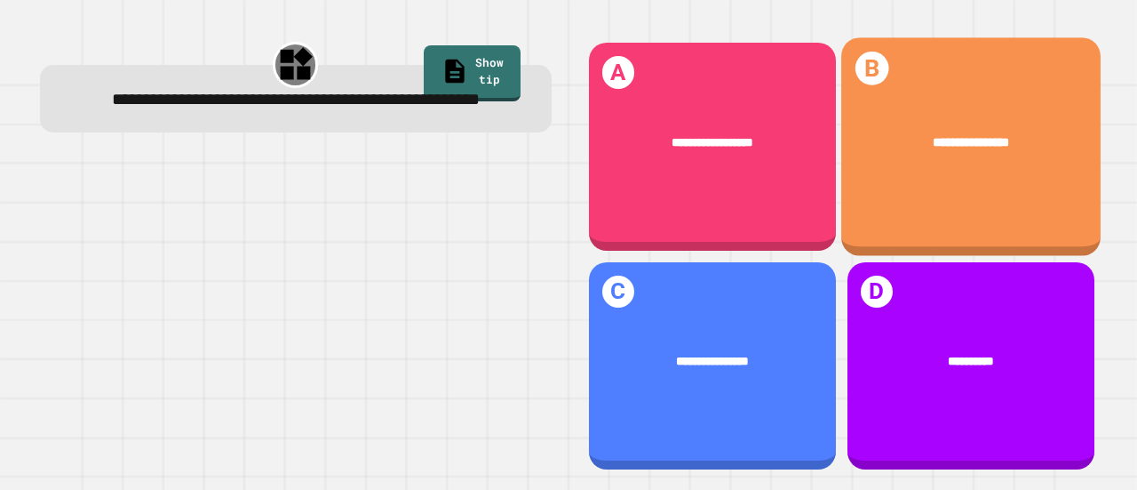
click at [940, 143] on div "**********" at bounding box center [971, 142] width 208 height 20
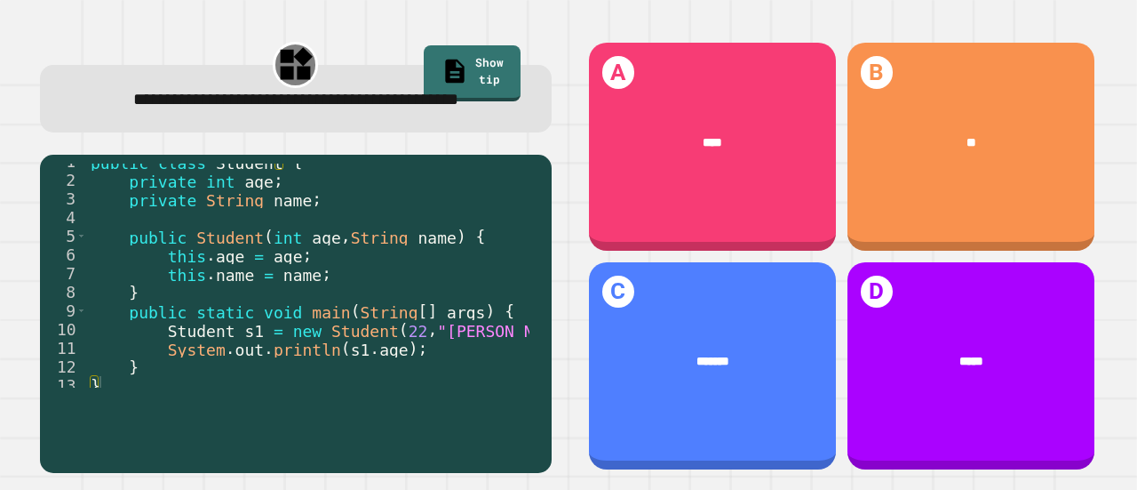
scroll to position [19, 0]
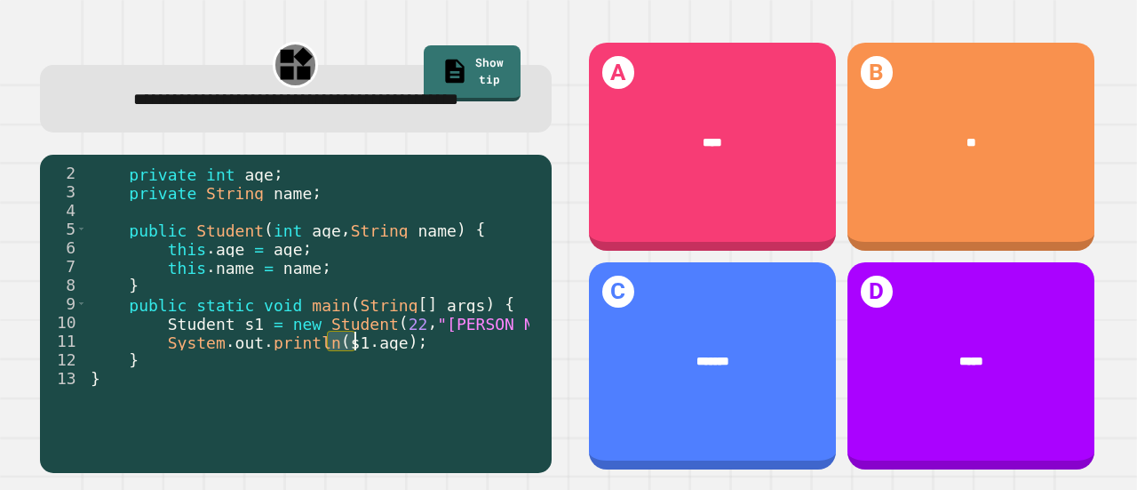
drag, startPoint x: 331, startPoint y: 374, endPoint x: 354, endPoint y: 371, distance: 22.5
click at [354, 371] on div "private int age ; private String name ; public Student ( int age , String name …" at bounding box center [308, 294] width 443 height 261
click at [436, 390] on div "private int age ; private String name ; public Student ( int age , String name …" at bounding box center [308, 294] width 443 height 261
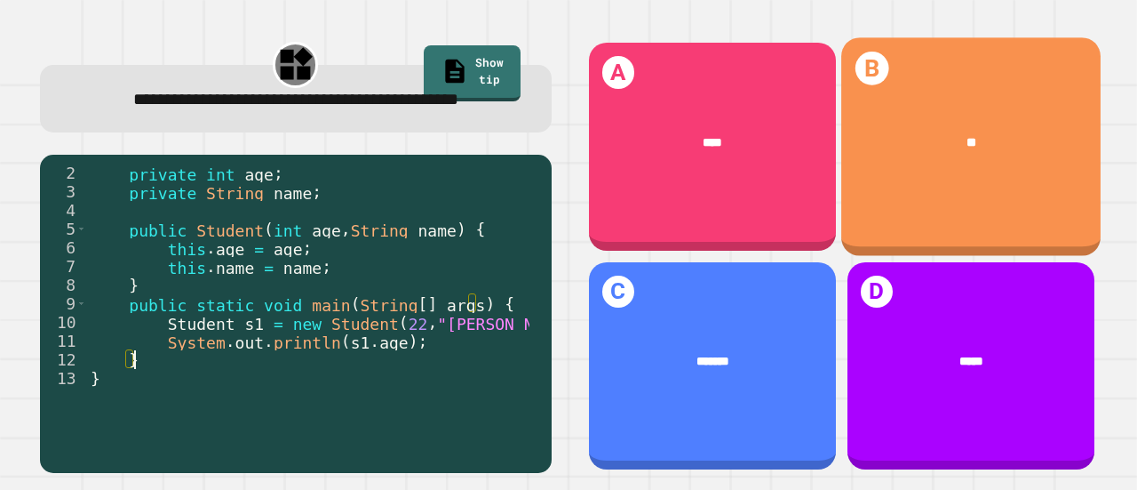
click at [898, 189] on div "B **" at bounding box center [971, 147] width 259 height 218
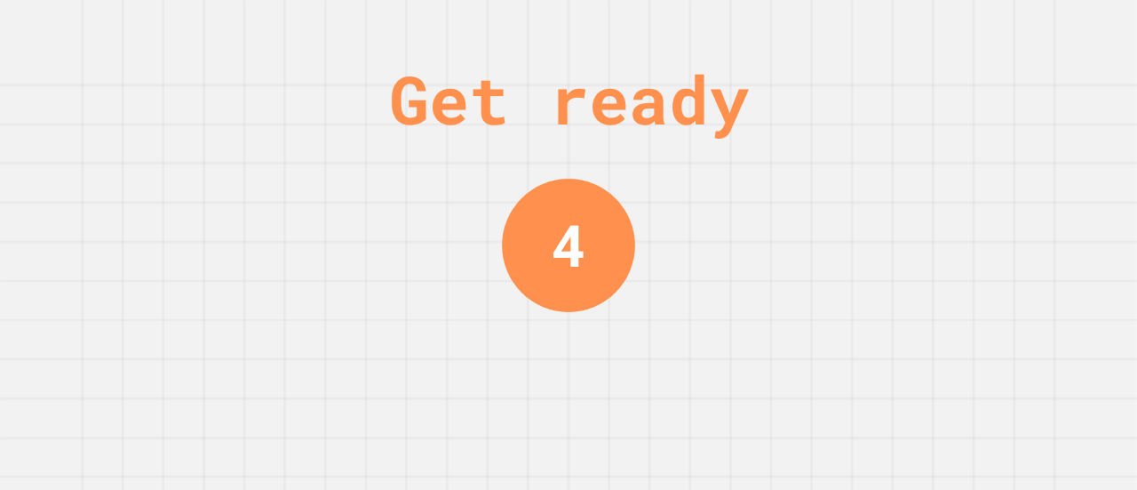
scroll to position [0, 0]
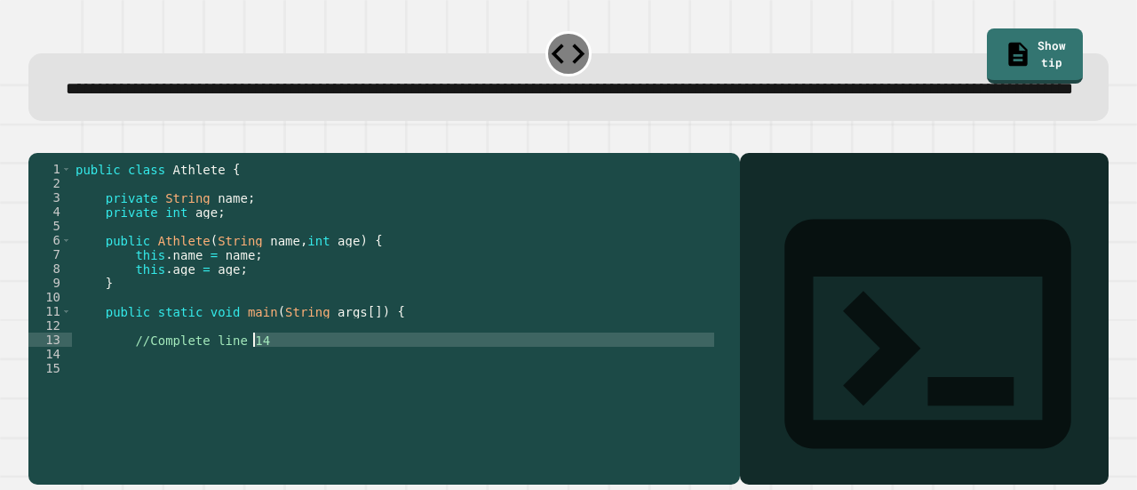
click at [321, 395] on div "public class Athlete { private String name ; private int age ; public Athlete (…" at bounding box center [395, 283] width 646 height 242
click at [315, 375] on div "public class Athlete { private String name ; private int age ; public Athlete (…" at bounding box center [395, 268] width 646 height 213
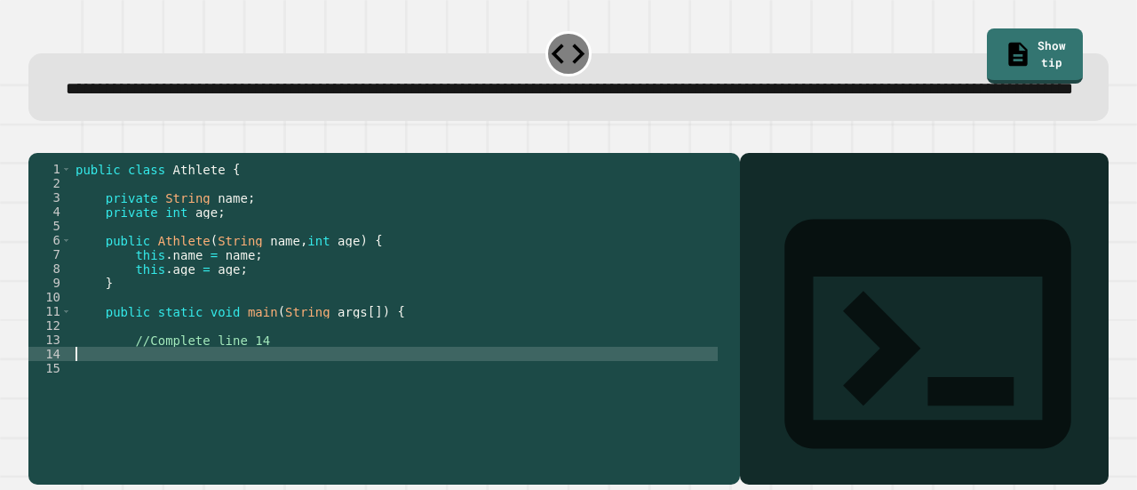
click at [315, 395] on div "public class Athlete { private String name ; private int age ; public Athlete (…" at bounding box center [395, 283] width 646 height 242
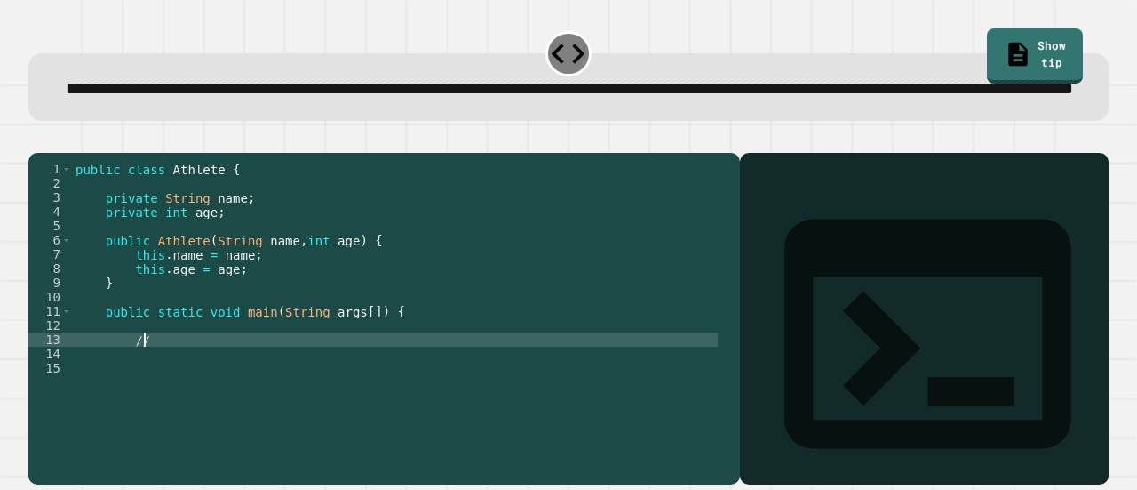
type textarea "**"
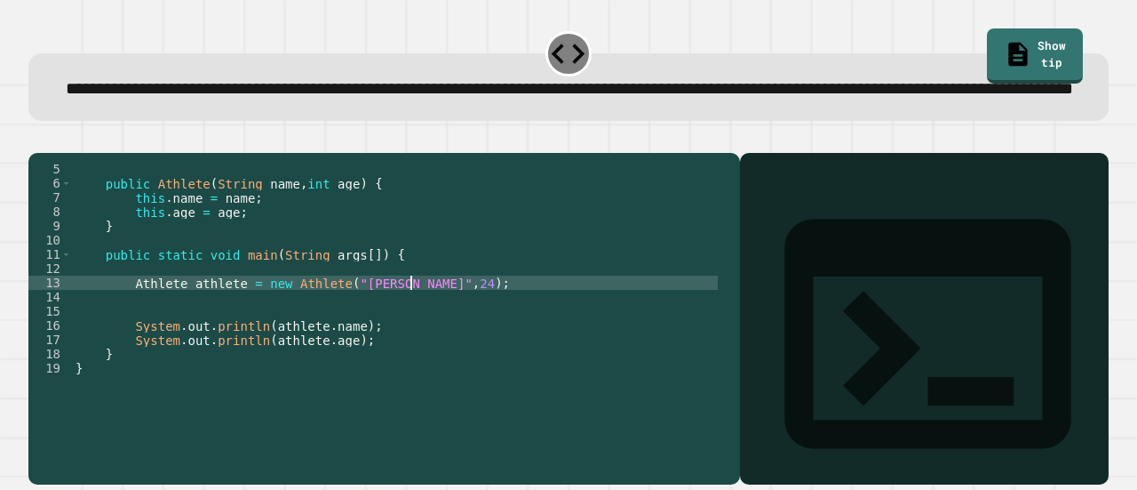
scroll to position [0, 23]
type textarea "**********"
click at [70, 153] on div at bounding box center [568, 142] width 1081 height 21
click at [37, 139] on icon "button" at bounding box center [37, 139] width 0 height 0
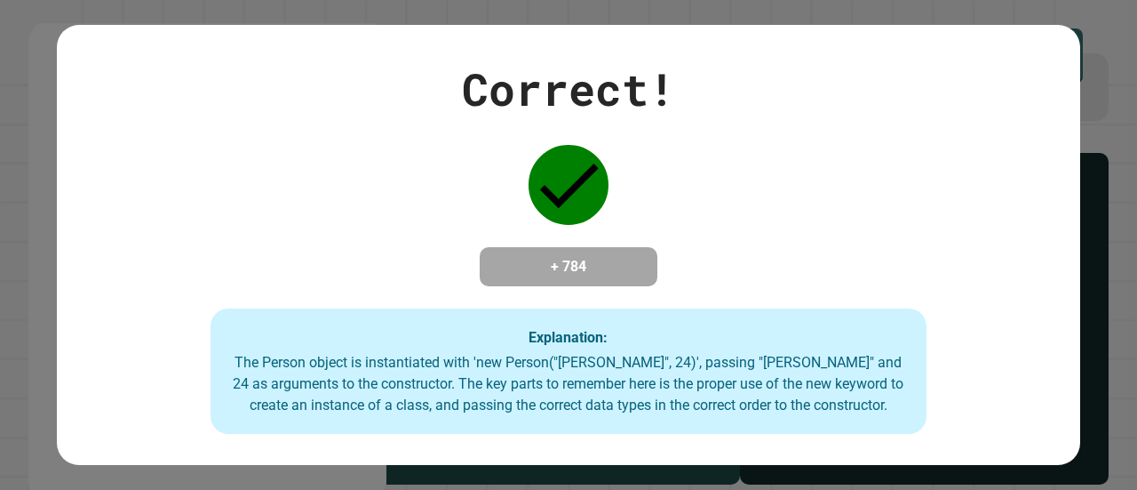
drag, startPoint x: 436, startPoint y: 299, endPoint x: 446, endPoint y: 293, distance: 11.6
click at [446, 293] on div "Correct! + 784 Explanation: The Person object is instantiated with 'new Person(…" at bounding box center [569, 245] width 1024 height 379
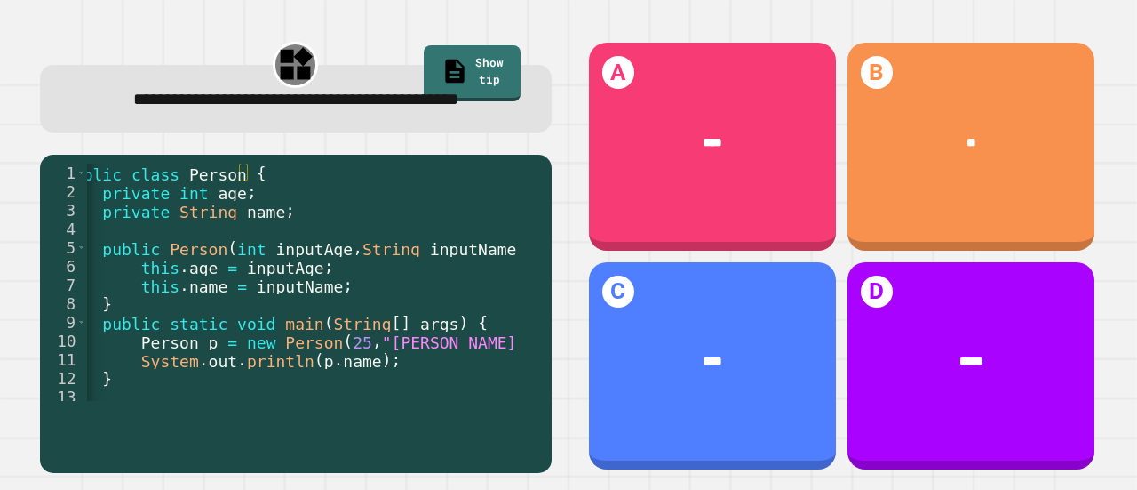
scroll to position [19, 0]
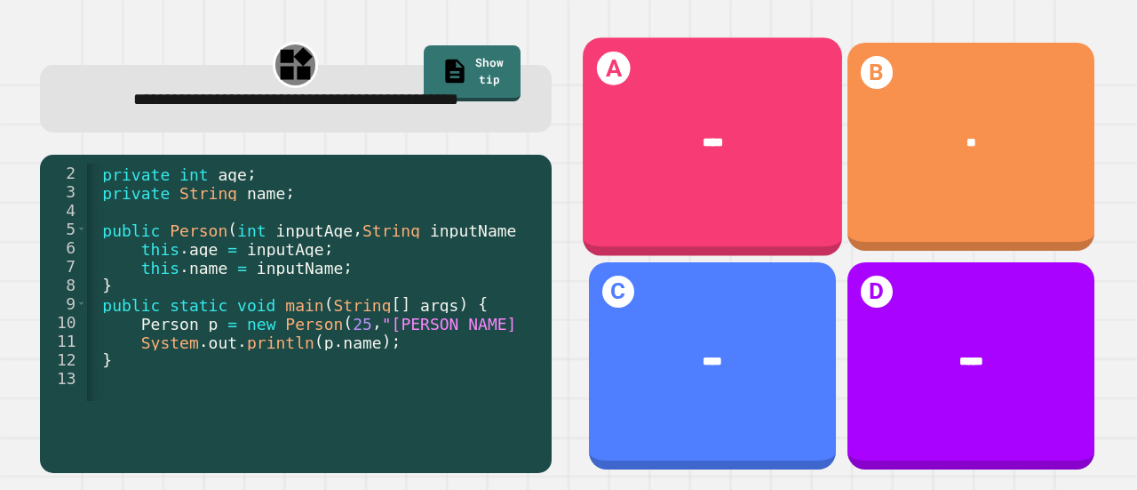
click at [769, 160] on div "****" at bounding box center [712, 143] width 259 height 70
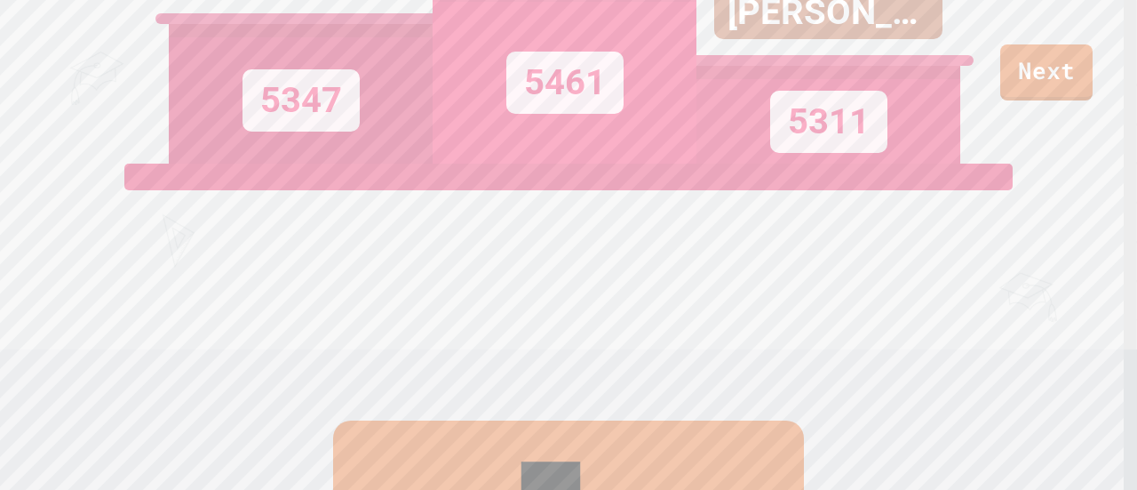
scroll to position [0, 0]
